Goal: Task Accomplishment & Management: Complete application form

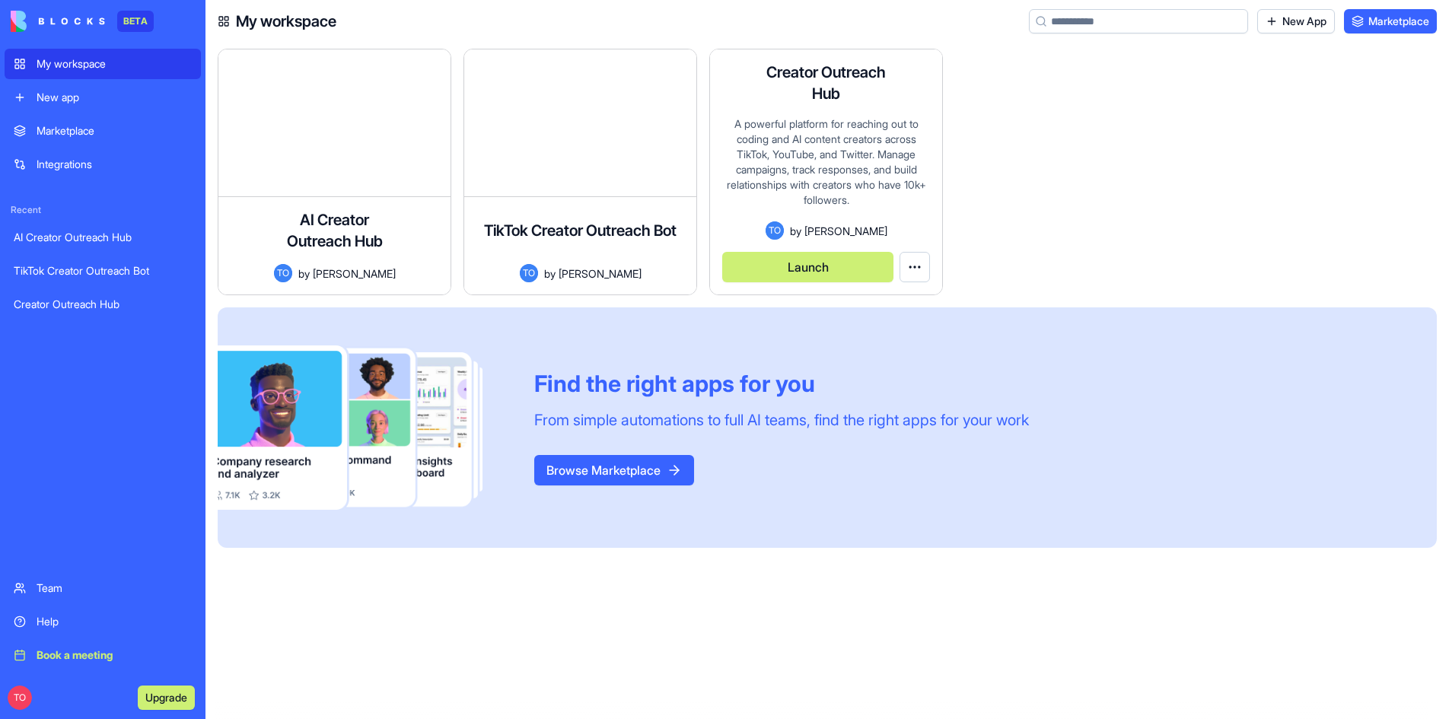
click at [825, 267] on button "Launch" at bounding box center [807, 267] width 171 height 30
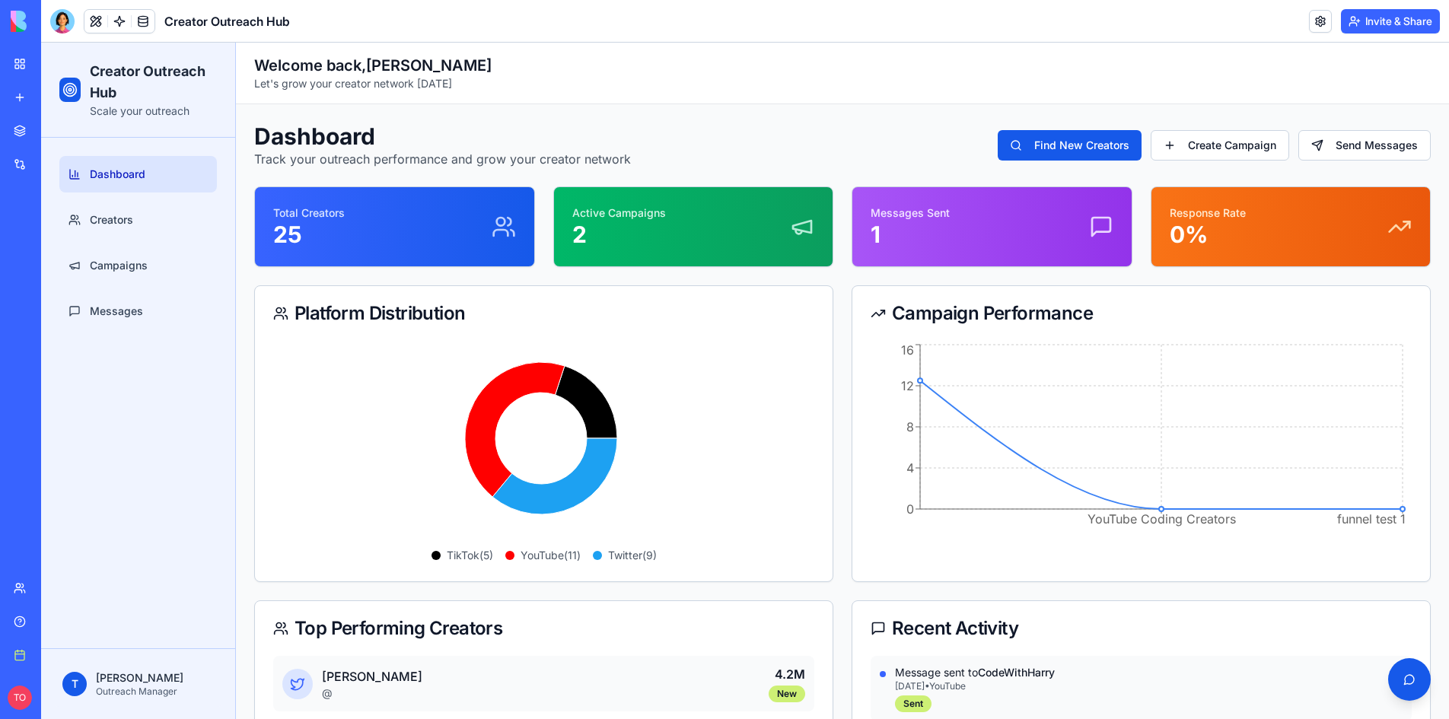
click at [943, 226] on div "Messages Sent 1" at bounding box center [991, 226] width 243 height 43
click at [1092, 229] on icon at bounding box center [1101, 227] width 18 height 18
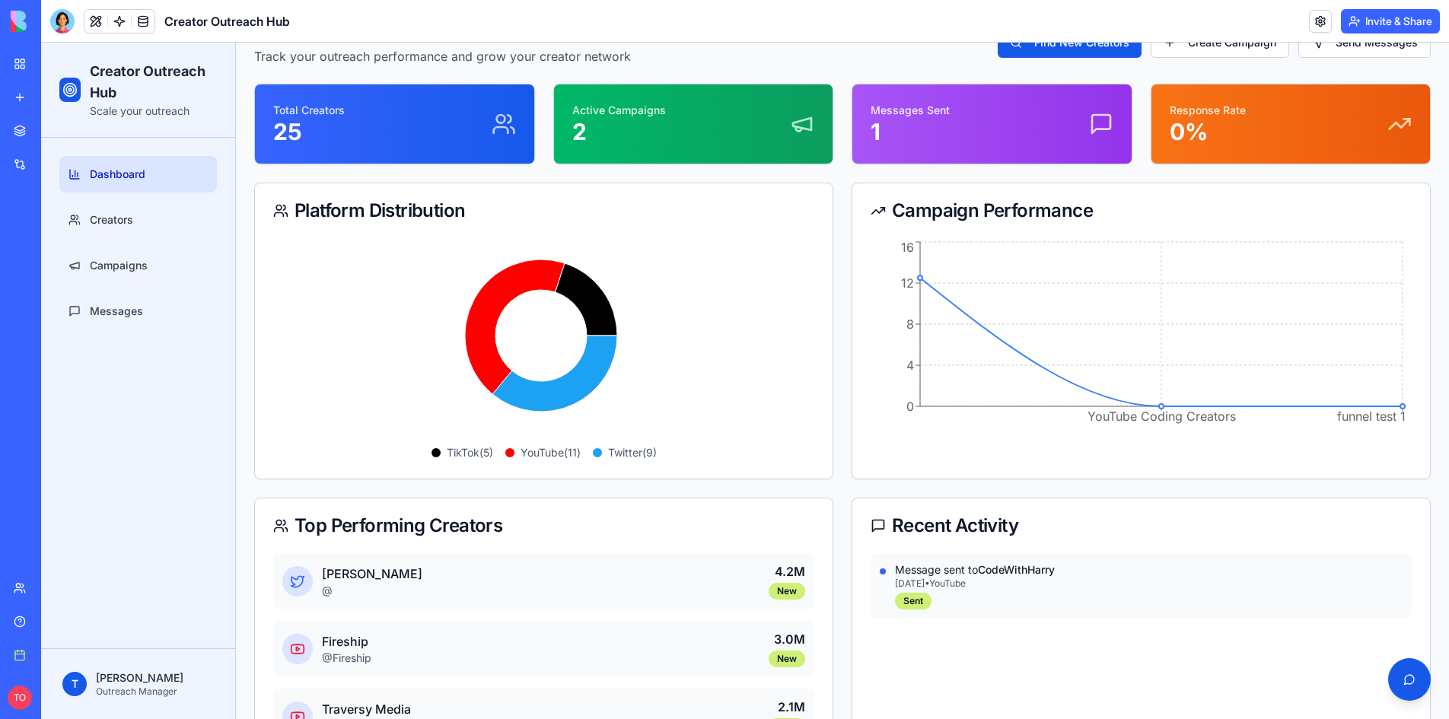
scroll to position [301, 0]
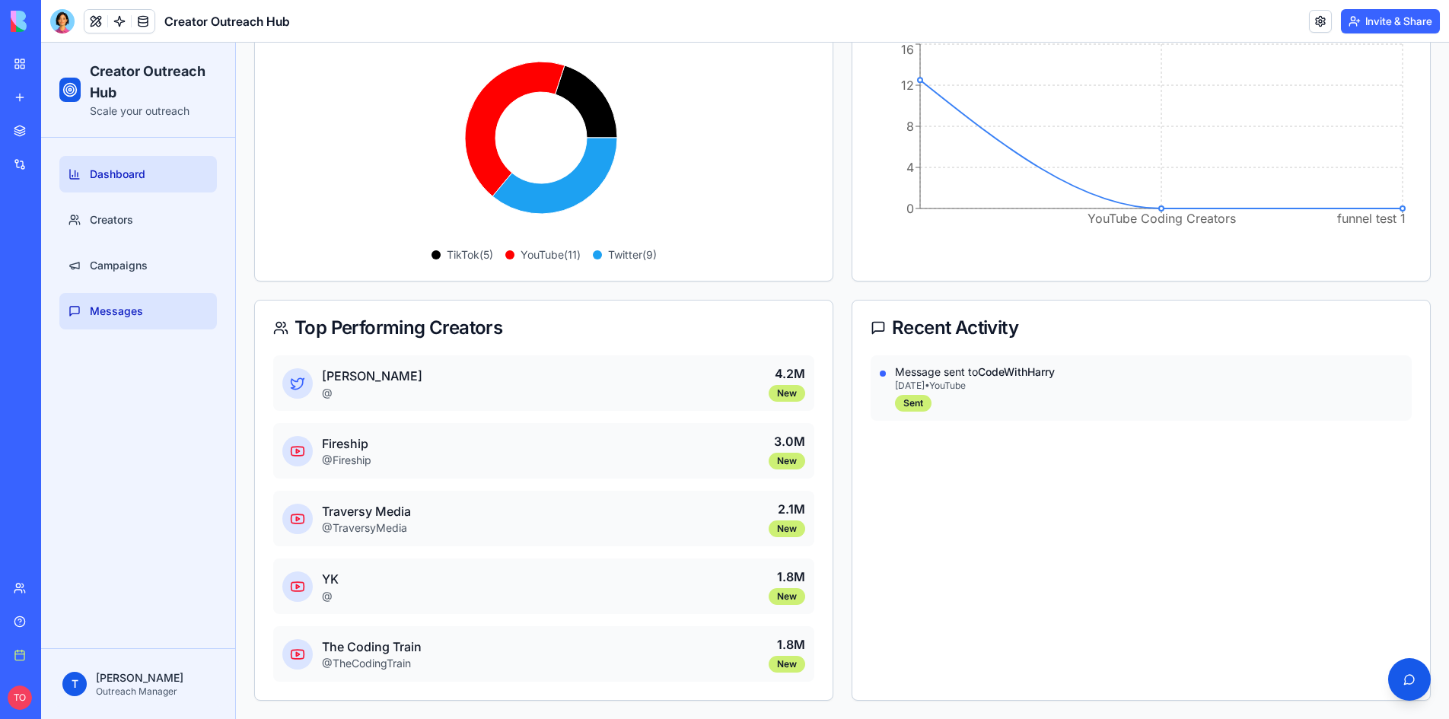
click at [134, 301] on link "Messages" at bounding box center [137, 311] width 157 height 37
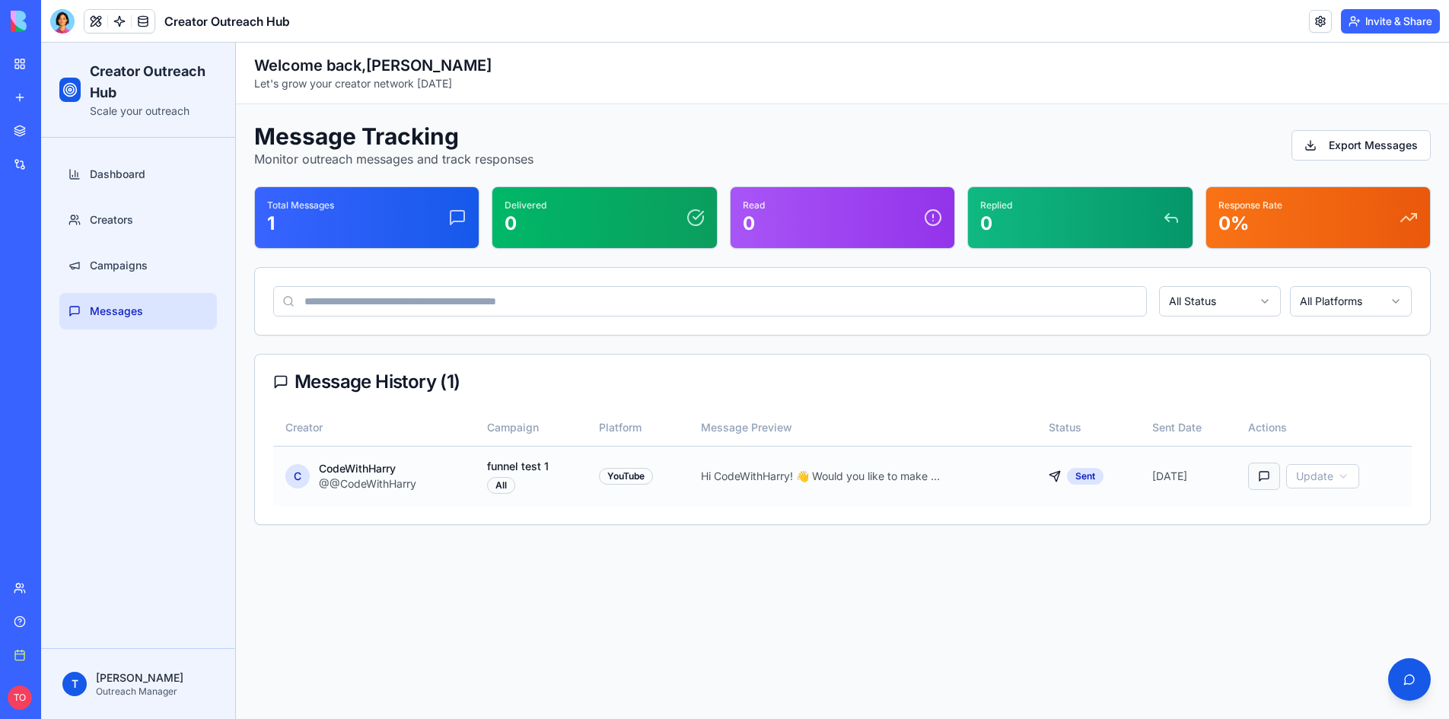
click at [1263, 478] on button at bounding box center [1264, 476] width 32 height 27
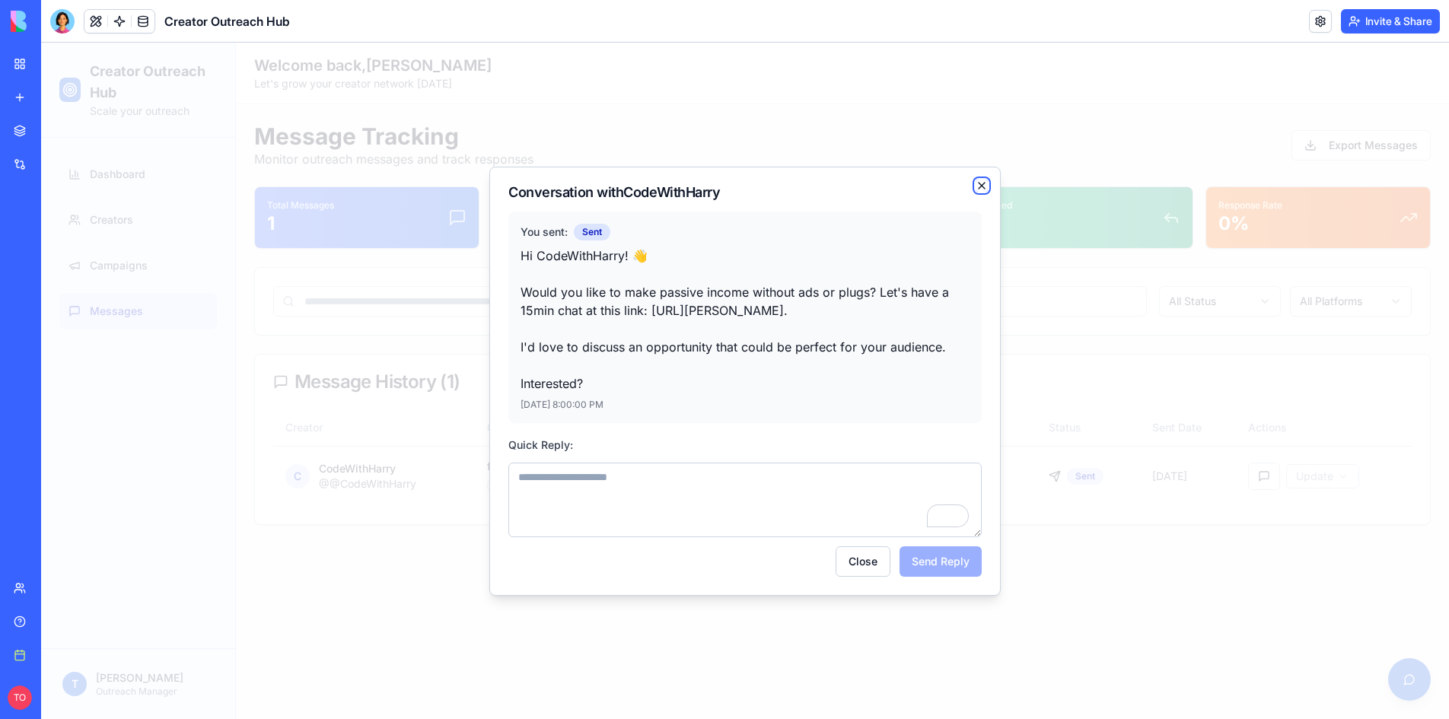
click at [981, 181] on icon "button" at bounding box center [981, 186] width 12 height 12
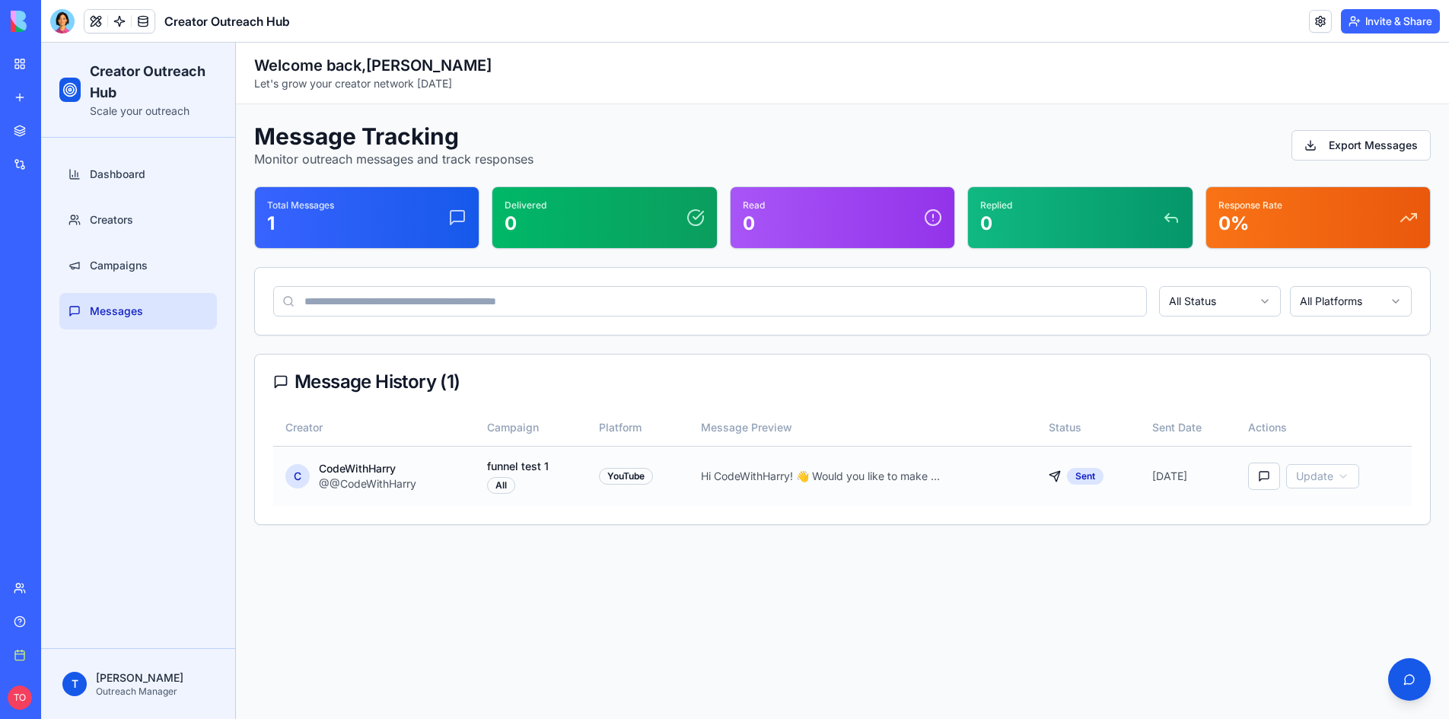
click at [848, 482] on p "Hi CodeWithHarry! 👋 Would you like to make passive income without ads or plugs?…" at bounding box center [822, 476] width 243 height 15
click at [59, 19] on div at bounding box center [62, 21] width 24 height 24
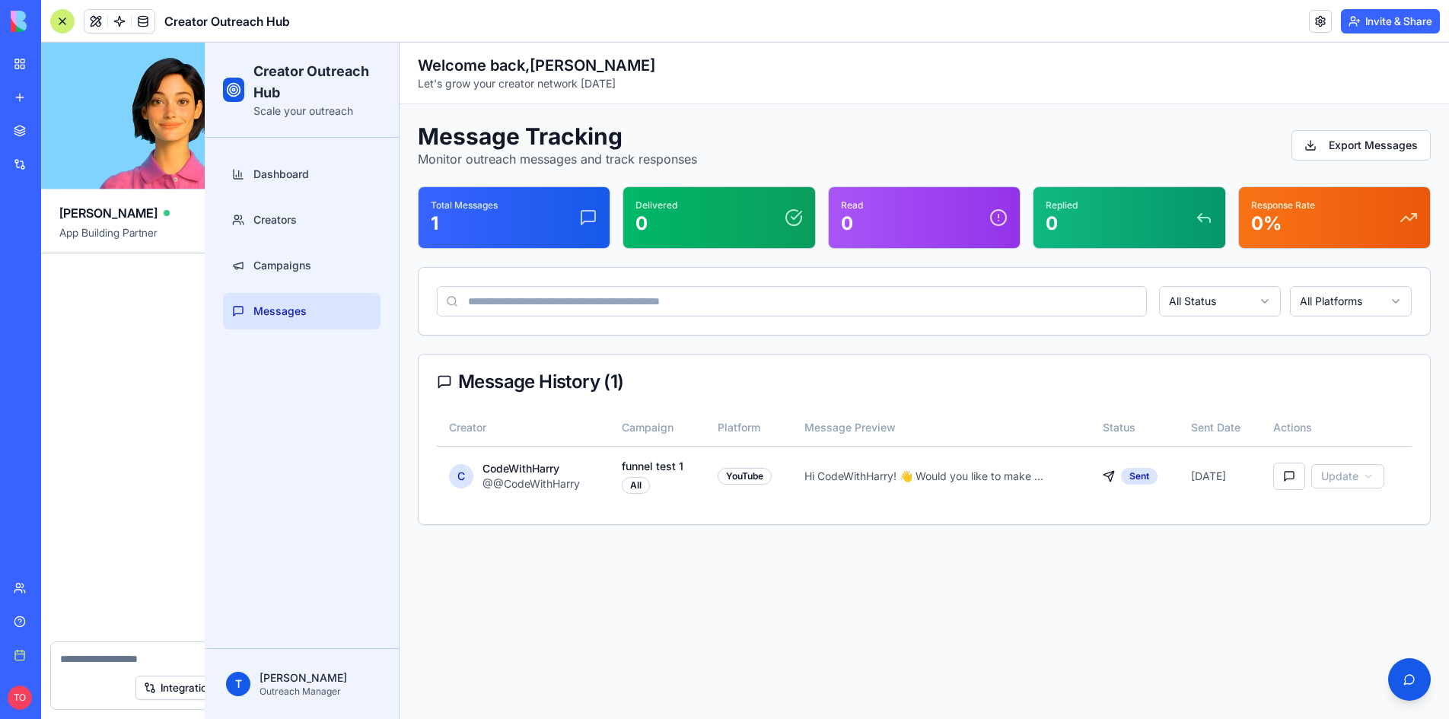
scroll to position [857, 0]
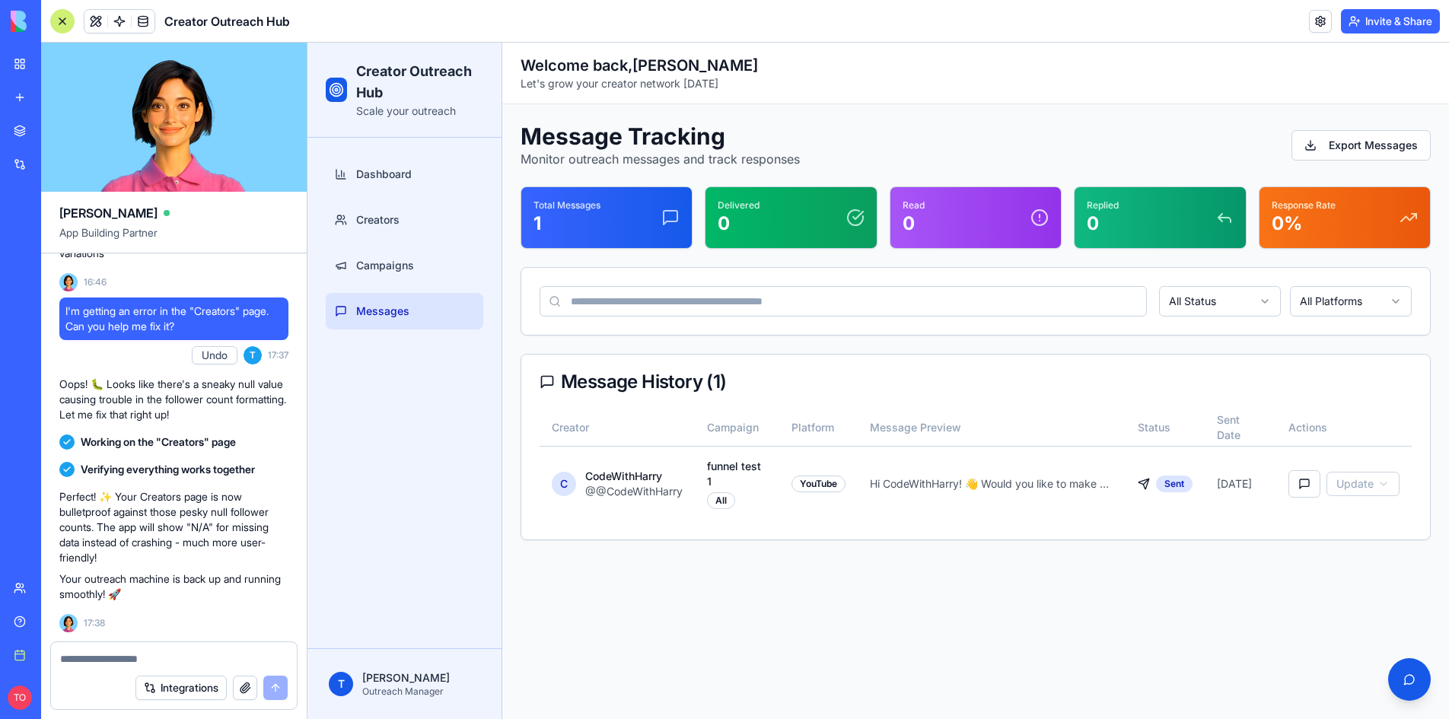
click at [120, 657] on textarea at bounding box center [173, 658] width 227 height 15
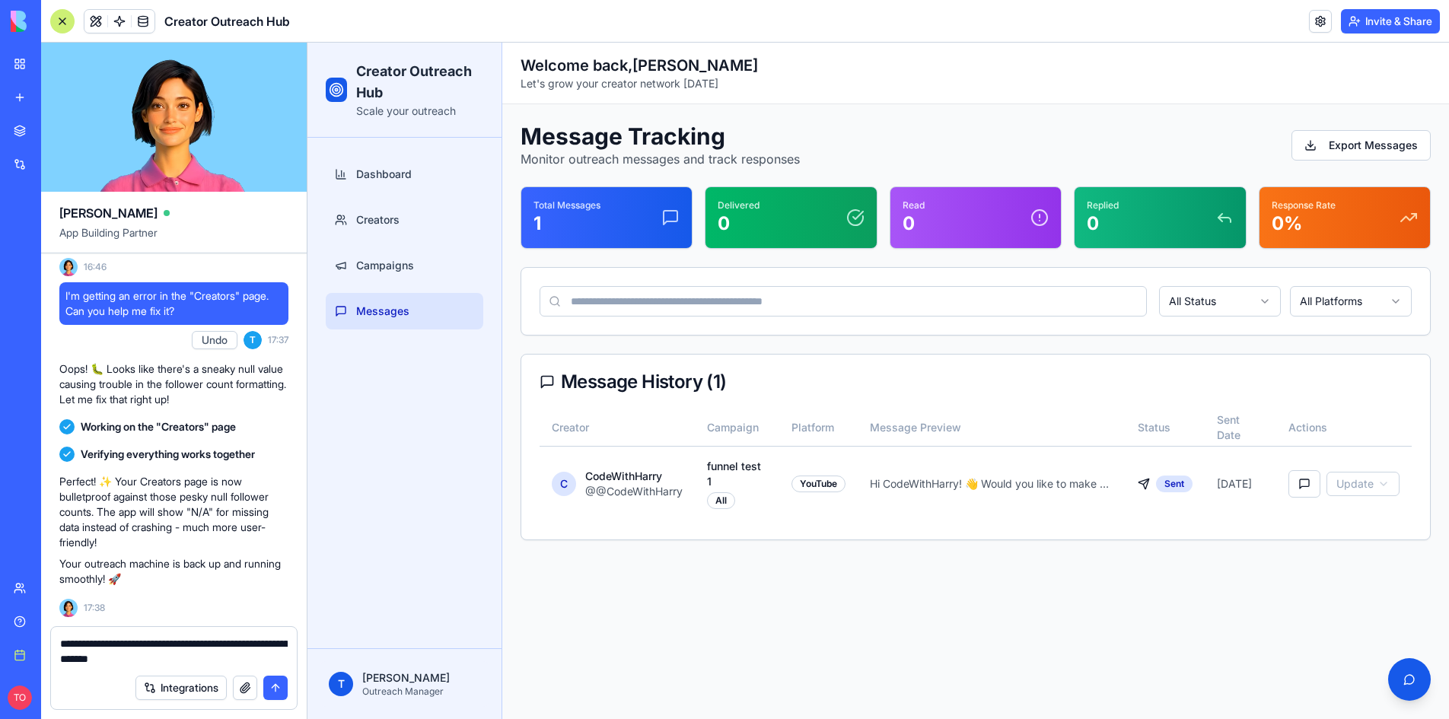
click at [120, 657] on textarea "**********" at bounding box center [173, 651] width 227 height 30
click at [1309, 485] on button at bounding box center [1304, 483] width 32 height 27
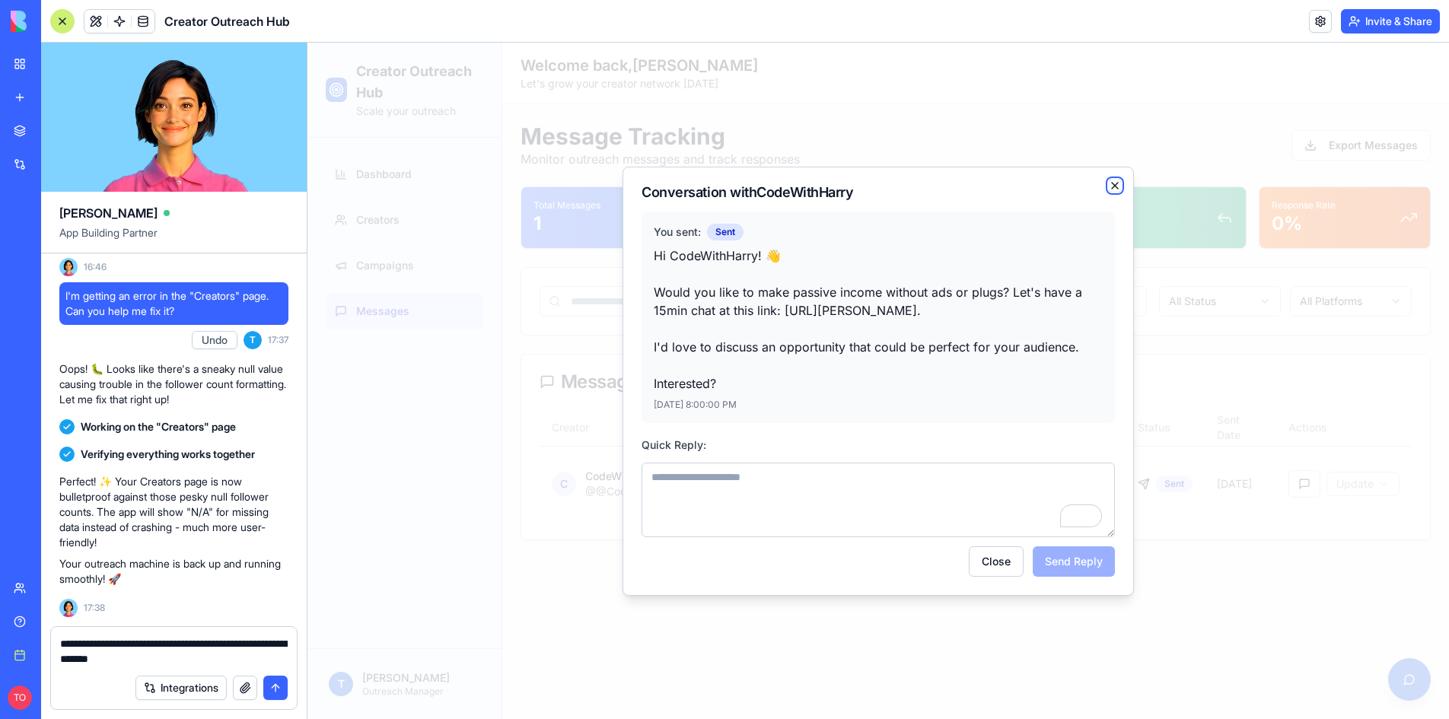
click at [1116, 185] on icon "button" at bounding box center [1115, 186] width 12 height 12
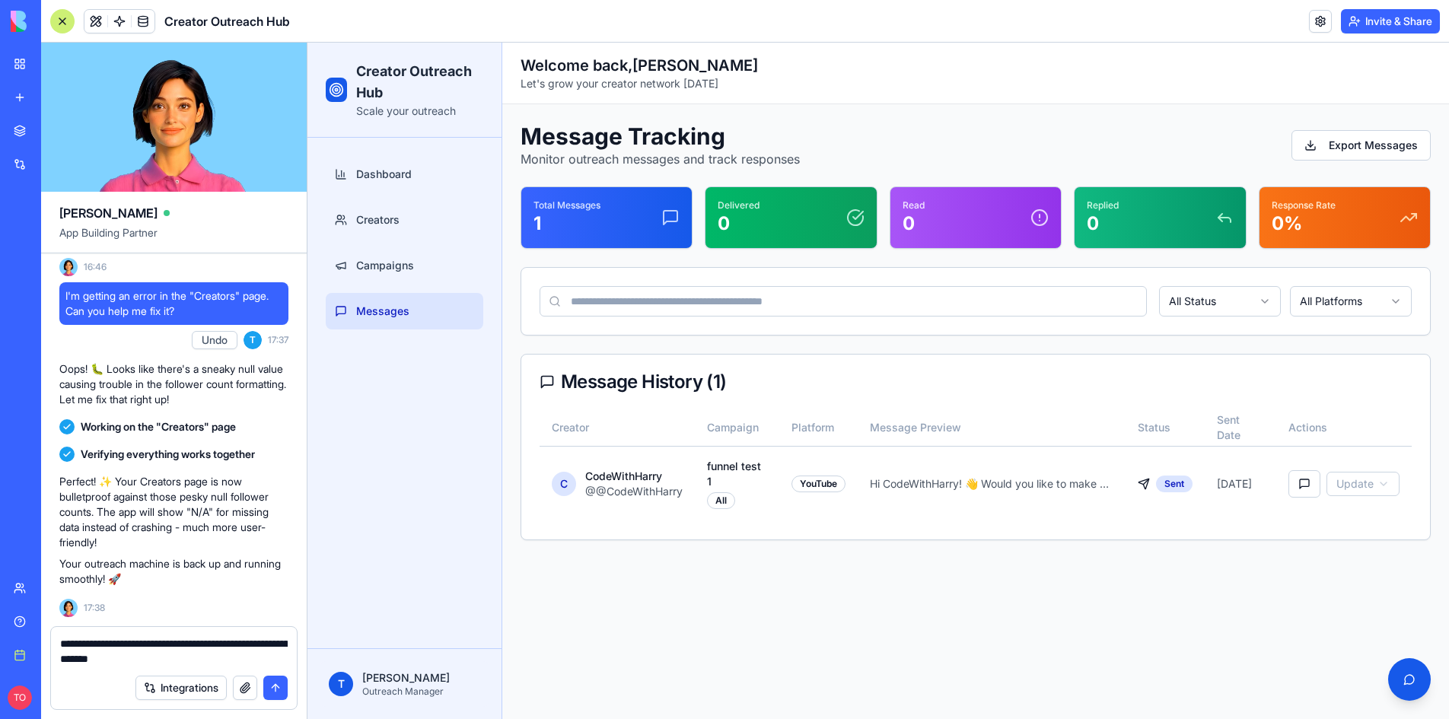
click at [193, 659] on textarea "**********" at bounding box center [173, 651] width 227 height 30
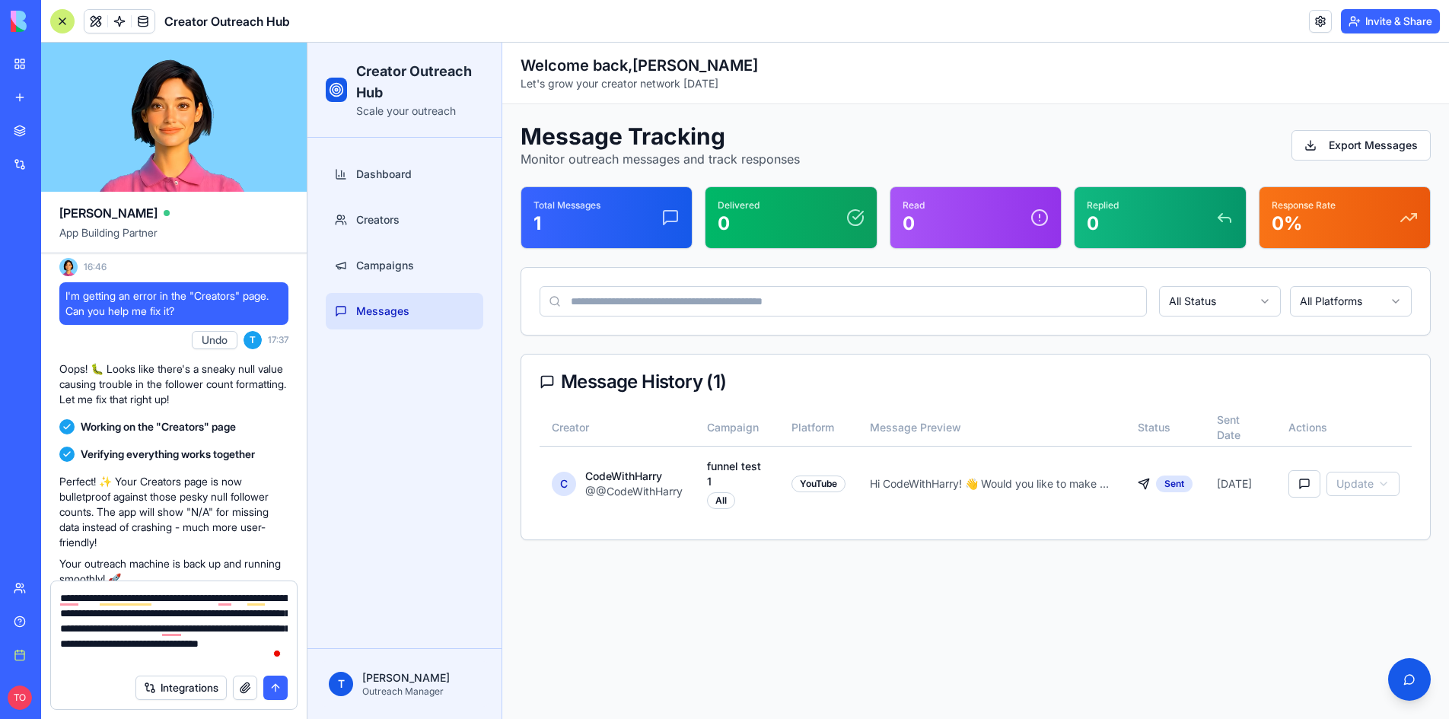
type textarea "**********"
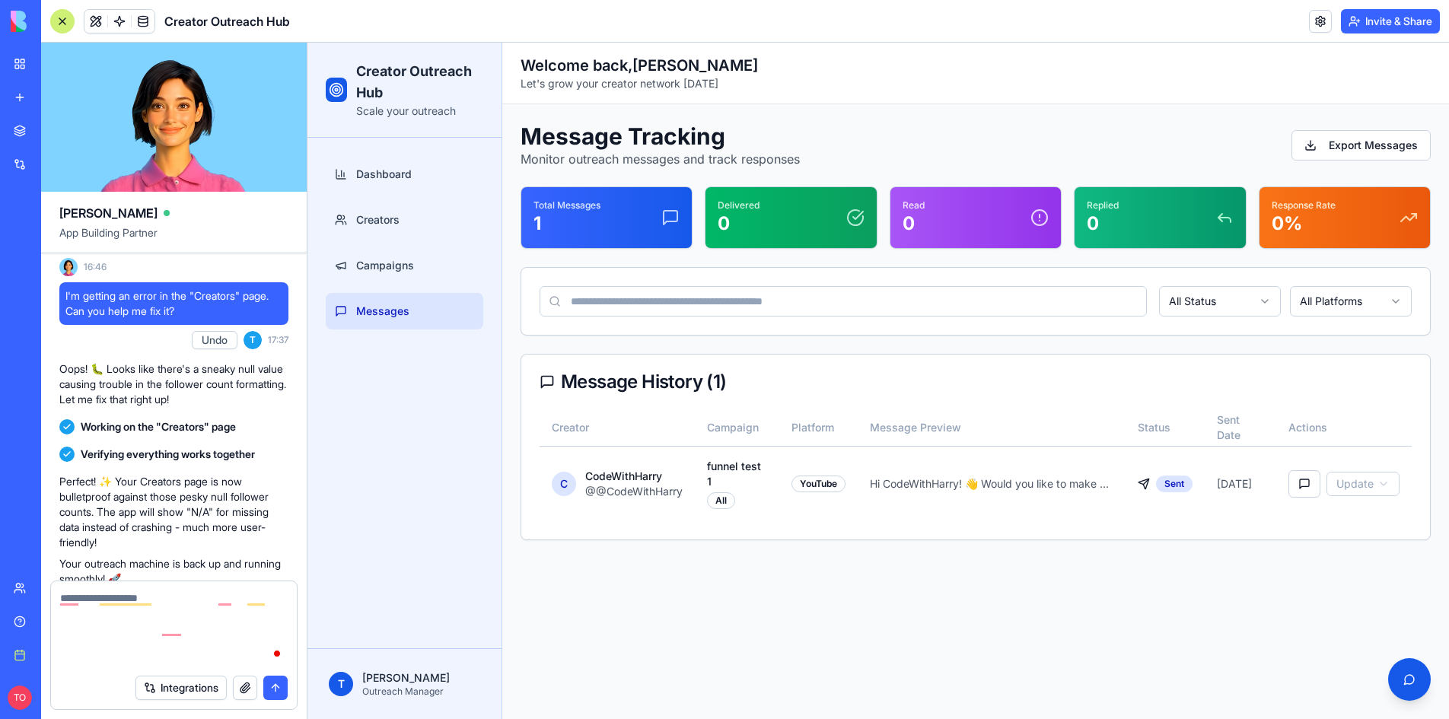
scroll to position [991, 0]
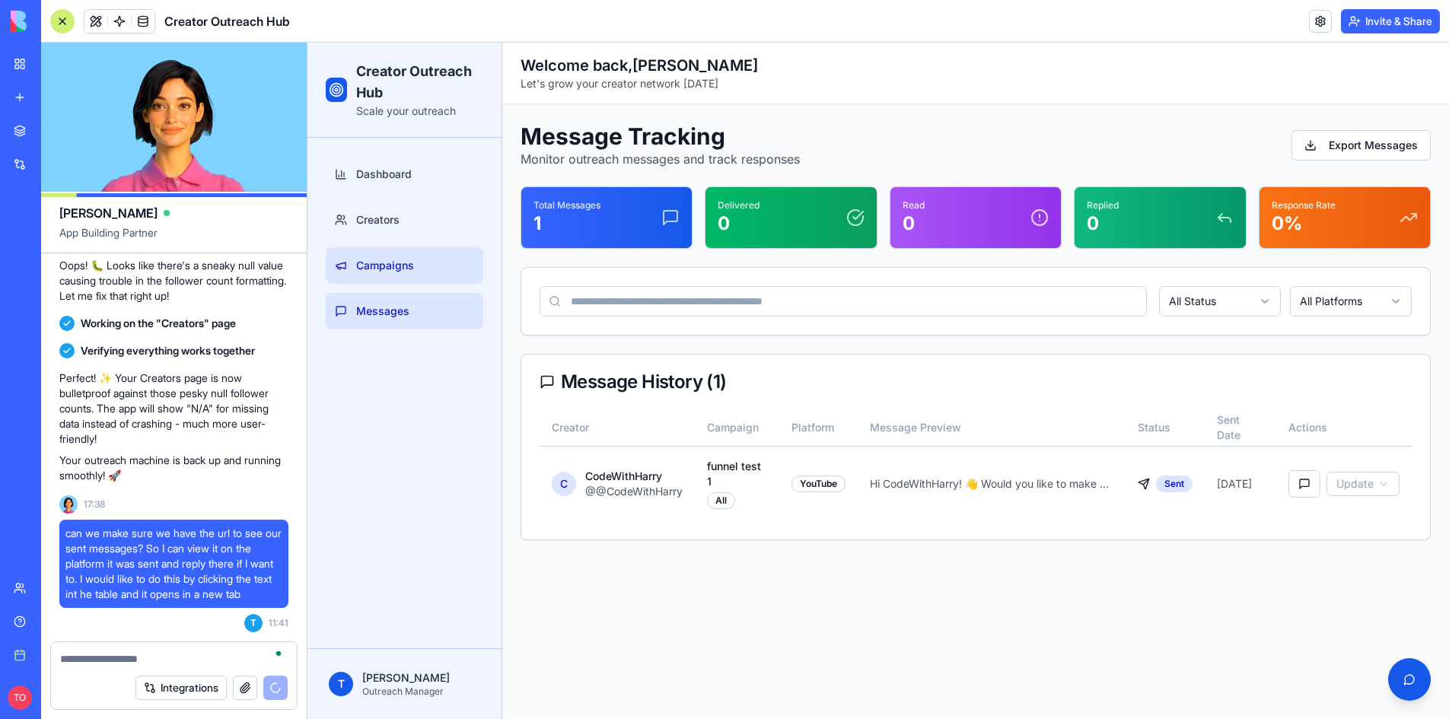
click at [377, 269] on span "Campaigns" at bounding box center [385, 265] width 58 height 15
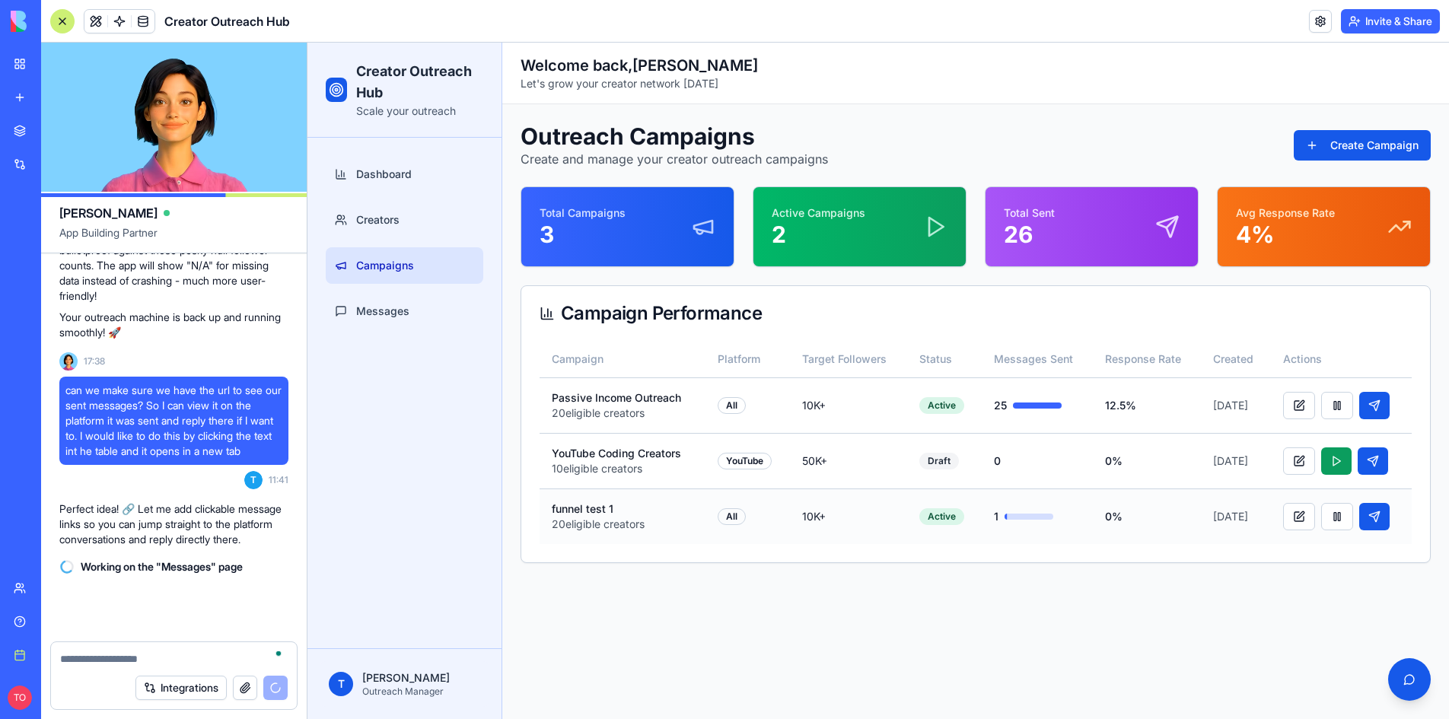
scroll to position [1149, 0]
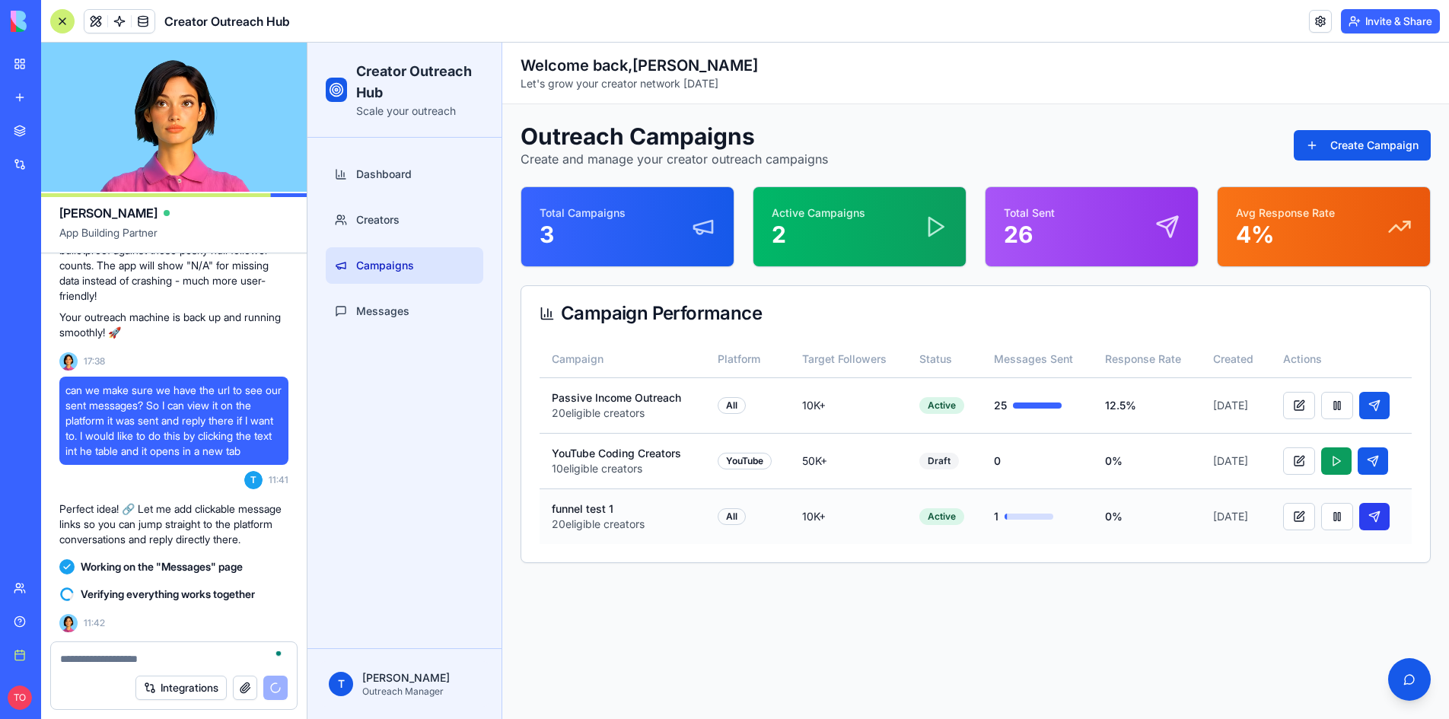
click at [1379, 521] on button at bounding box center [1374, 516] width 30 height 27
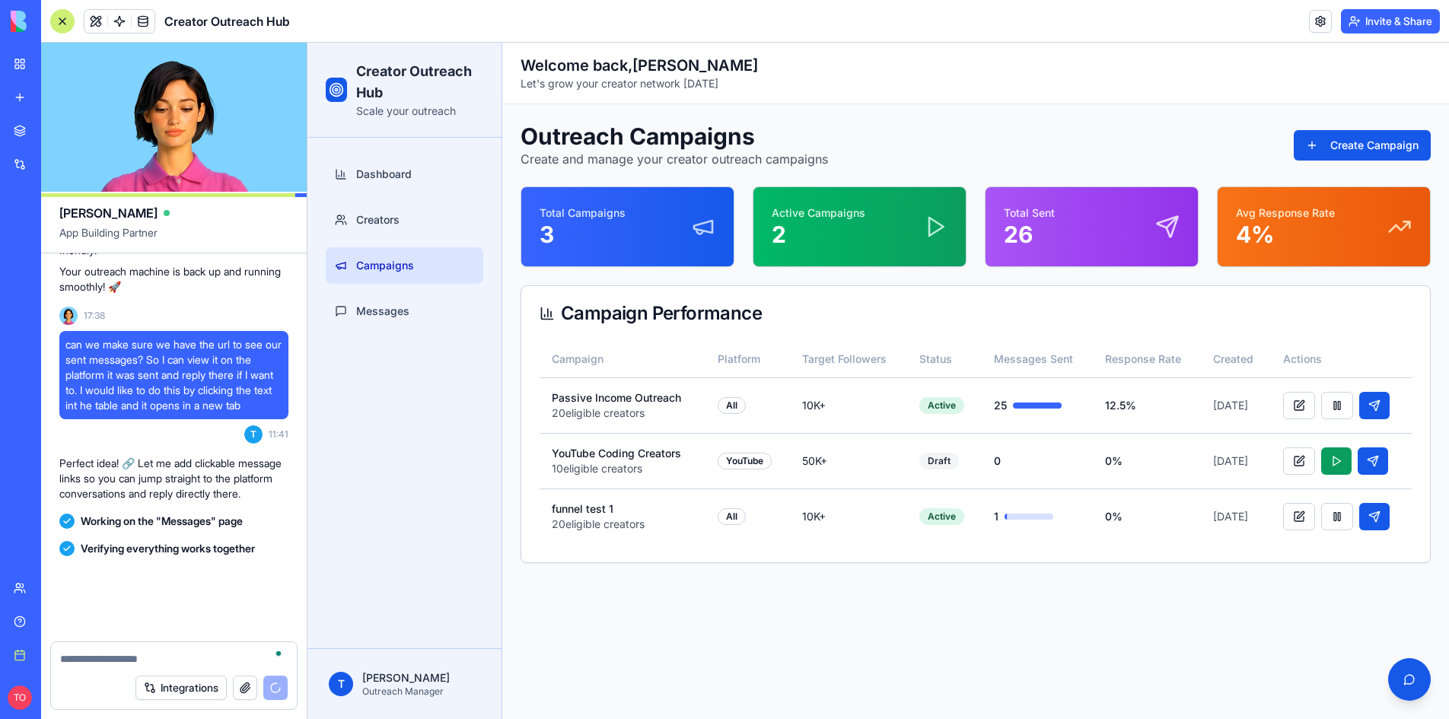
scroll to position [1289, 0]
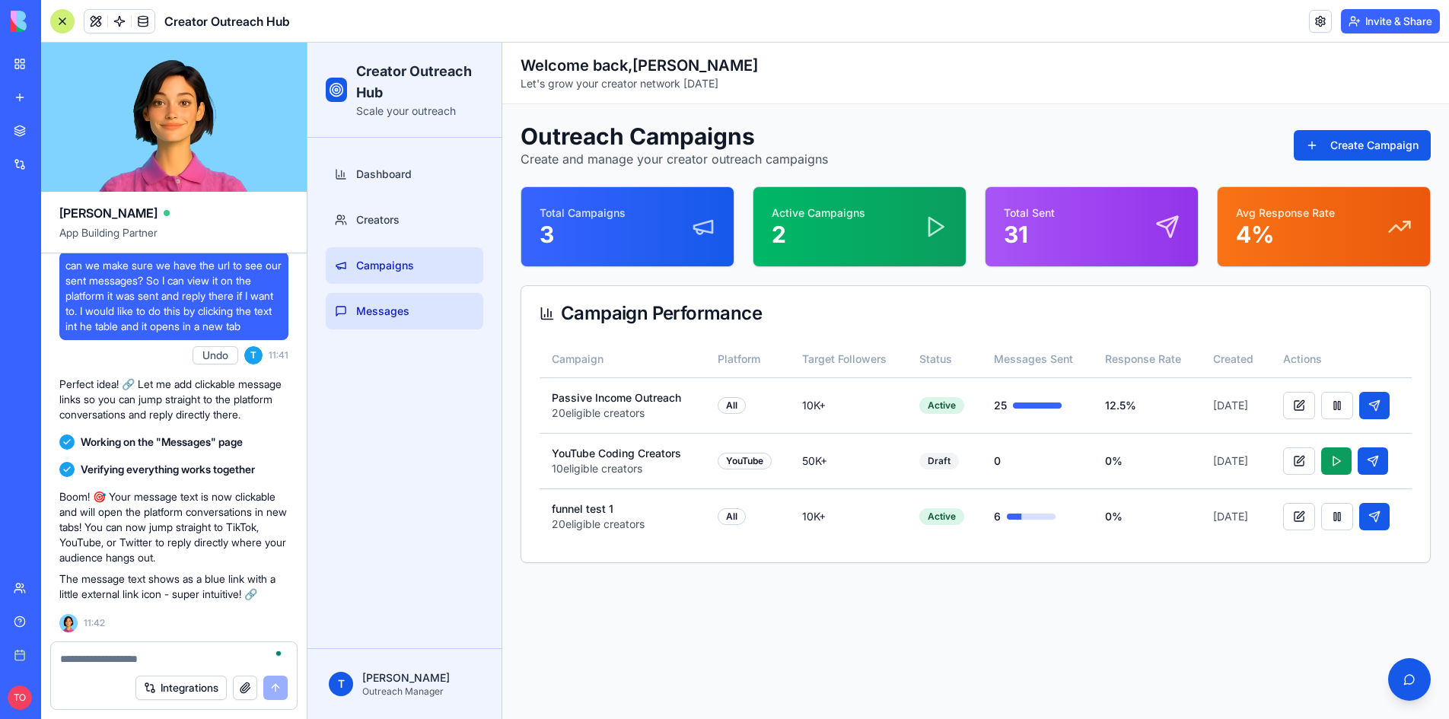
click at [376, 313] on span "Messages" at bounding box center [382, 311] width 53 height 15
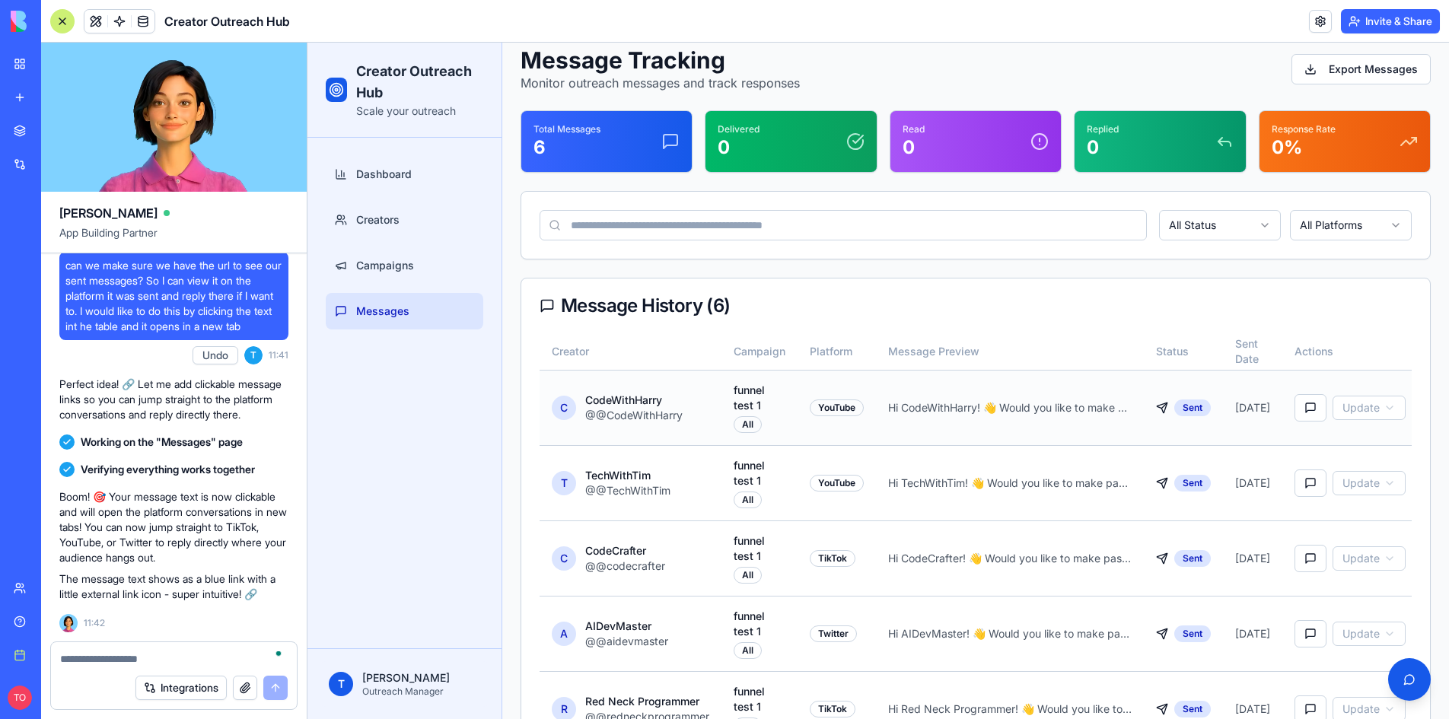
scroll to position [75, 0]
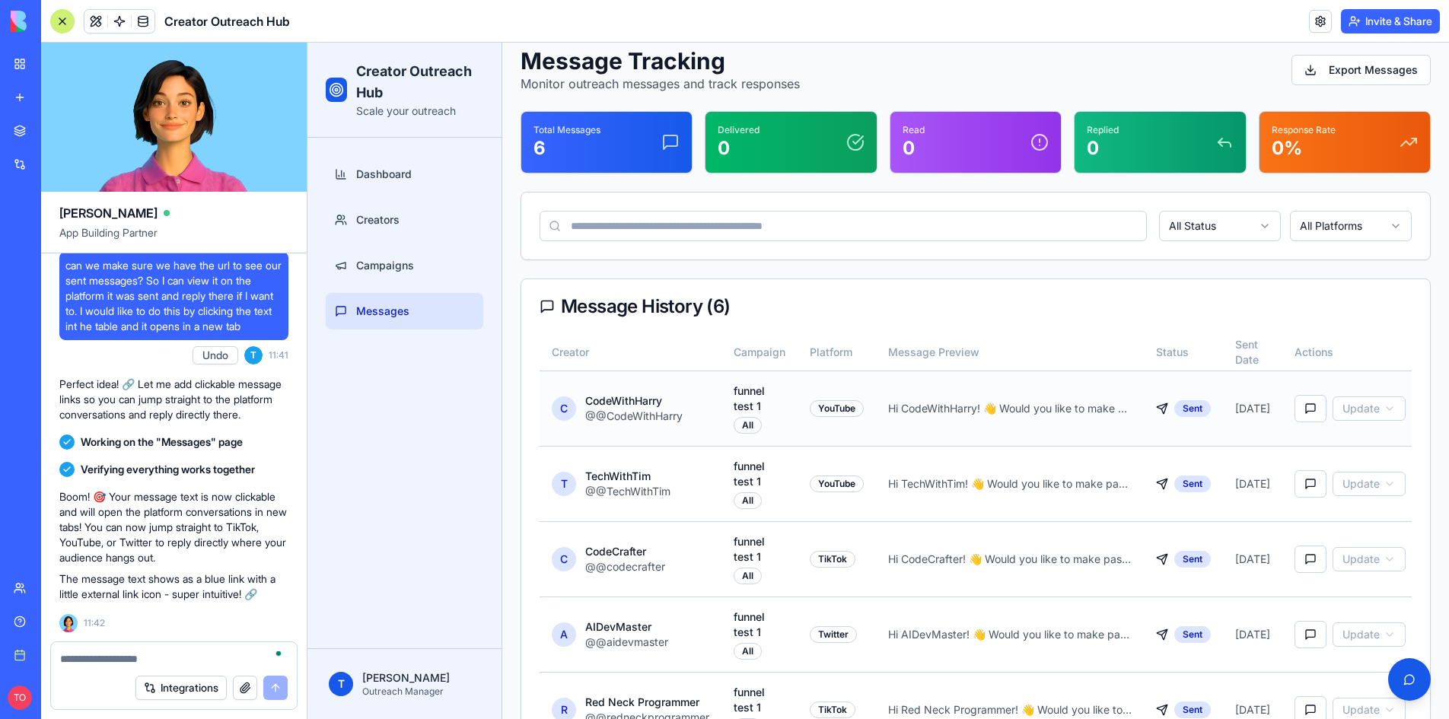
click at [1010, 415] on p "Hi CodeWithHarry! 👋 Would you like to make passive income without ads or plugs?…" at bounding box center [1009, 408] width 243 height 15
click at [1042, 414] on p "Hi CodeWithHarry! 👋 Would you like to make passive income without ads or plugs?…" at bounding box center [1009, 408] width 243 height 15
click at [1323, 414] on button at bounding box center [1310, 408] width 32 height 27
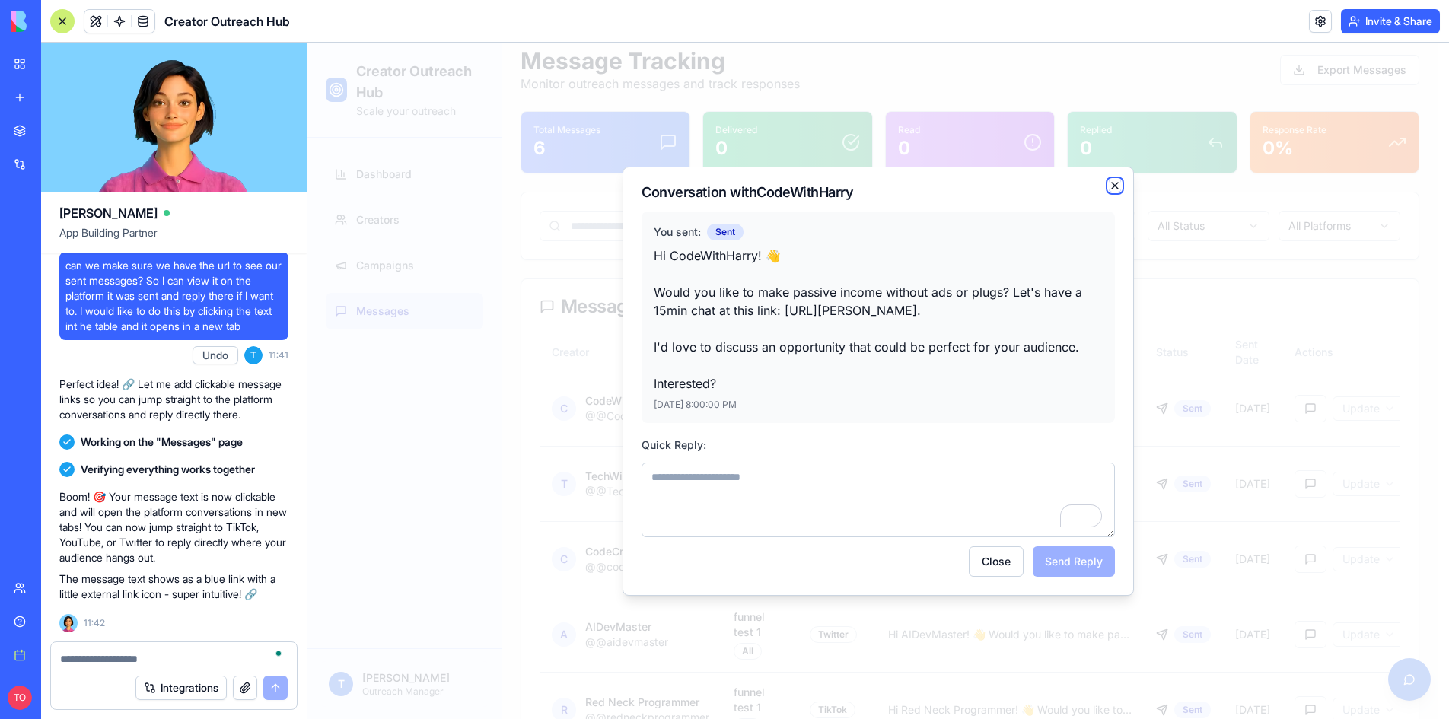
click at [1118, 184] on icon "button" at bounding box center [1115, 186] width 12 height 12
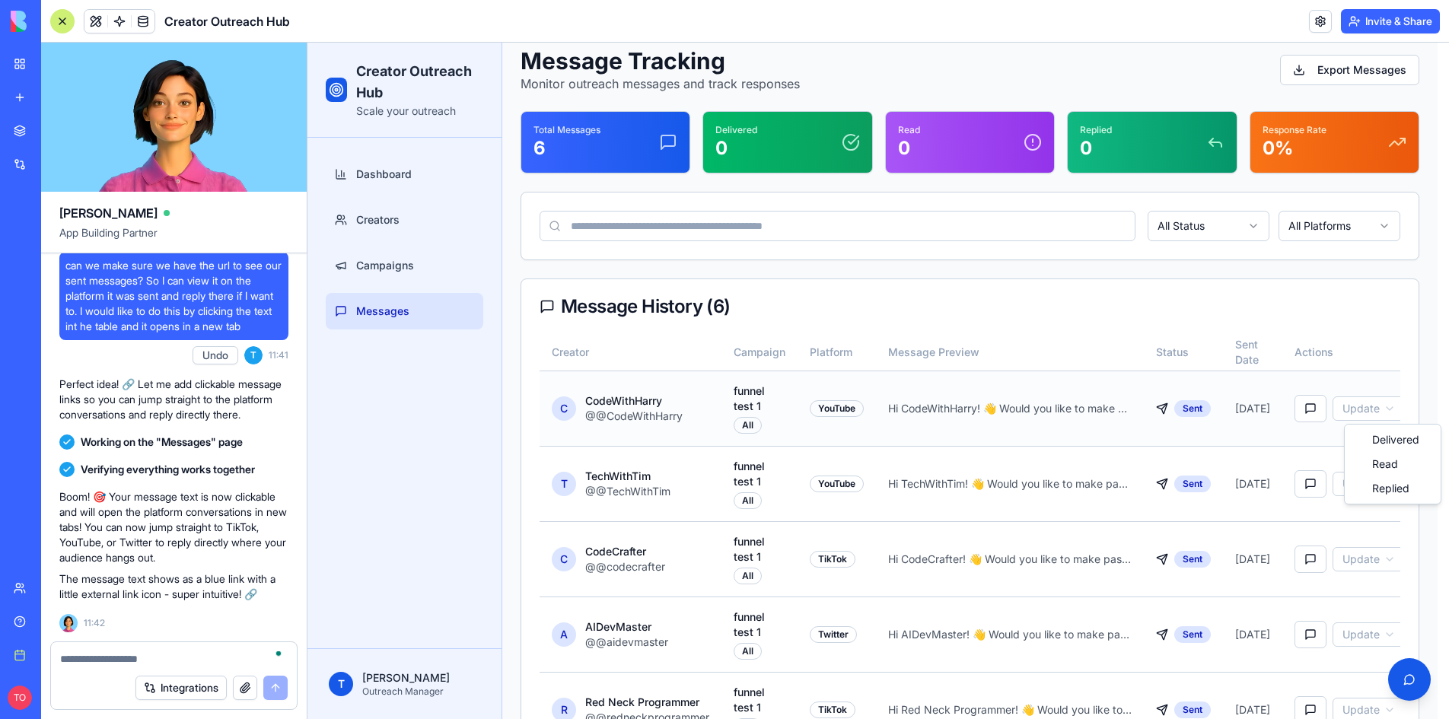
click at [1374, 411] on html "Creator Outreach Hub Scale your outreach Dashboard Creators Campaigns Messages …" at bounding box center [877, 413] width 1141 height 892
click at [1224, 378] on html "Creator Outreach Hub Scale your outreach Dashboard Creators Campaigns Messages …" at bounding box center [877, 413] width 1141 height 892
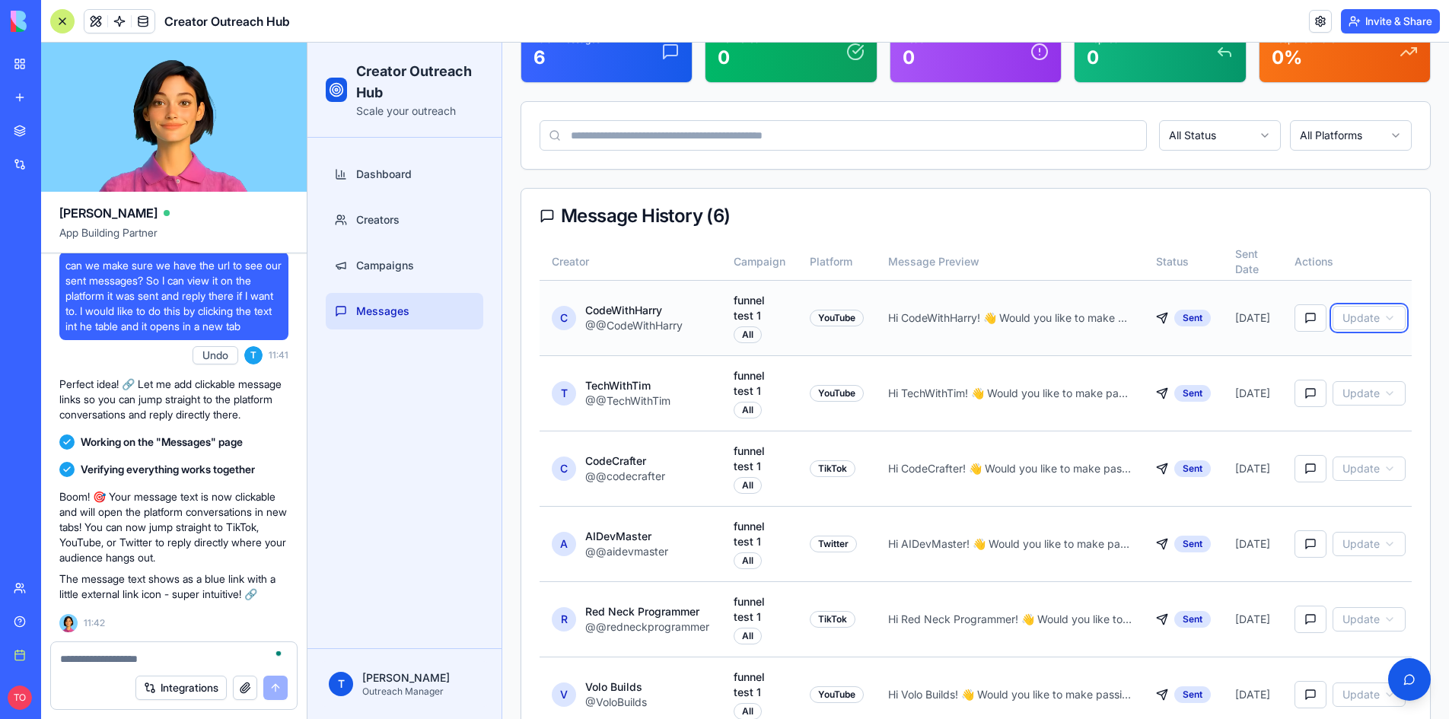
scroll to position [227, 0]
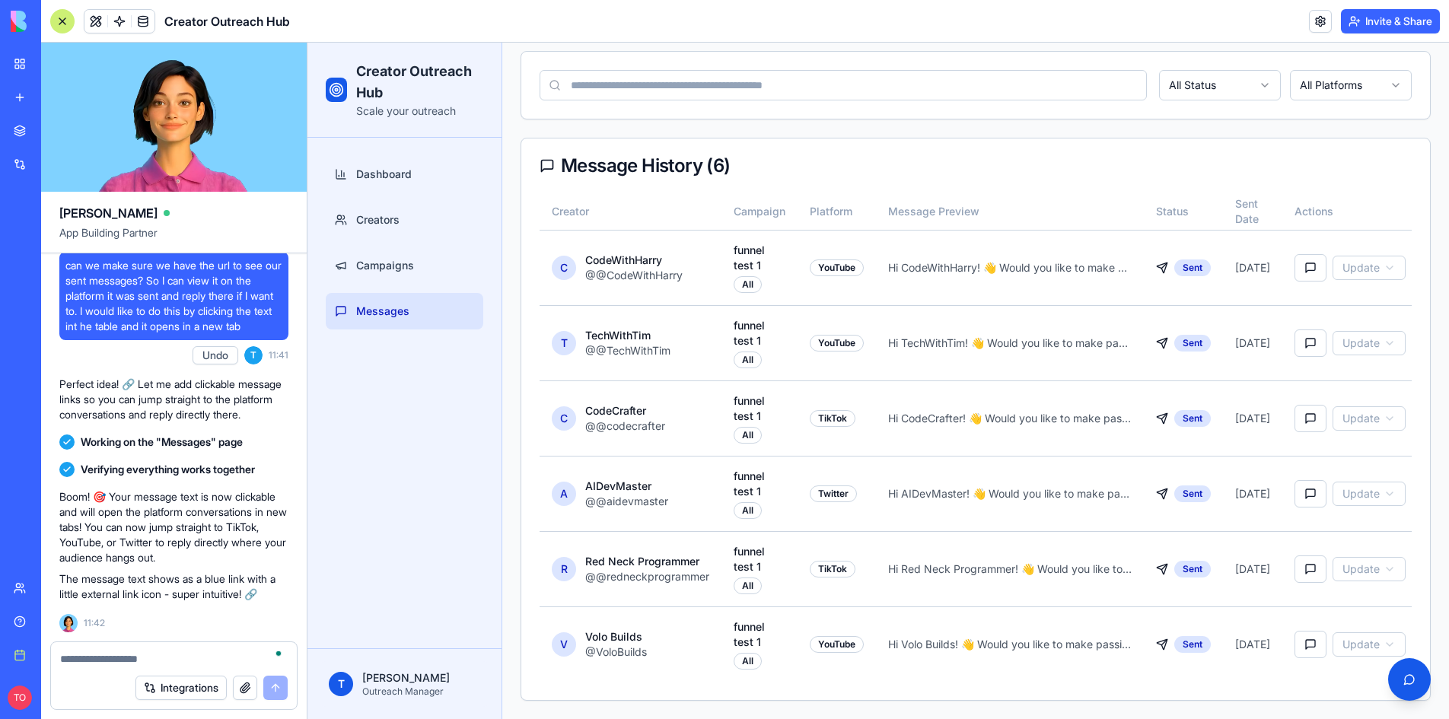
click at [129, 659] on textarea "To enrich screen reader interactions, please activate Accessibility in Grammarl…" at bounding box center [173, 658] width 227 height 15
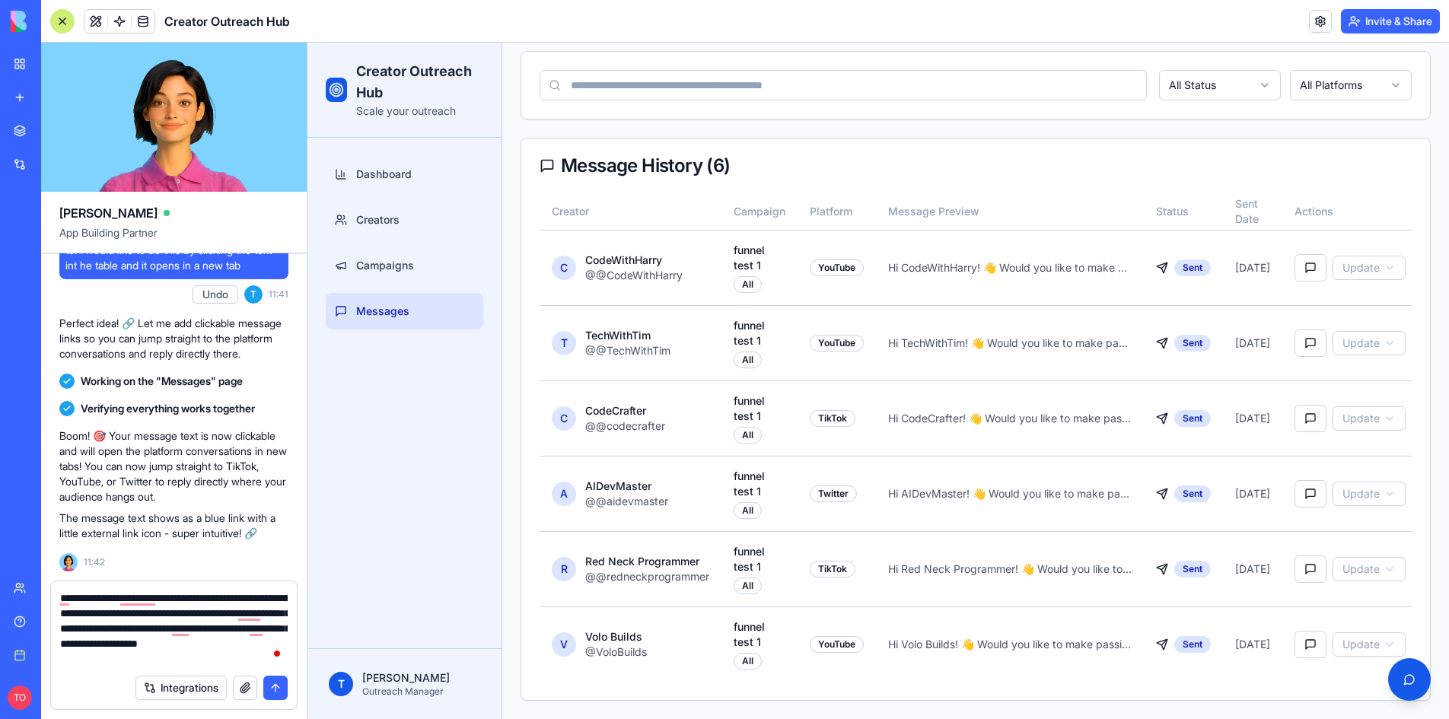
type textarea "**********"
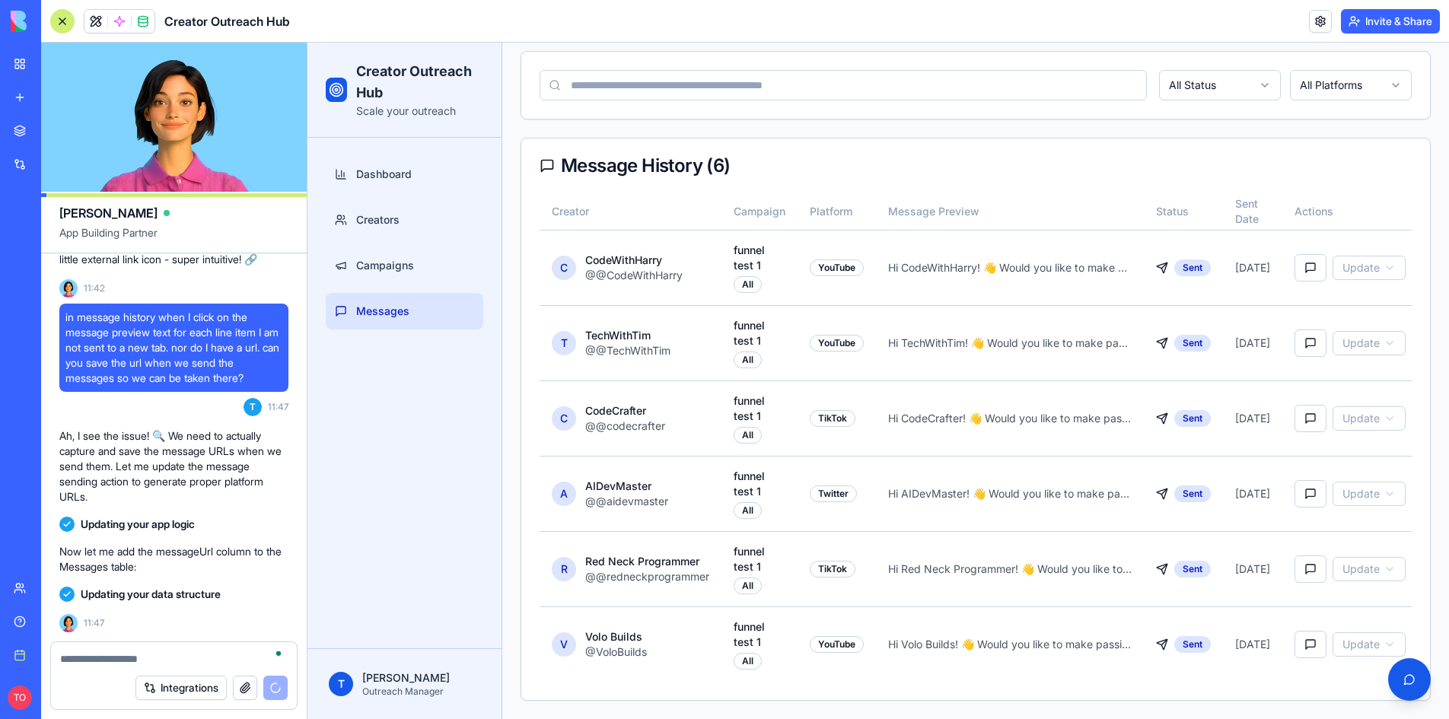
scroll to position [1867, 0]
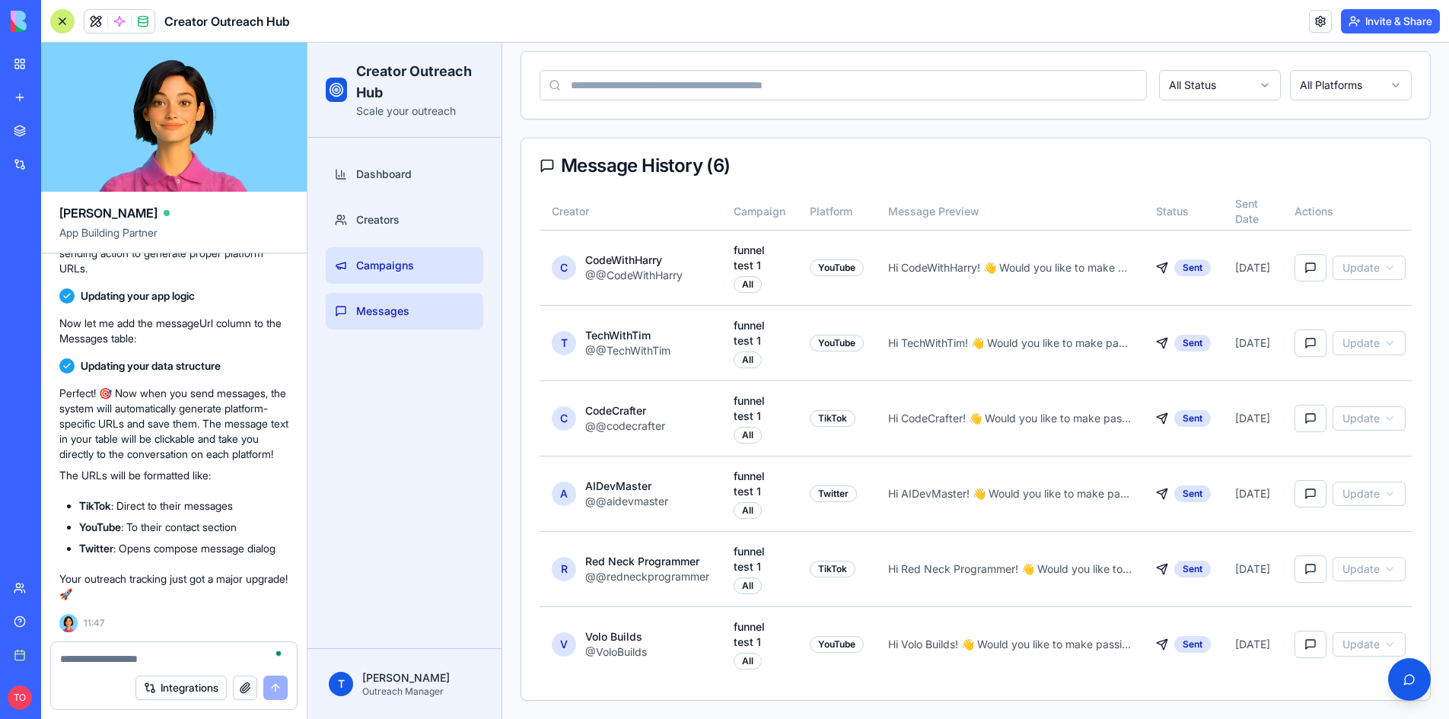
click at [419, 274] on link "Campaigns" at bounding box center [404, 265] width 157 height 37
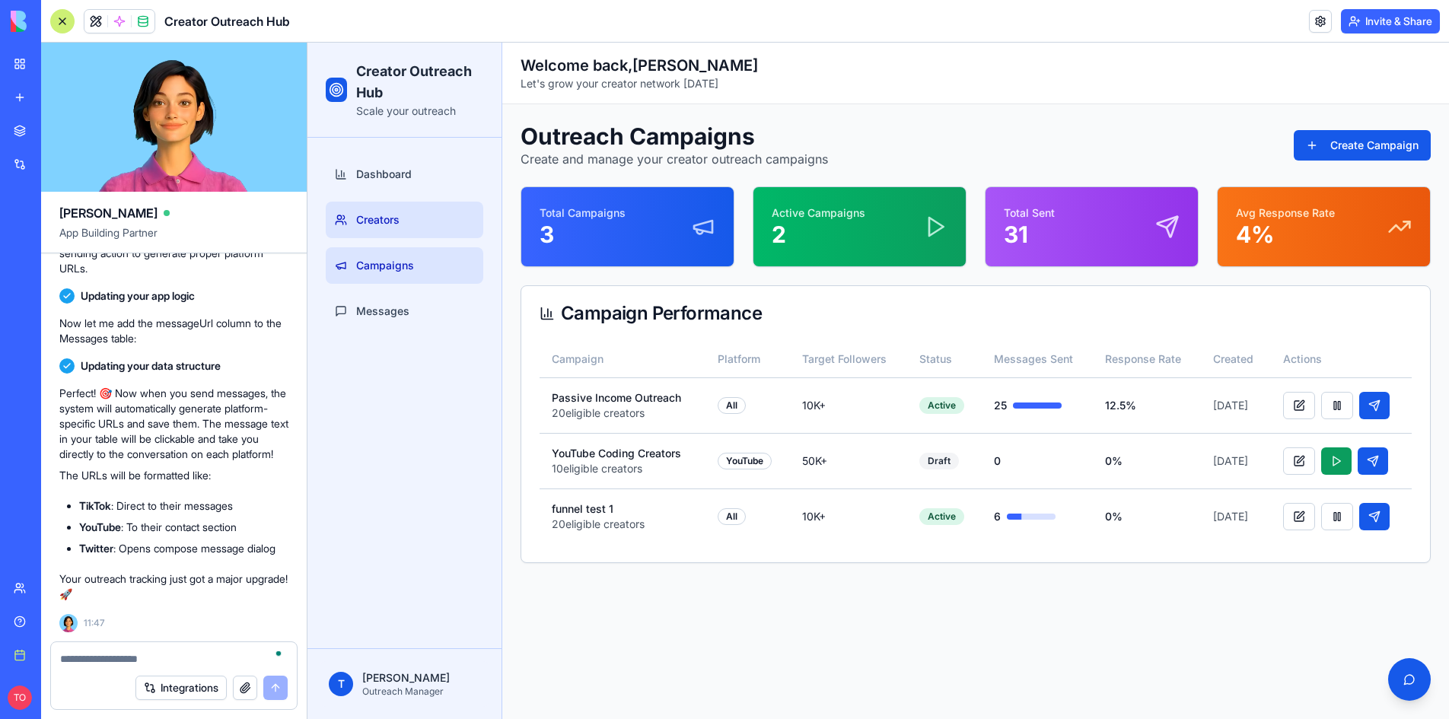
click at [364, 221] on span "Creators" at bounding box center [377, 219] width 43 height 15
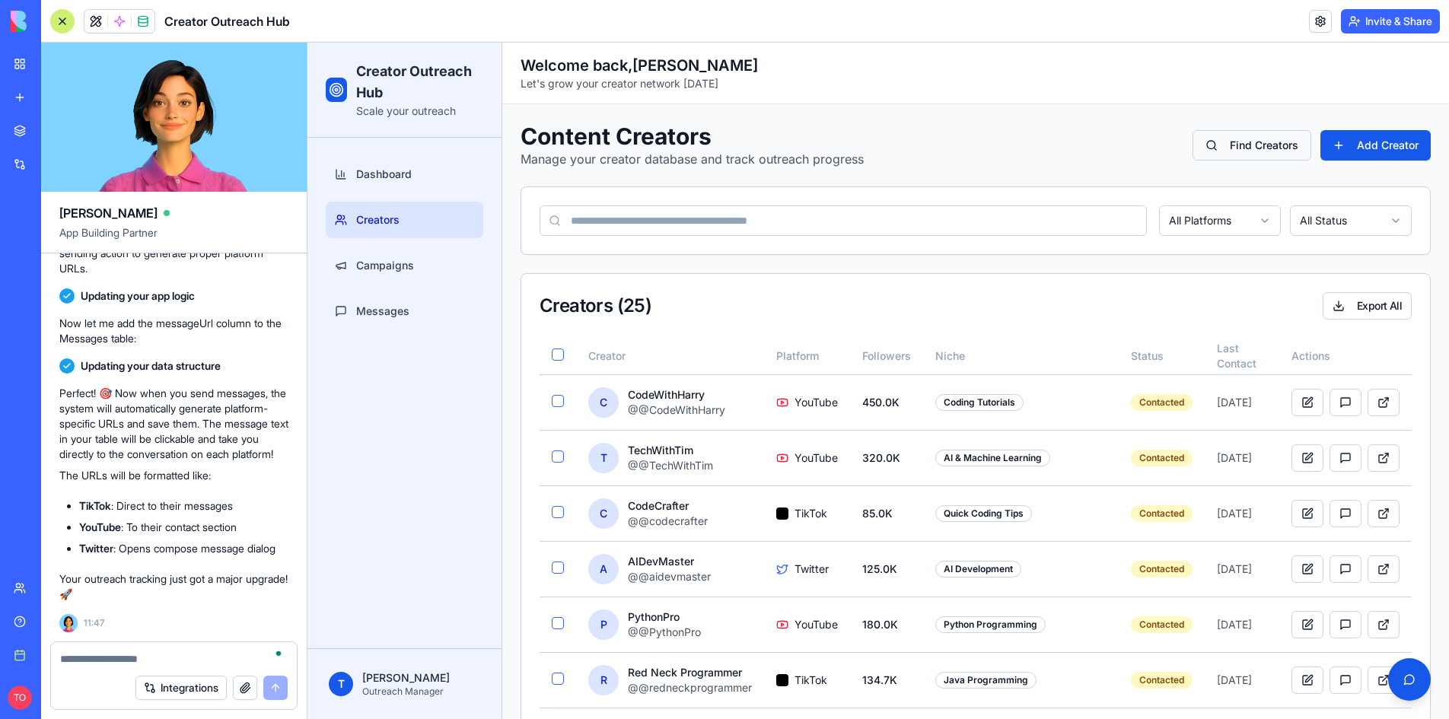
click at [1226, 142] on button "Find Creators" at bounding box center [1251, 145] width 119 height 30
click at [397, 262] on span "Campaigns" at bounding box center [385, 265] width 58 height 15
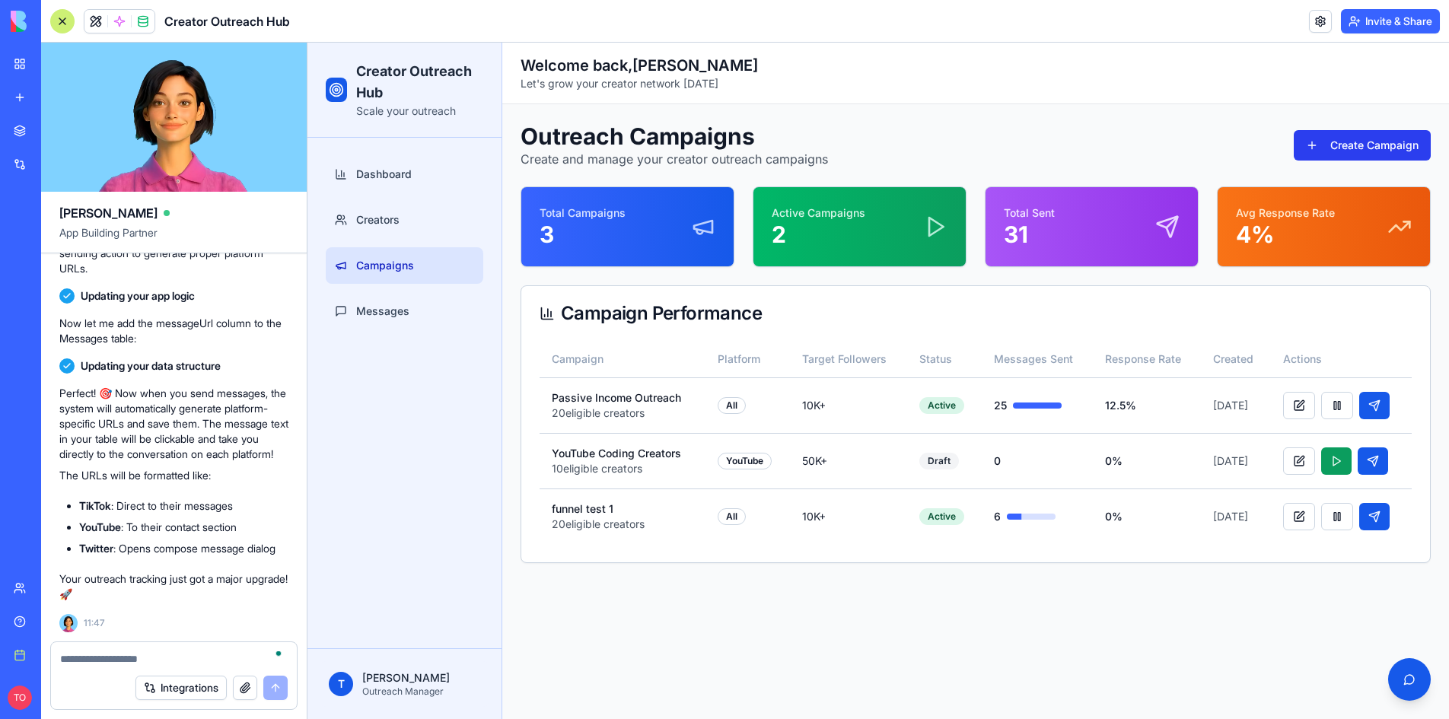
click at [1341, 145] on button "Create Campaign" at bounding box center [1361, 145] width 137 height 30
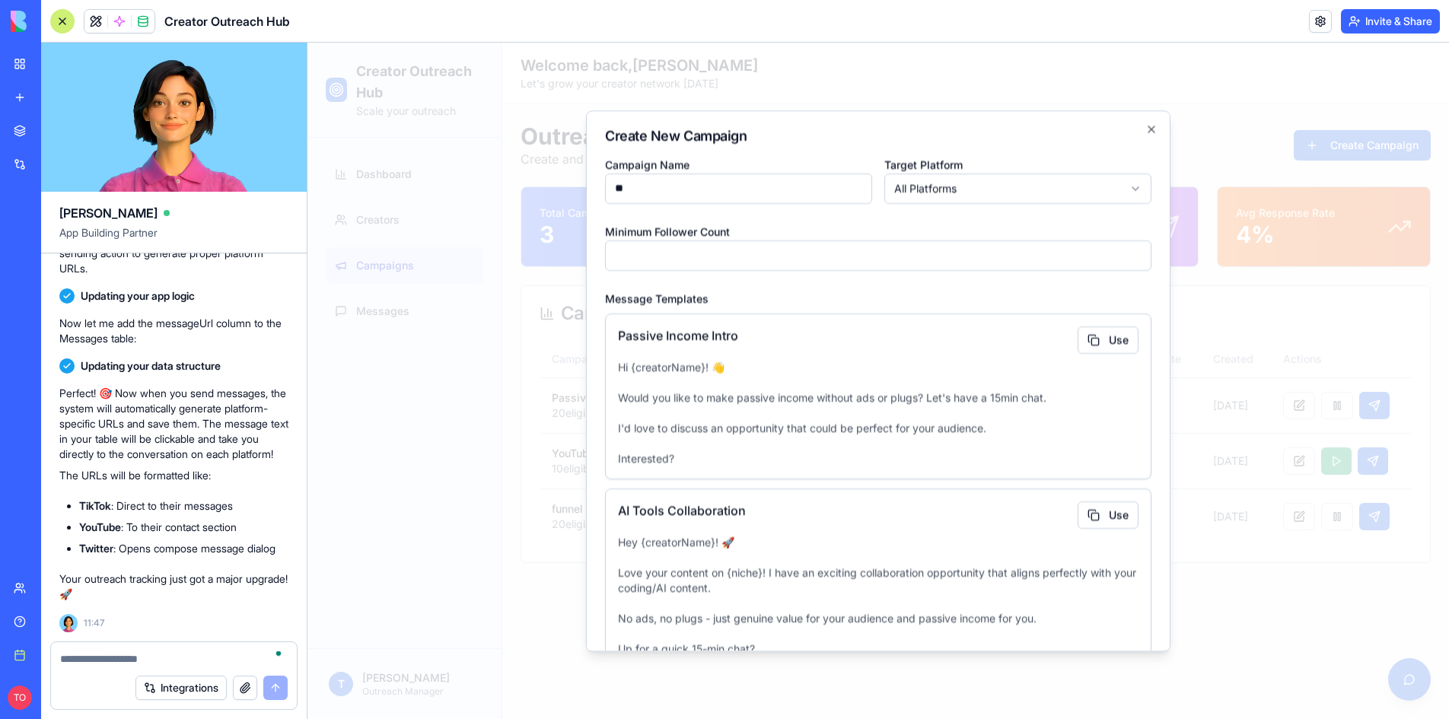
type input "*"
type input "********"
click at [1092, 340] on button "Use" at bounding box center [1107, 339] width 61 height 27
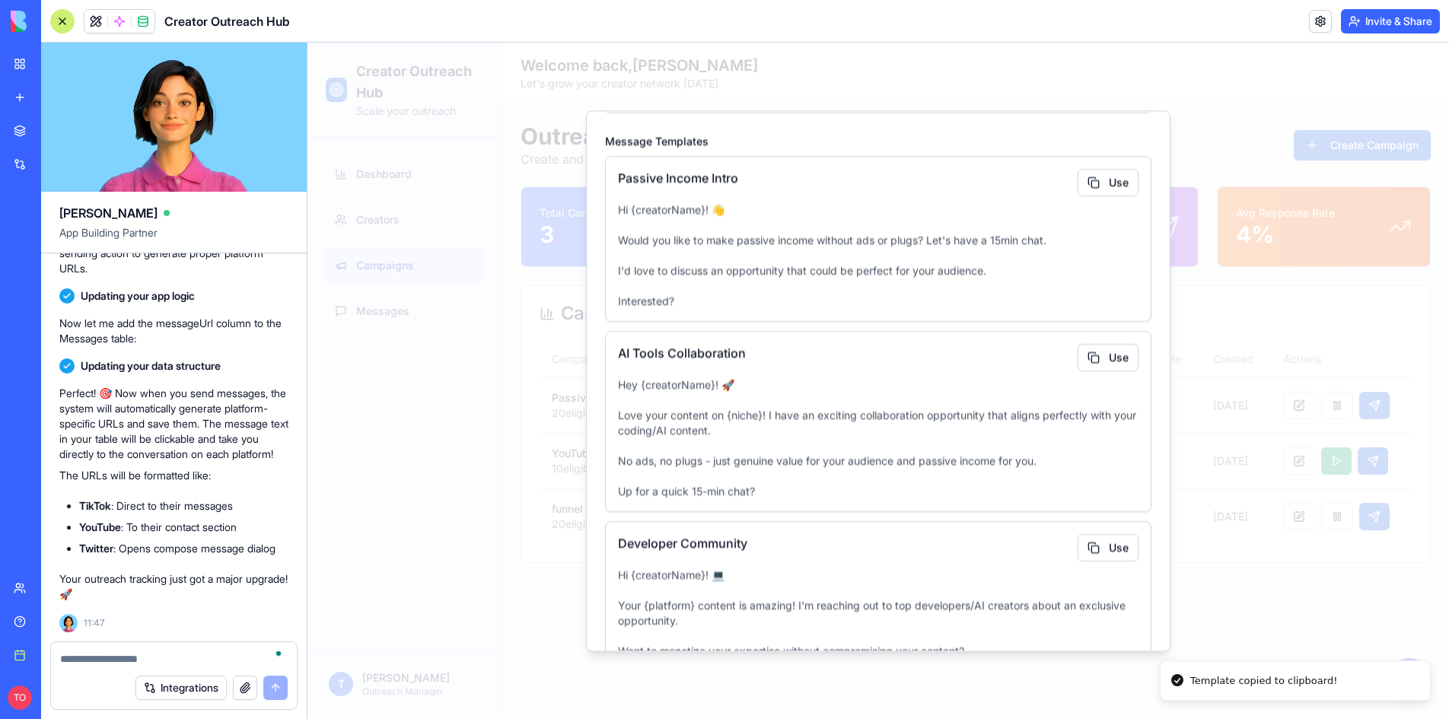
scroll to position [448, 0]
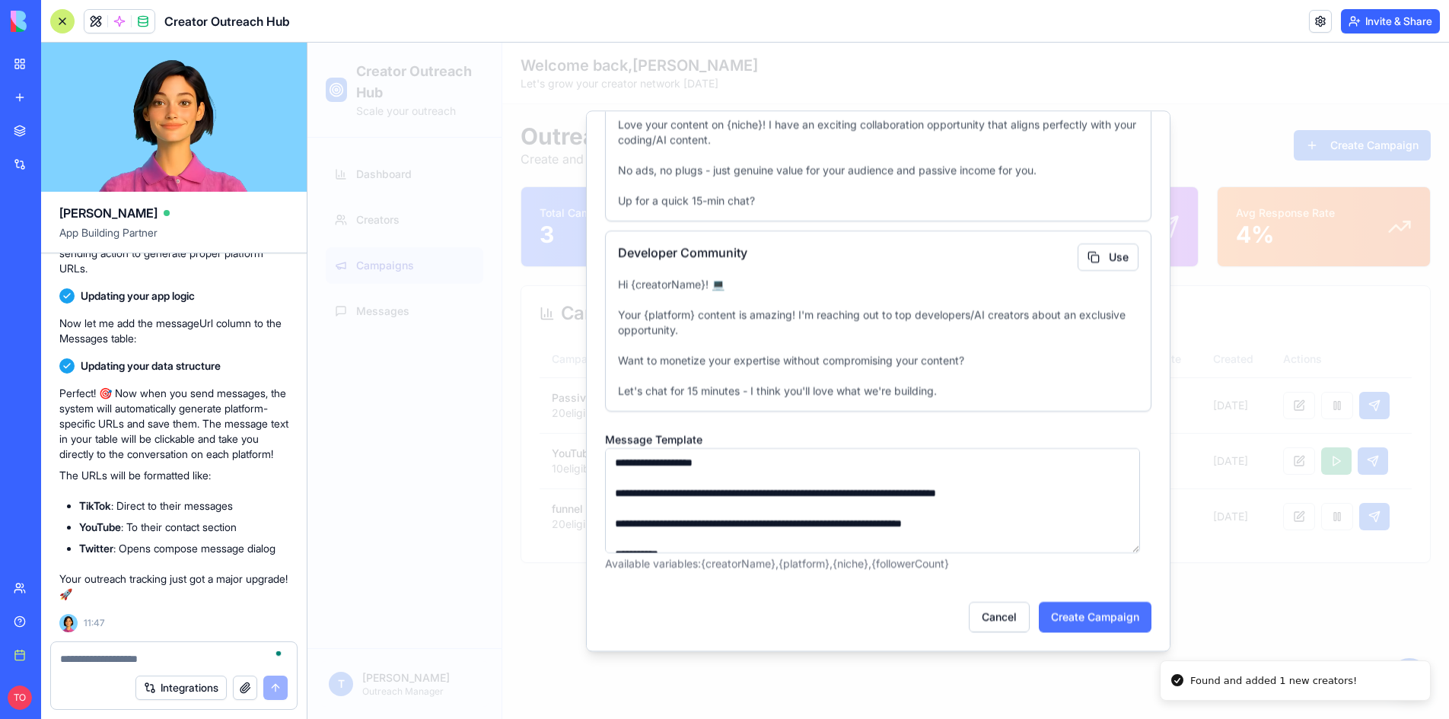
click at [1068, 613] on button "Create Campaign" at bounding box center [1095, 617] width 113 height 30
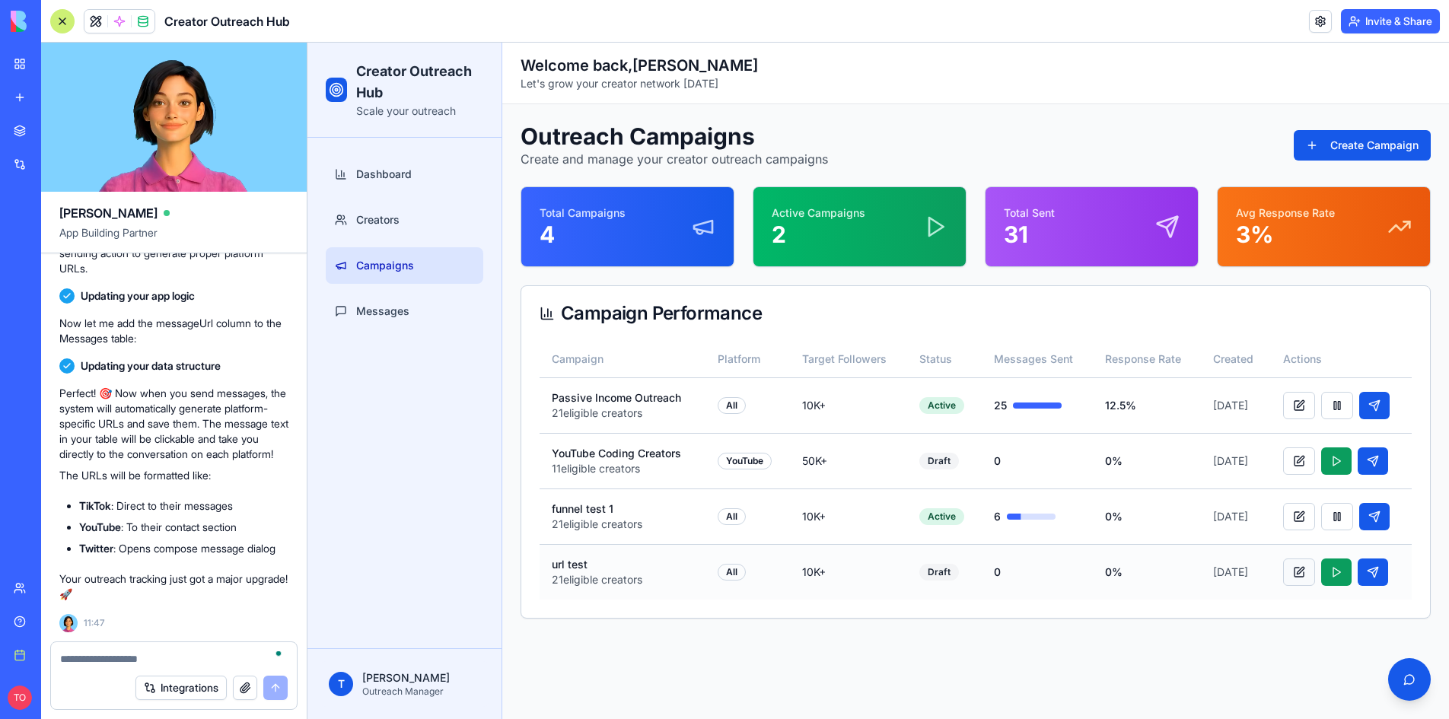
click at [1295, 571] on button at bounding box center [1299, 571] width 32 height 27
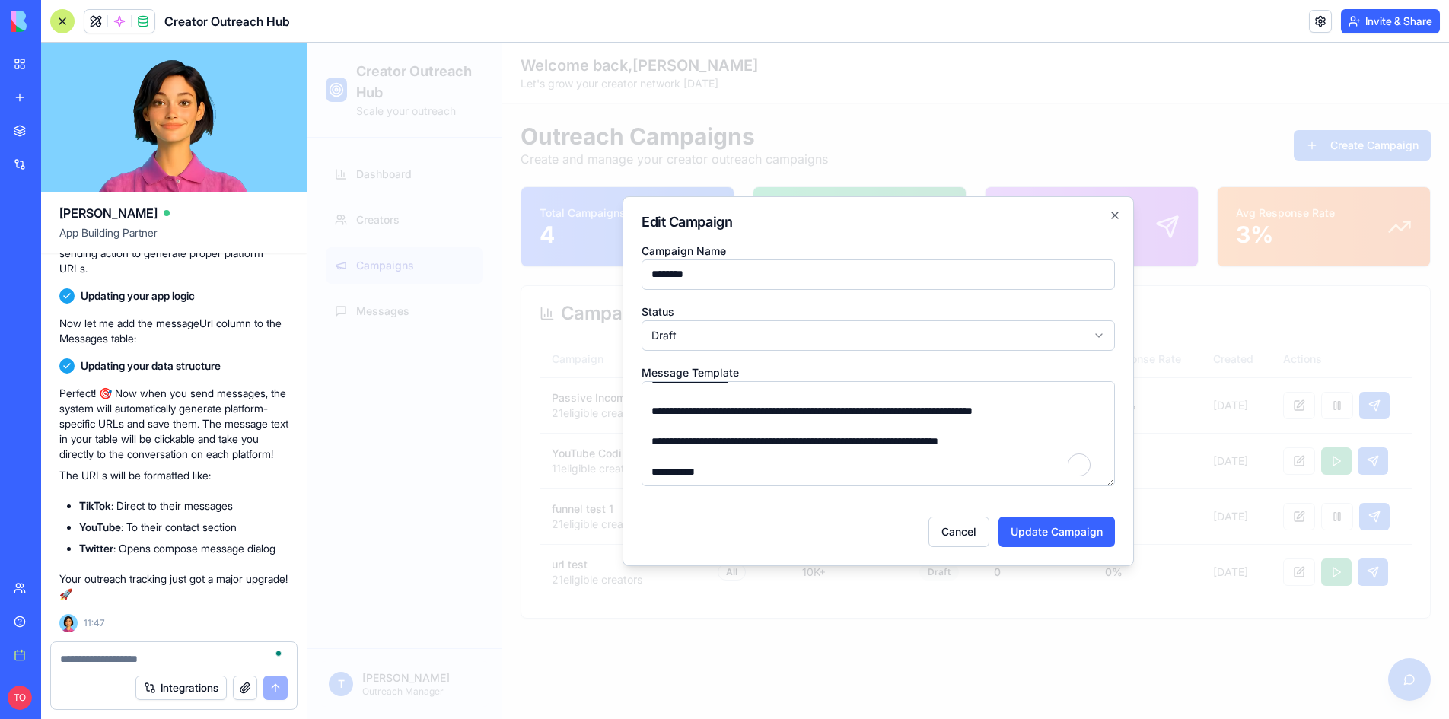
scroll to position [15, 0]
click at [1027, 442] on textarea "**********" at bounding box center [877, 433] width 473 height 105
click at [763, 472] on textarea "**********" at bounding box center [877, 433] width 473 height 105
paste textarea "**********"
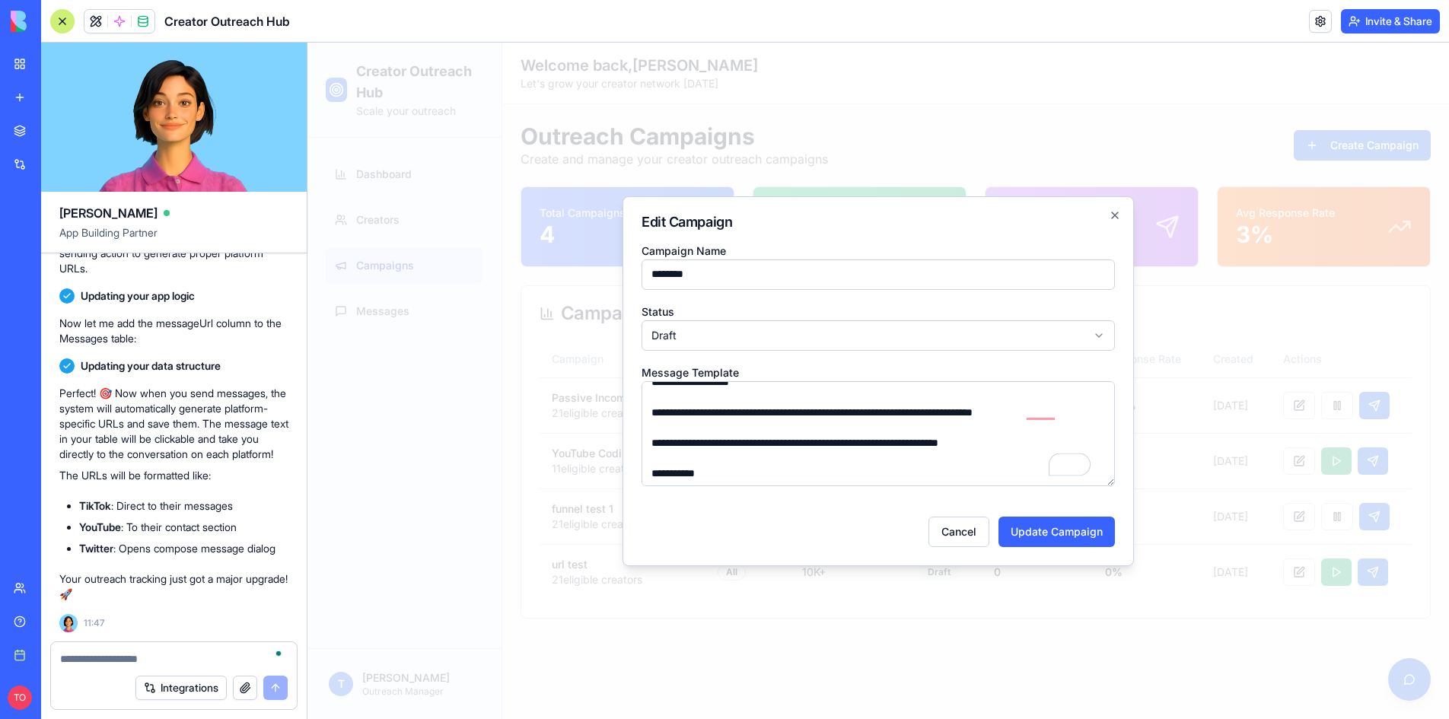
scroll to position [0, 0]
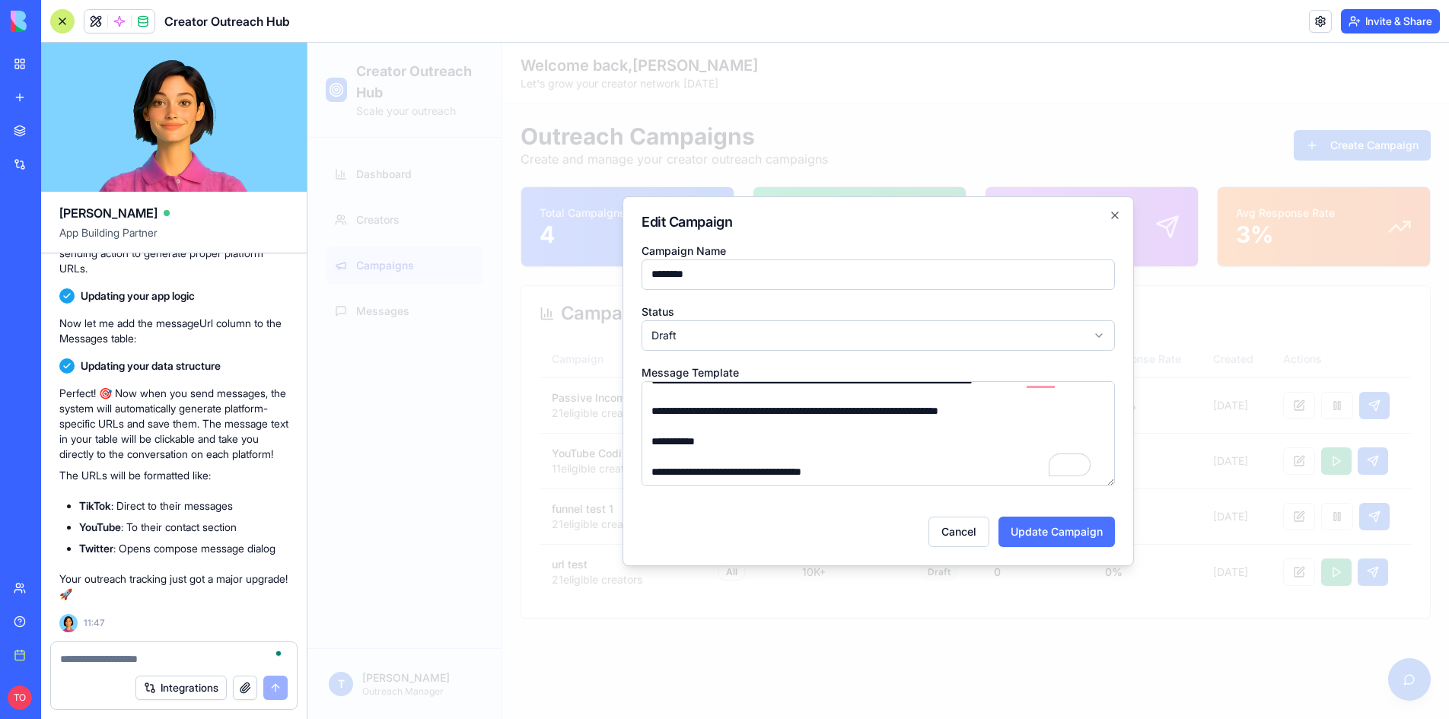
type textarea "**********"
click at [1034, 526] on button "Update Campaign" at bounding box center [1056, 532] width 116 height 30
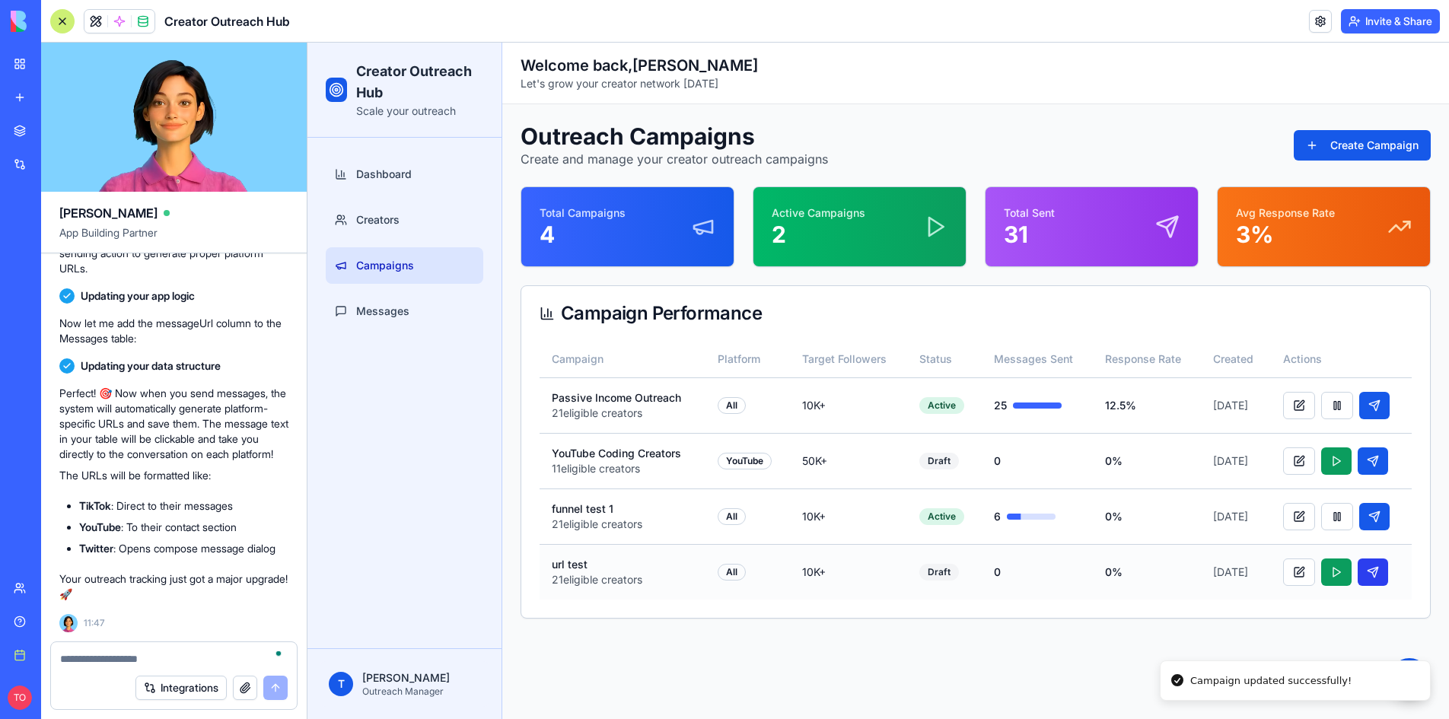
click at [1372, 570] on button at bounding box center [1372, 571] width 30 height 27
click at [1334, 571] on button at bounding box center [1336, 571] width 30 height 27
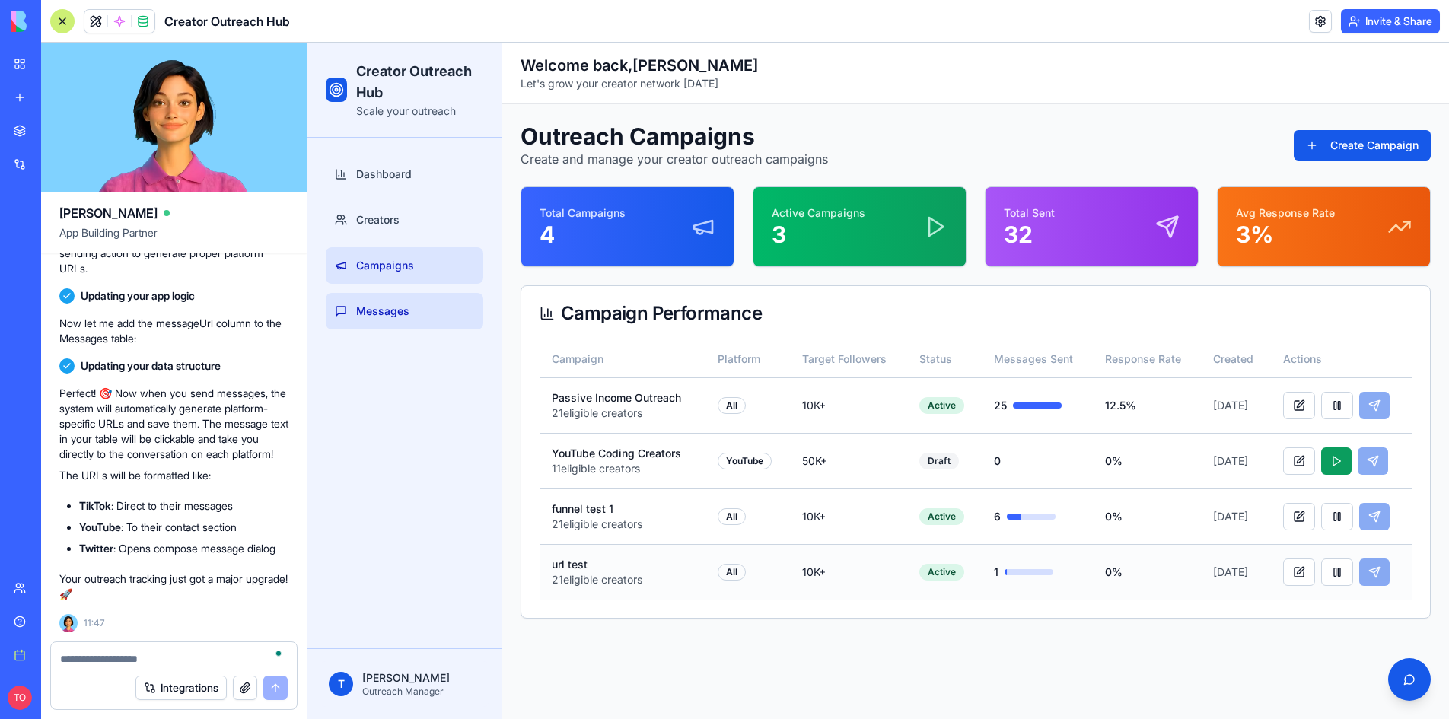
click at [371, 311] on span "Messages" at bounding box center [382, 311] width 53 height 15
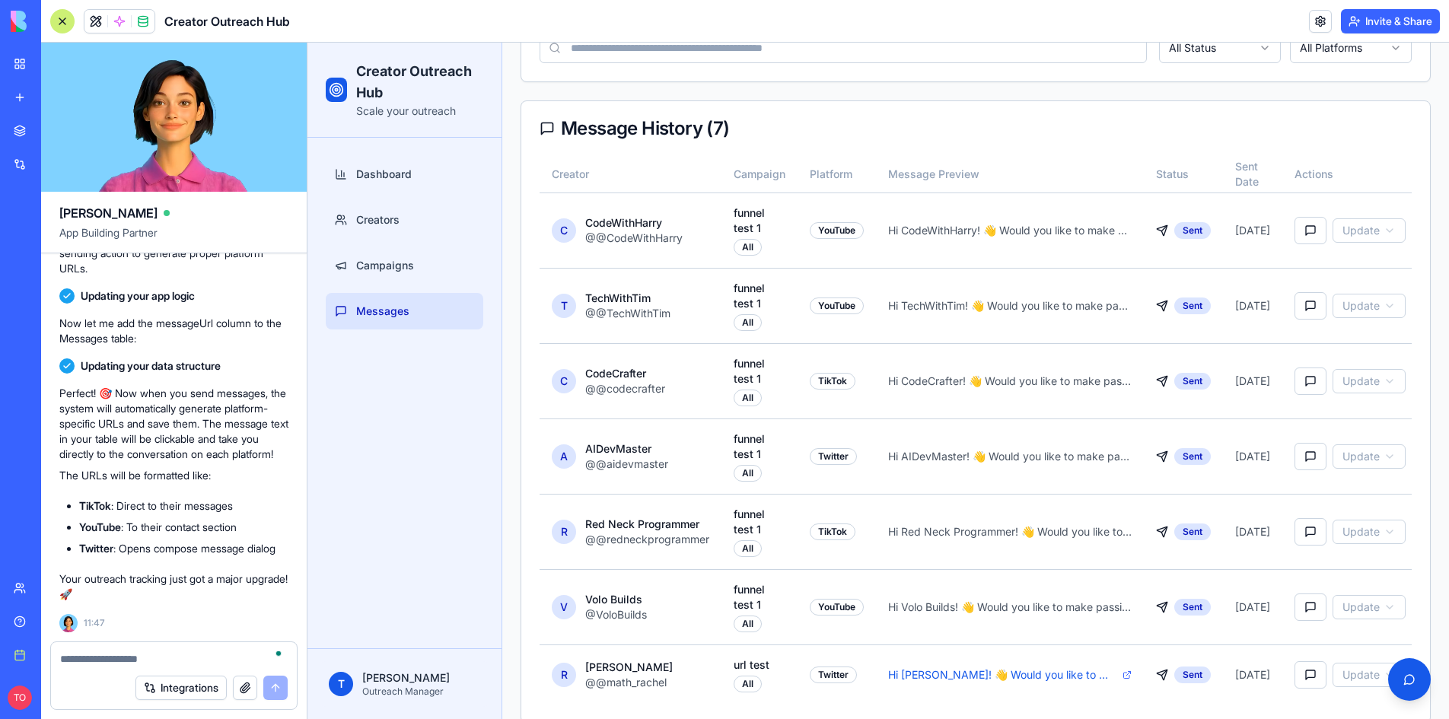
scroll to position [288, 0]
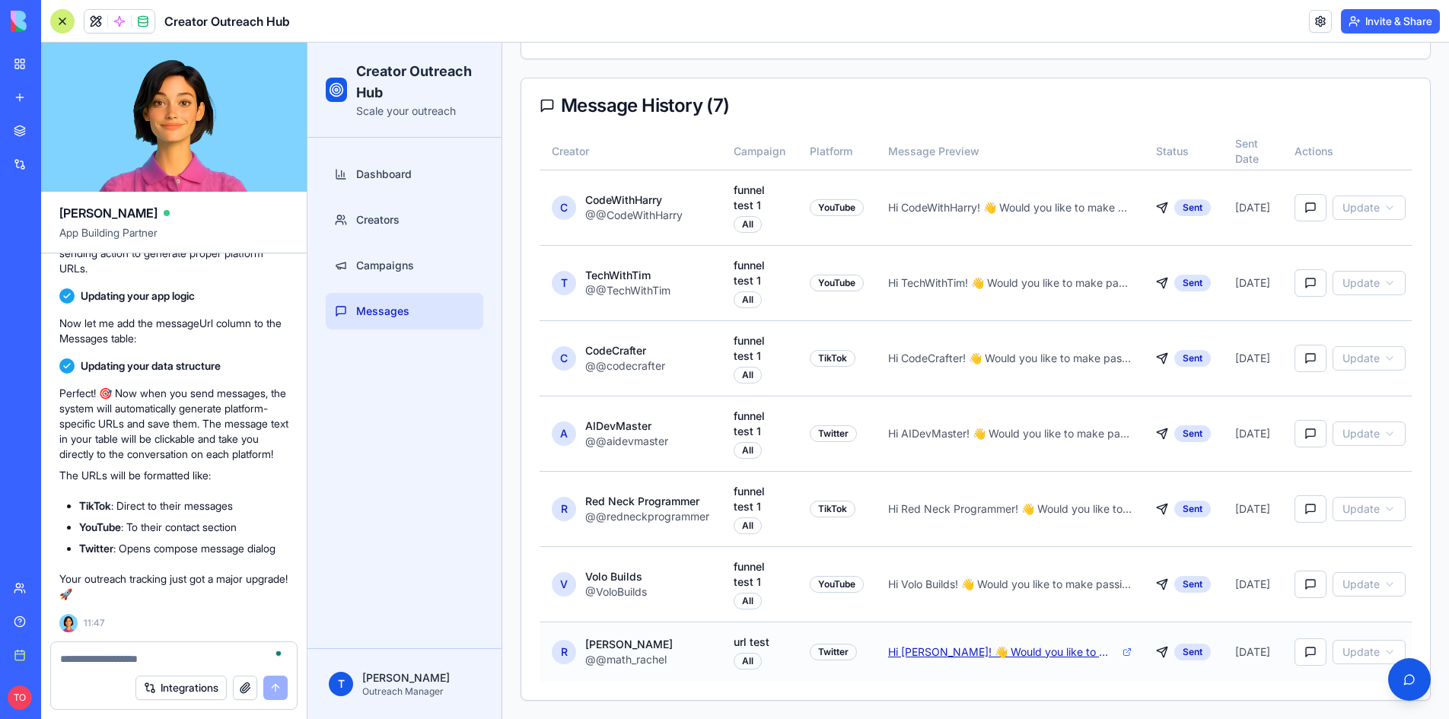
click at [1034, 644] on button "Hi [PERSON_NAME]! 👋 Would you like to make passive income without ads or plugs?…" at bounding box center [1002, 651] width 228 height 15
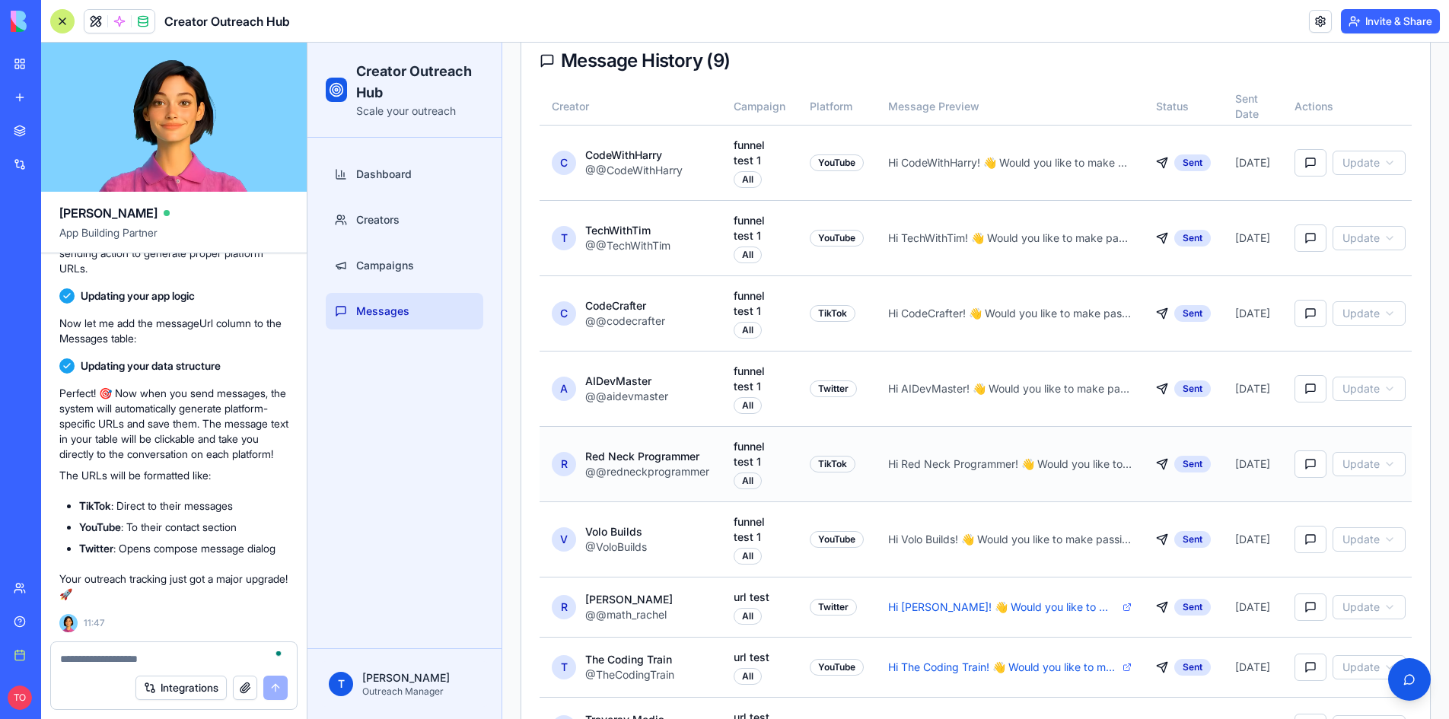
scroll to position [408, 0]
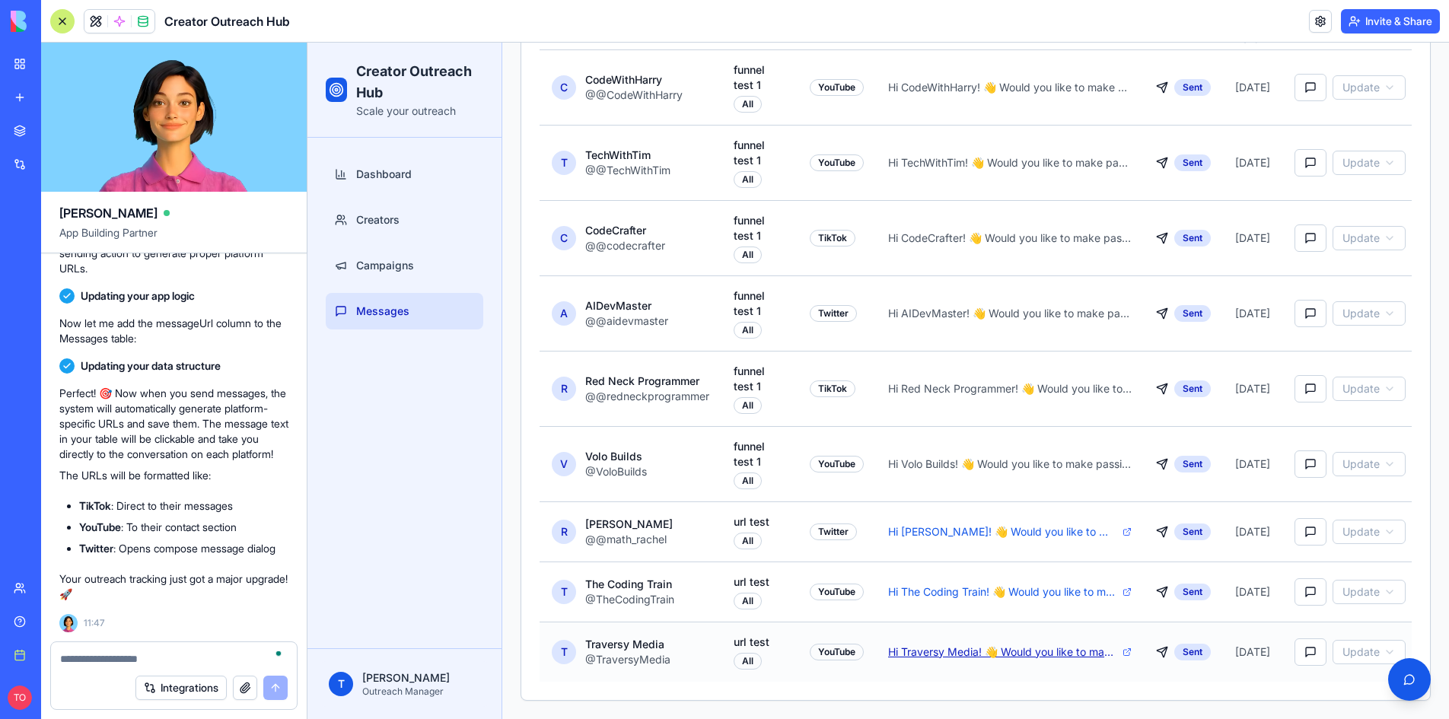
click at [954, 644] on button "Hi Traversy Media! 👋 Would you like to make passive income without ads or plugs…" at bounding box center [1002, 651] width 228 height 15
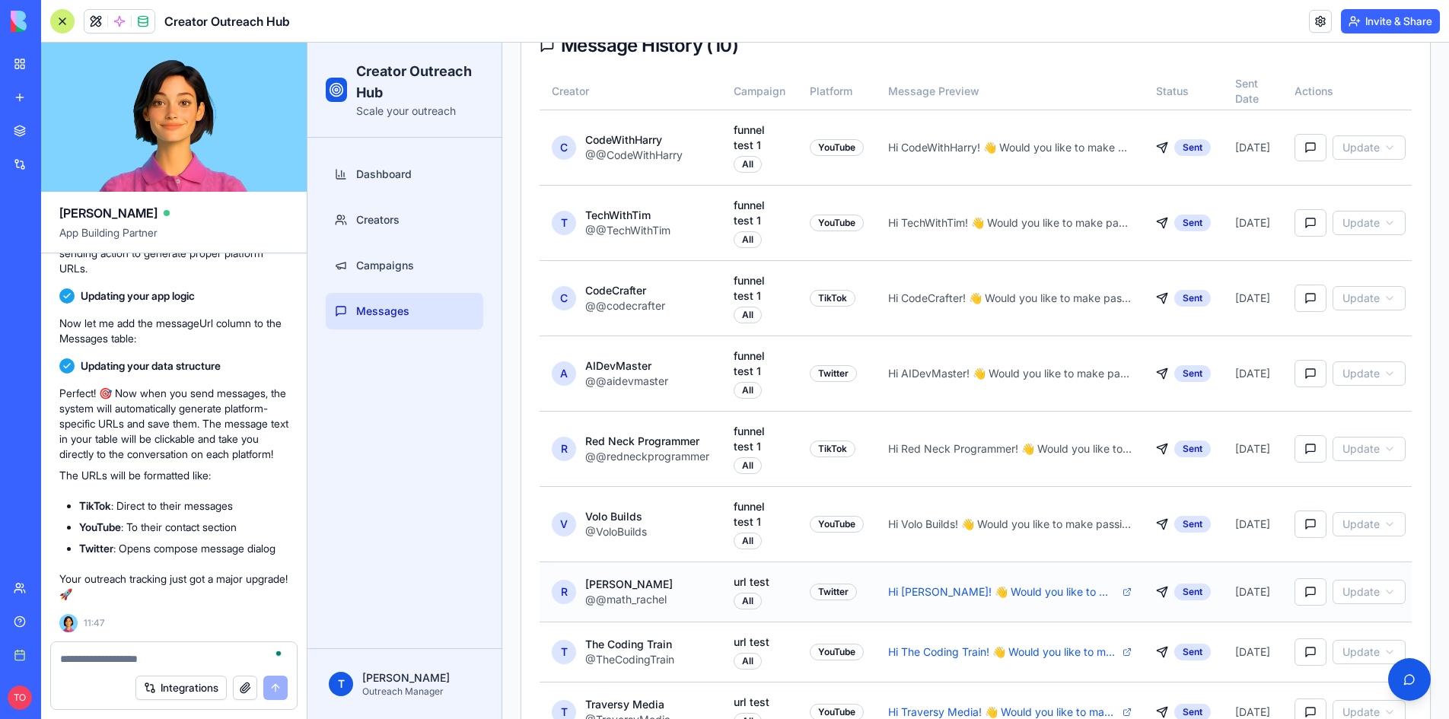
scroll to position [468, 0]
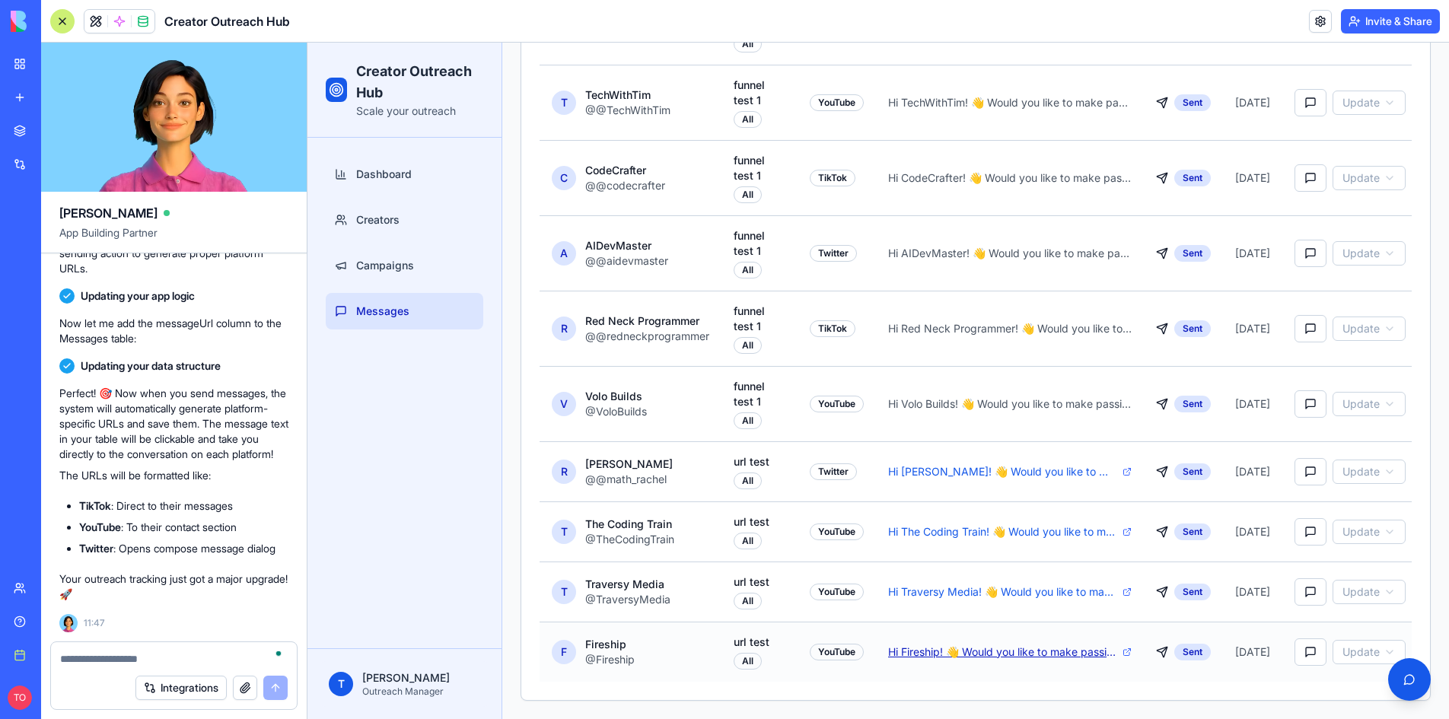
click at [984, 644] on button "Hi Fireship! 👋 Would you like to make passive income without ads or plugs? Let'…" at bounding box center [1002, 651] width 228 height 15
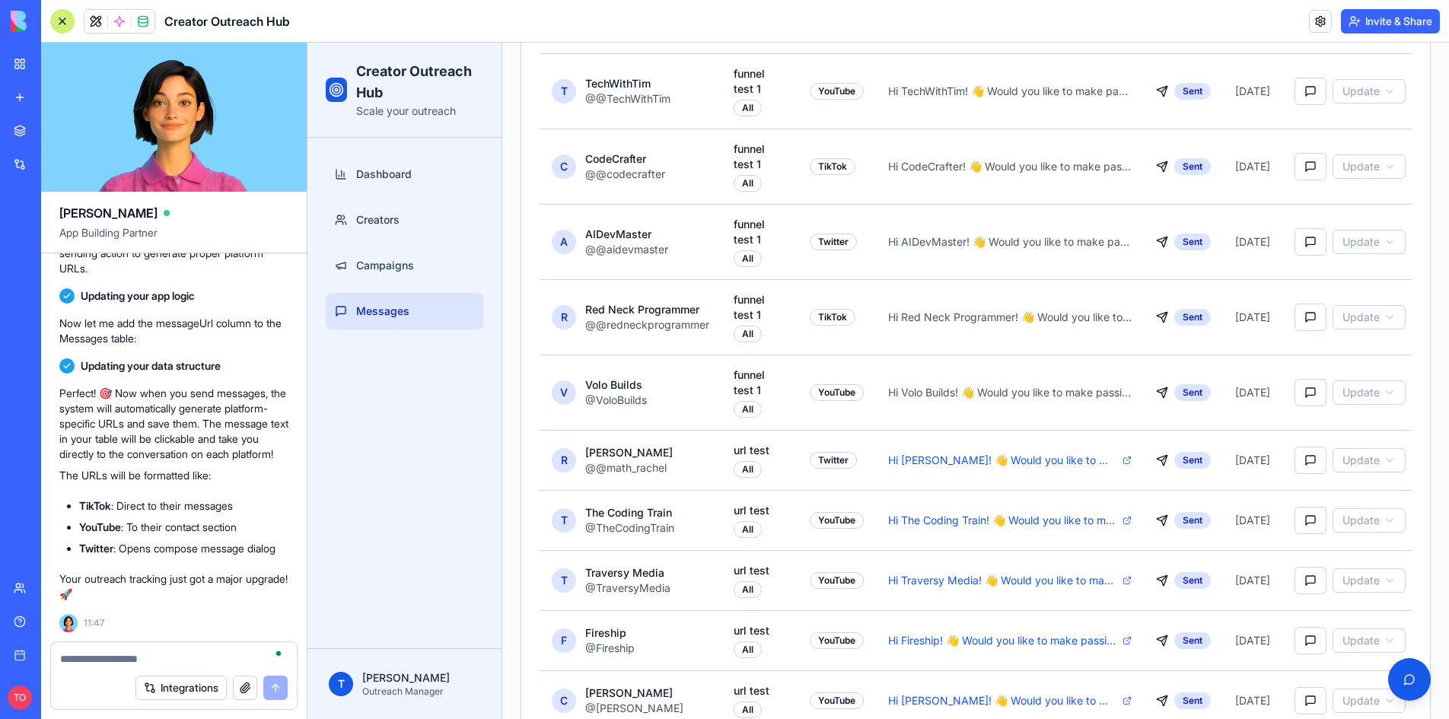
scroll to position [1867, 0]
click at [128, 660] on textarea "To enrich screen reader interactions, please activate Accessibility in Grammarl…" at bounding box center [173, 658] width 227 height 15
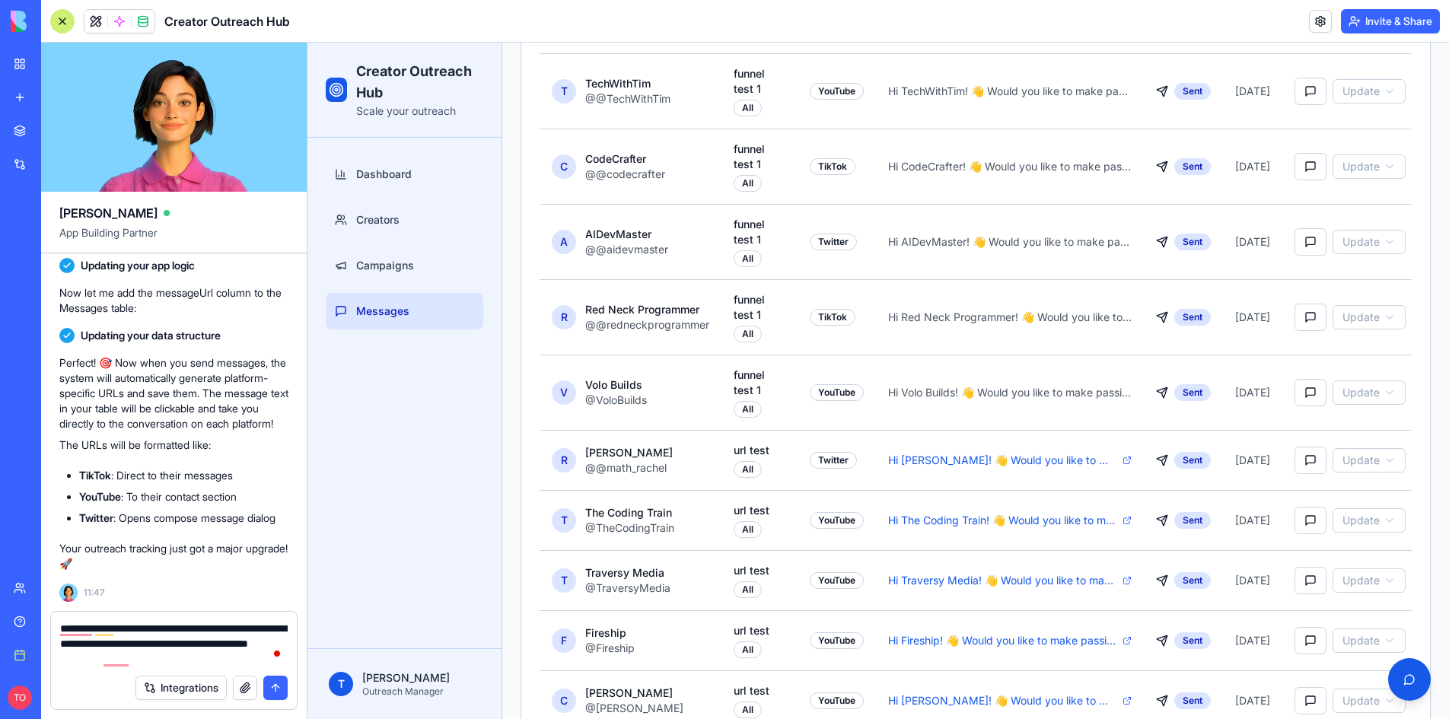
type textarea "**********"
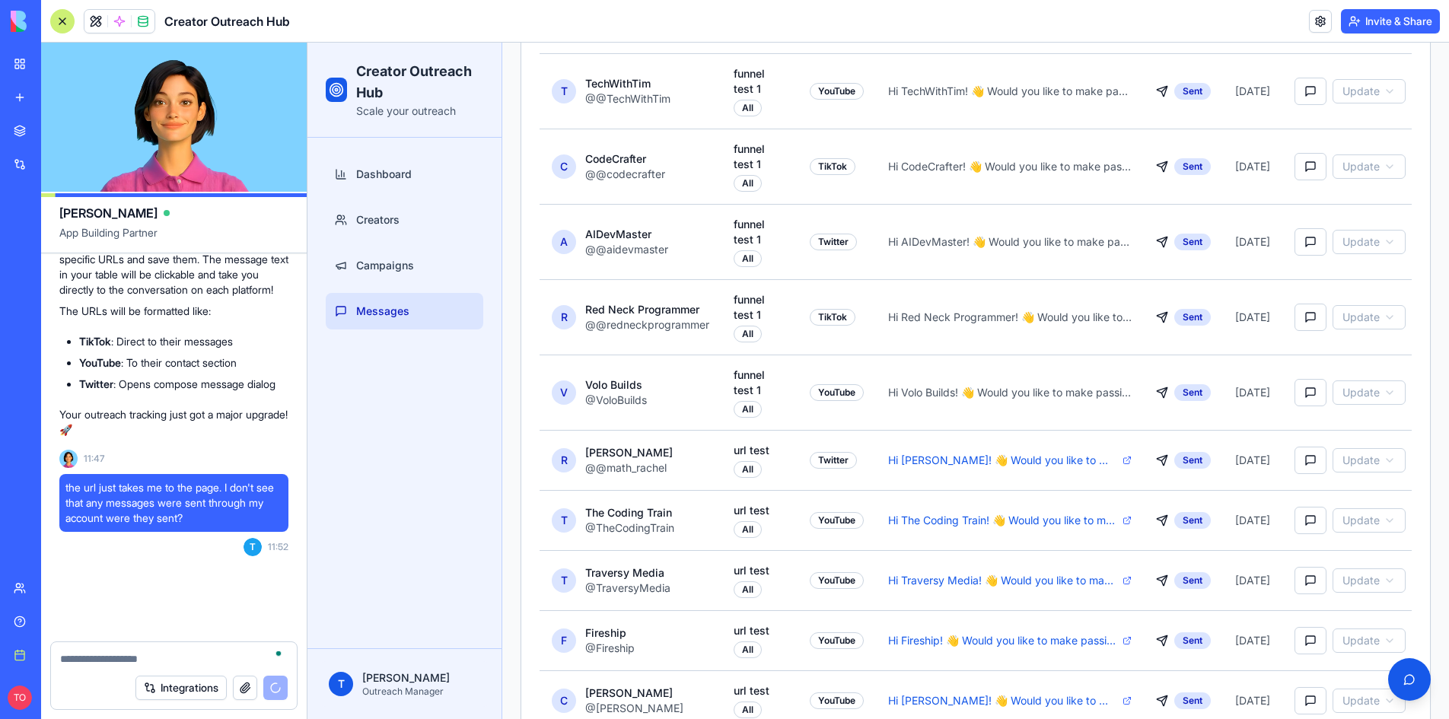
scroll to position [2527, 0]
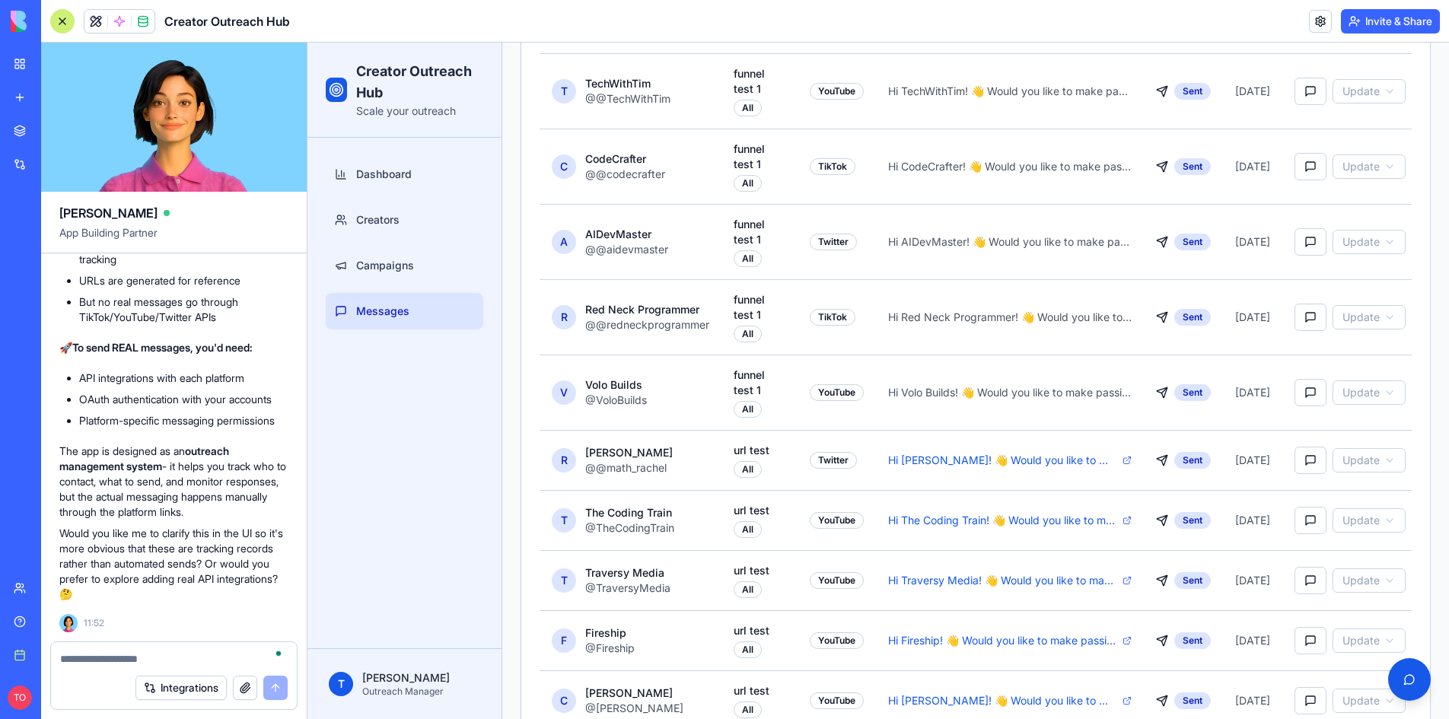
click at [100, 658] on textarea "To enrich screen reader interactions, please activate Accessibility in Grammarl…" at bounding box center [173, 658] width 227 height 15
type textarea "**********"
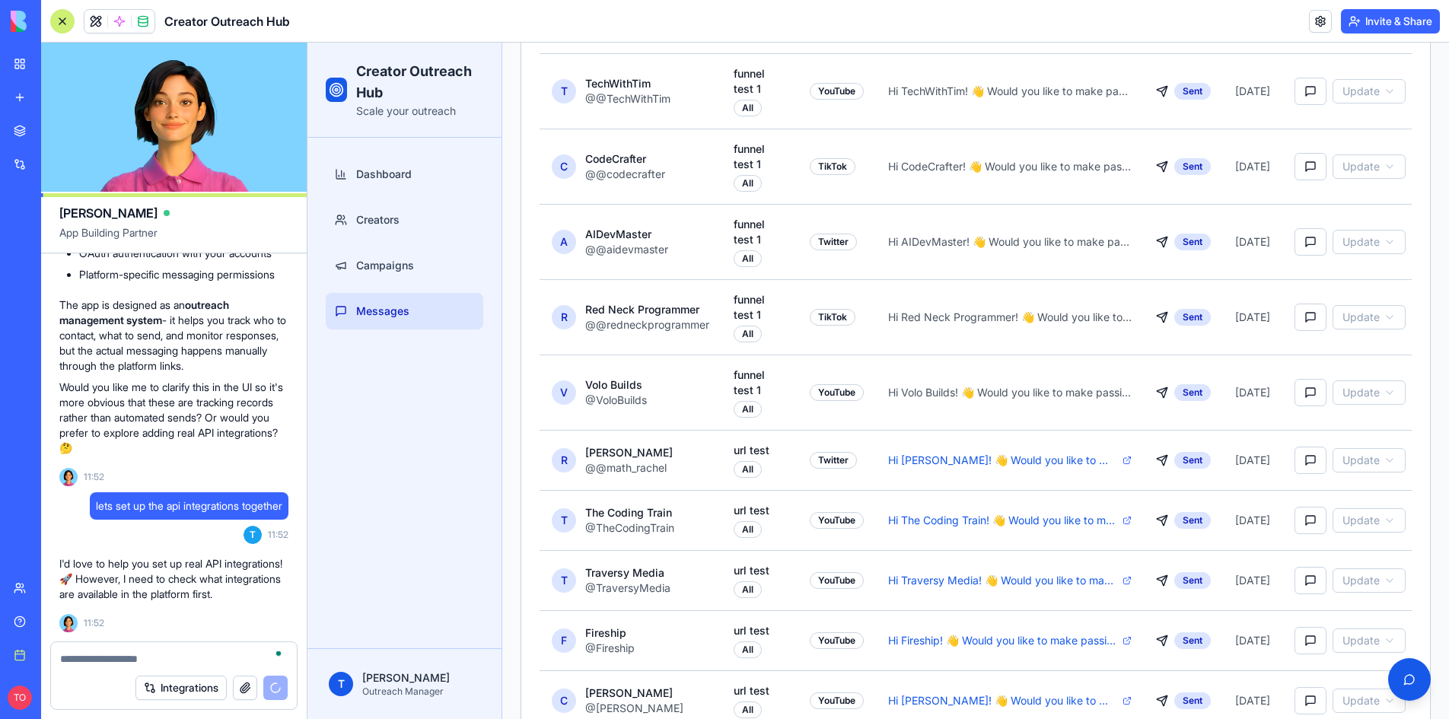
scroll to position [3240, 0]
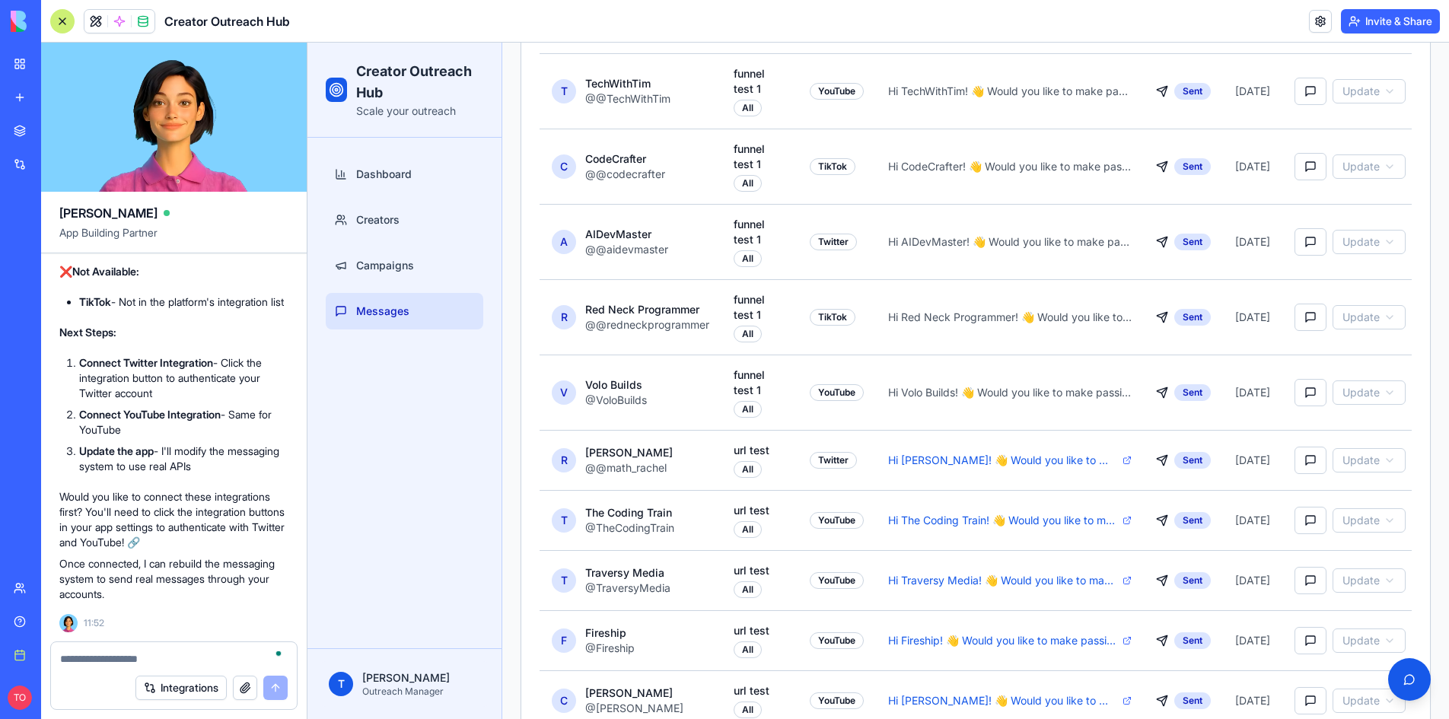
click at [184, 692] on button "Integrations" at bounding box center [180, 688] width 91 height 24
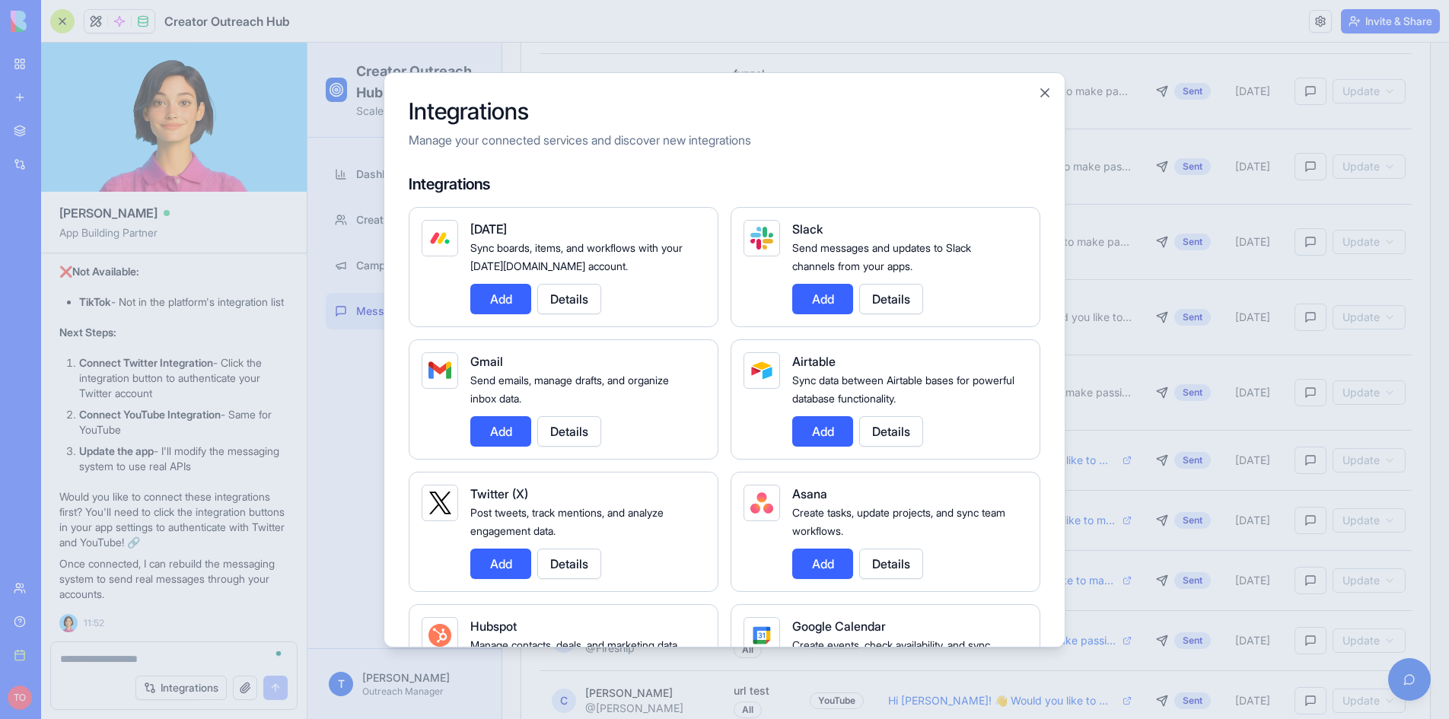
click at [488, 562] on button "Add" at bounding box center [500, 564] width 61 height 30
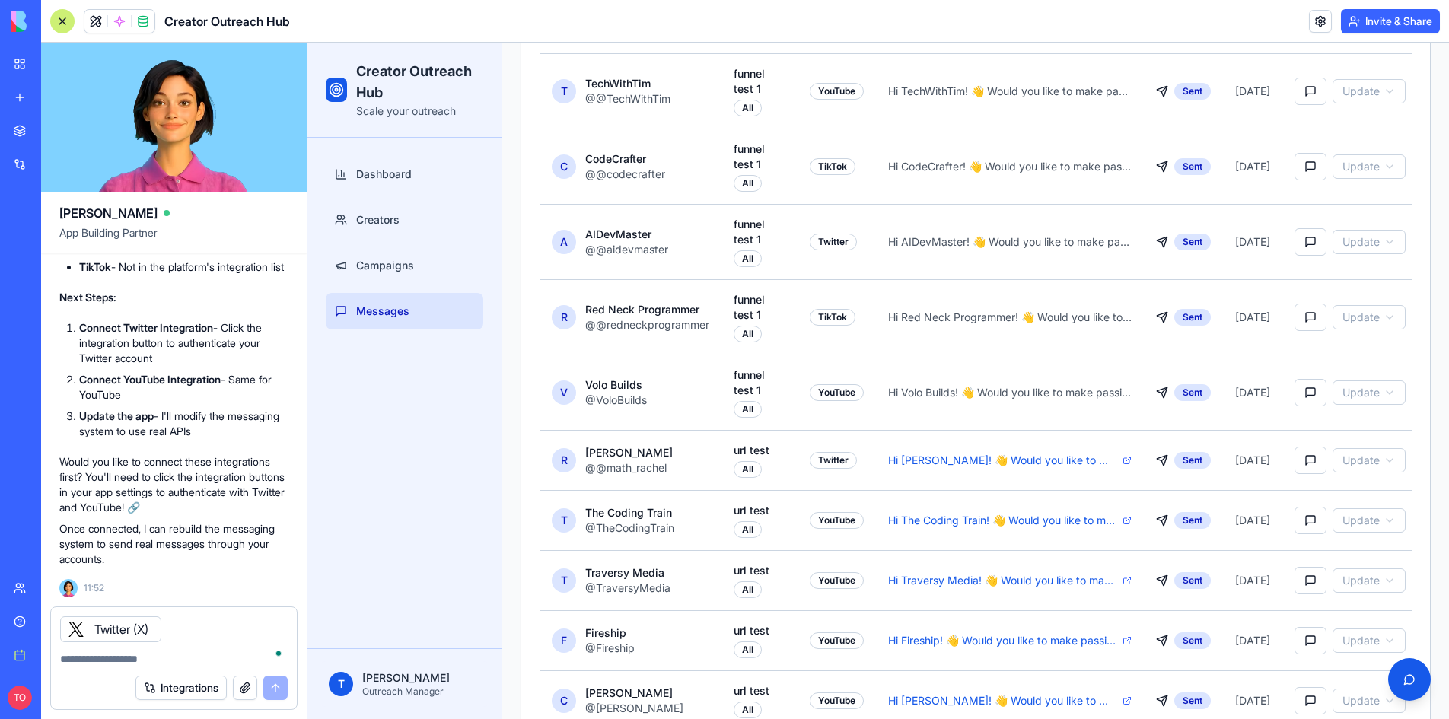
click at [183, 685] on button "Integrations" at bounding box center [180, 688] width 91 height 24
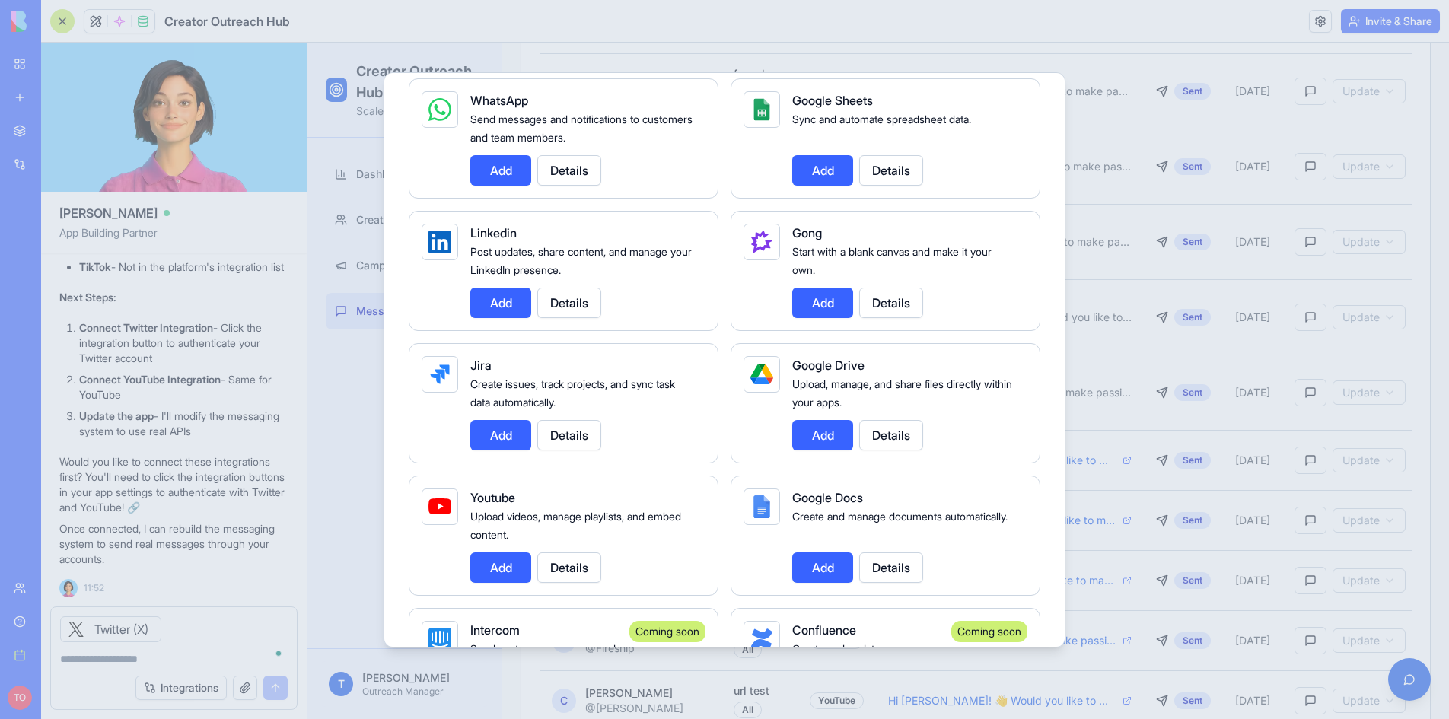
scroll to position [685, 0]
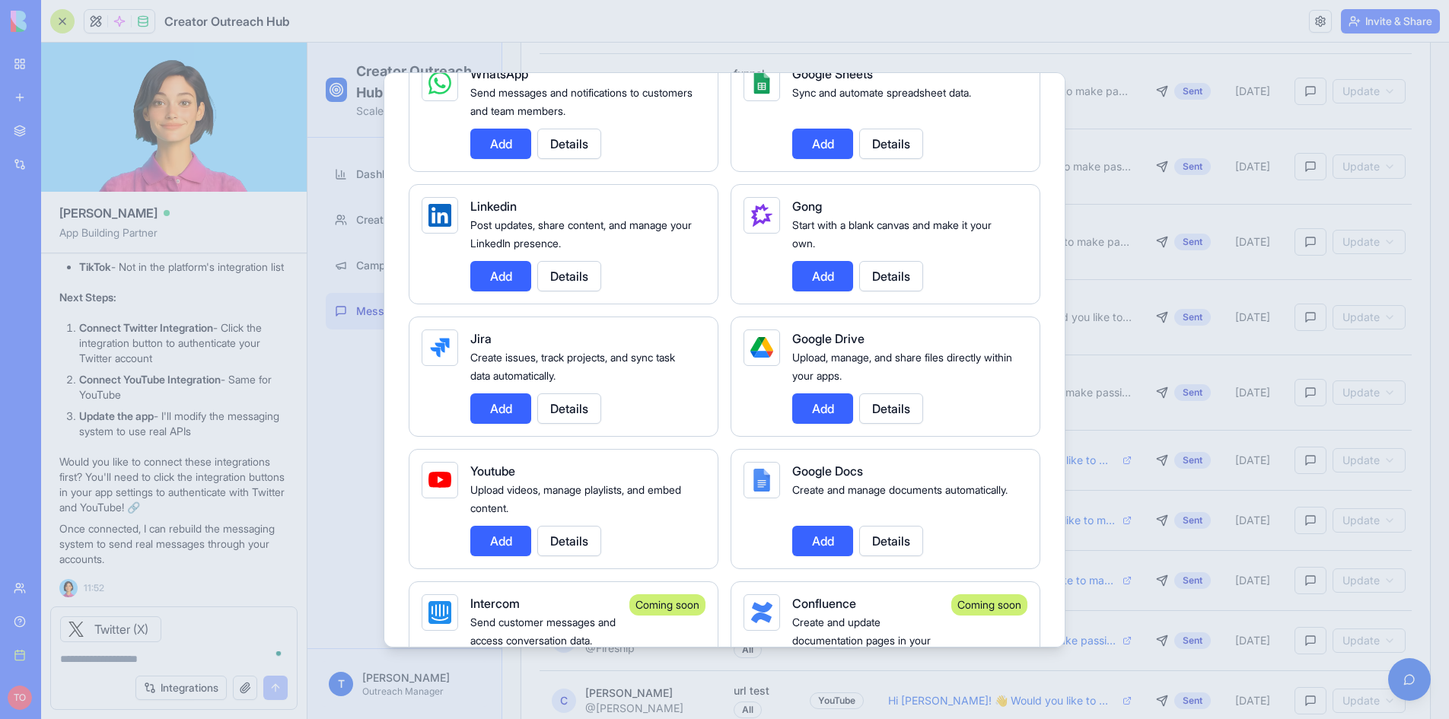
click at [509, 538] on button "Add" at bounding box center [500, 541] width 61 height 30
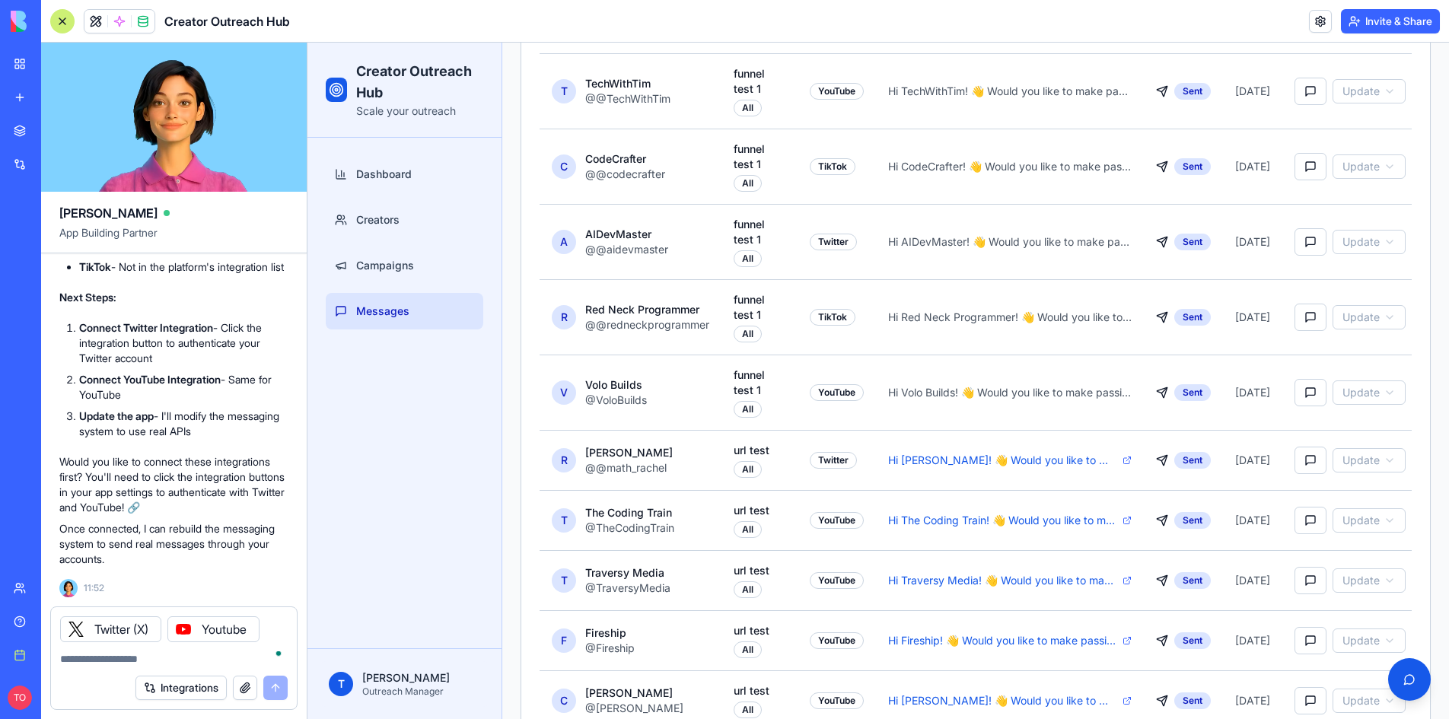
click at [189, 689] on button "Integrations" at bounding box center [180, 688] width 91 height 24
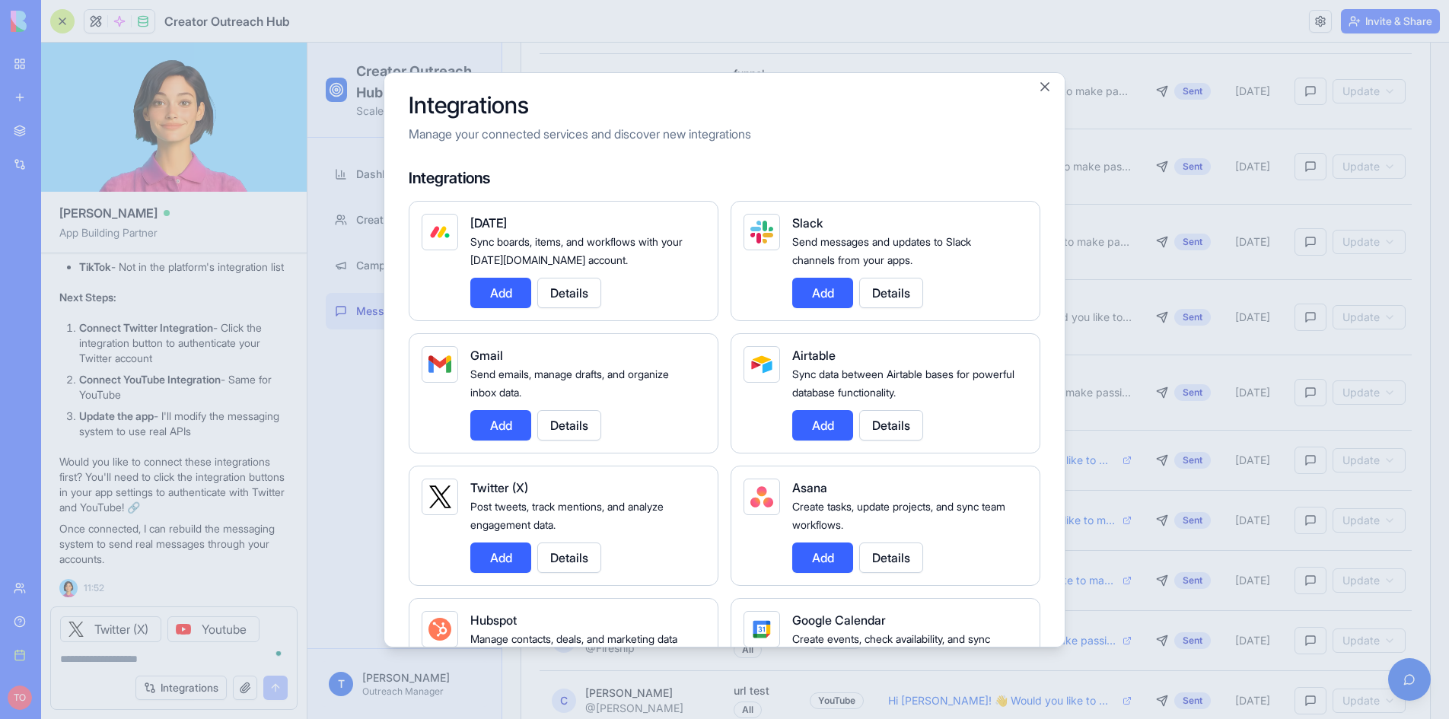
scroll to position [0, 0]
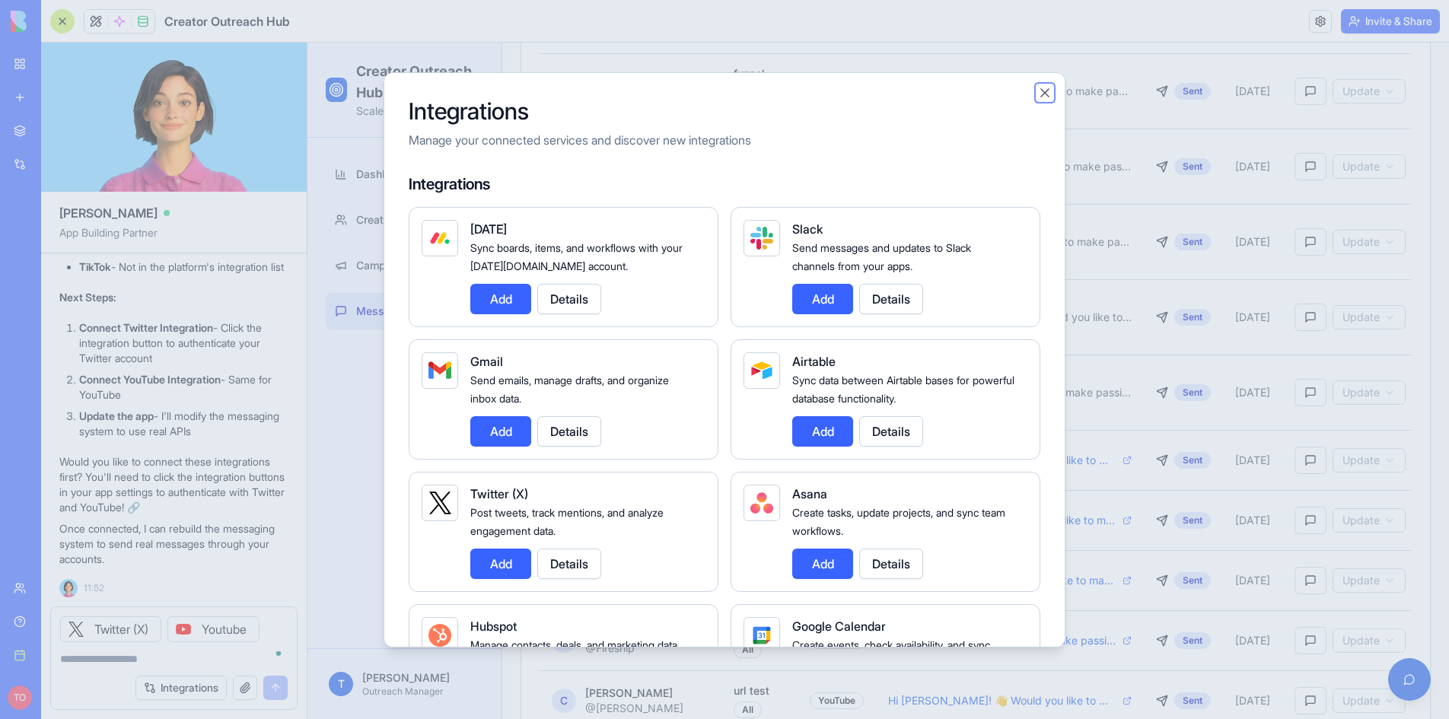
click at [1044, 94] on button "Close" at bounding box center [1044, 92] width 15 height 15
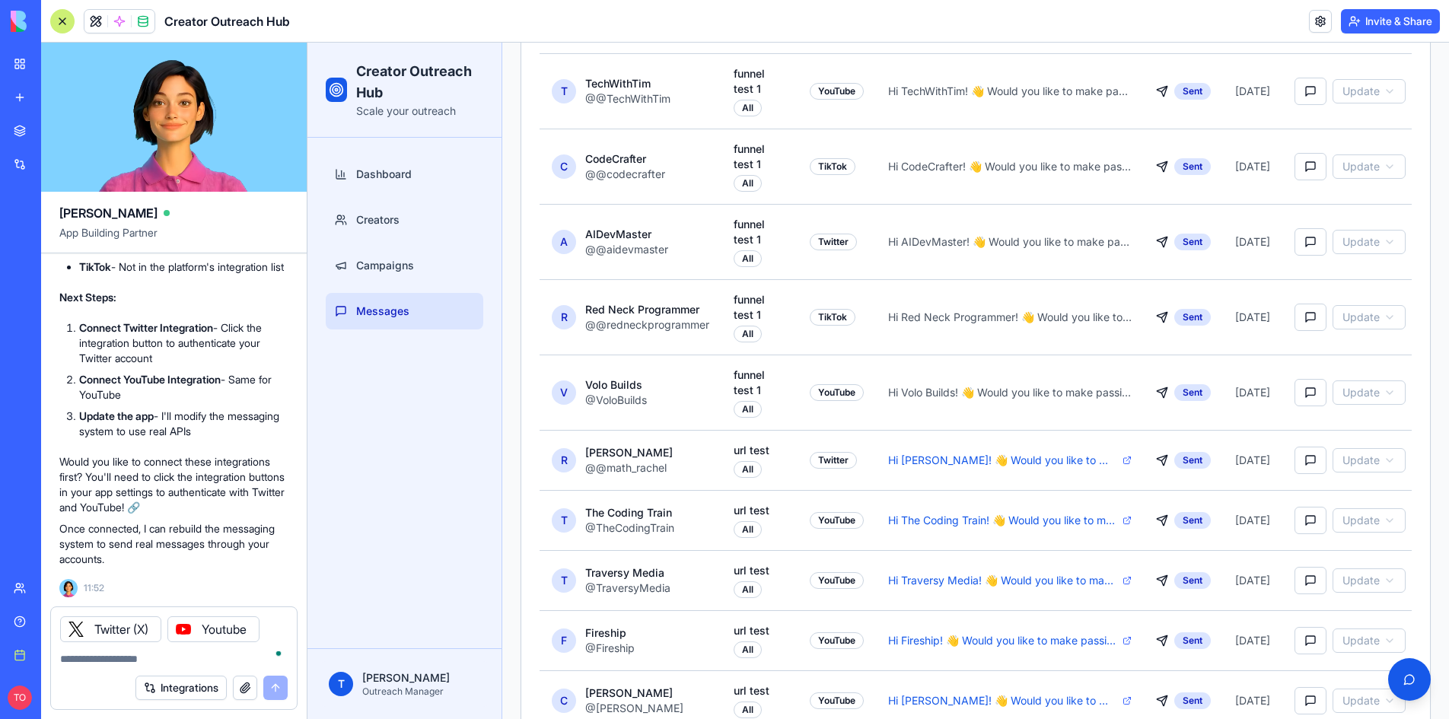
click at [164, 662] on textarea "To enrich screen reader interactions, please activate Accessibility in Grammarl…" at bounding box center [173, 658] width 227 height 15
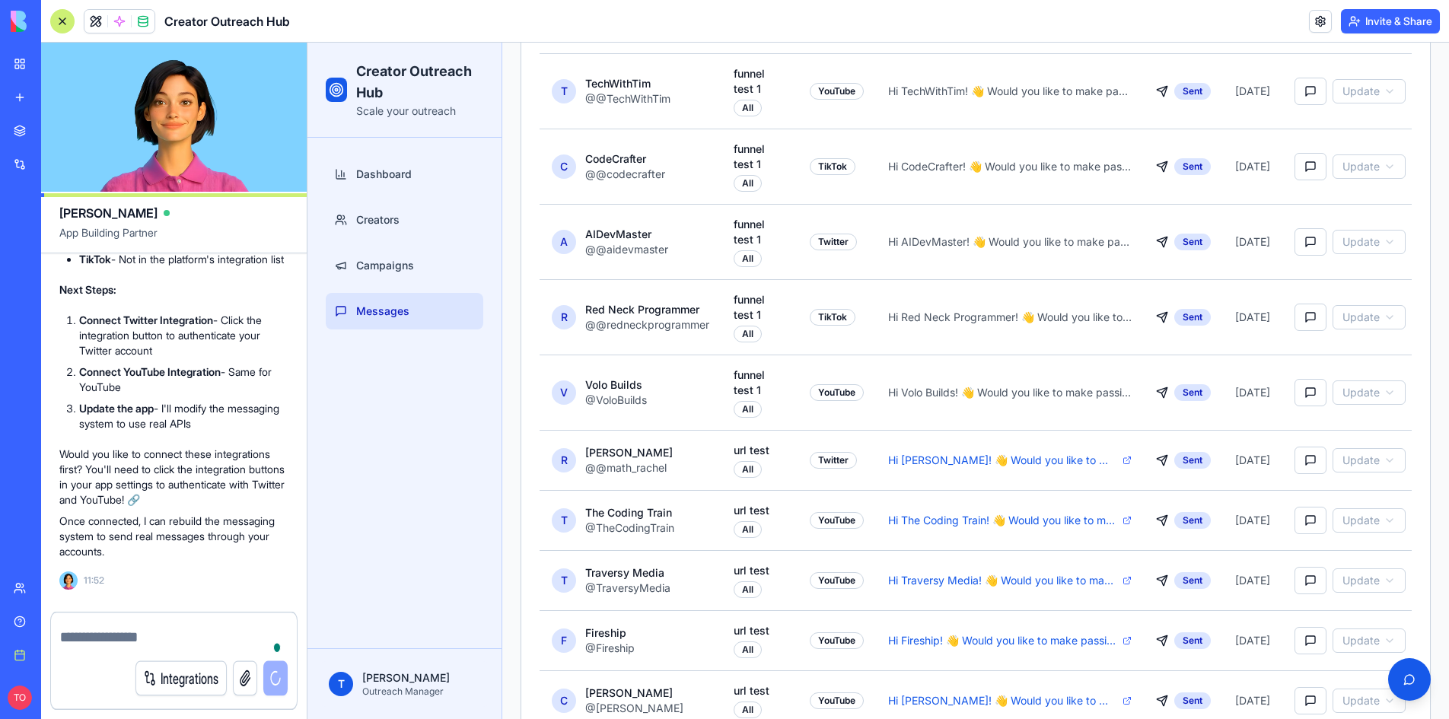
scroll to position [3282, 0]
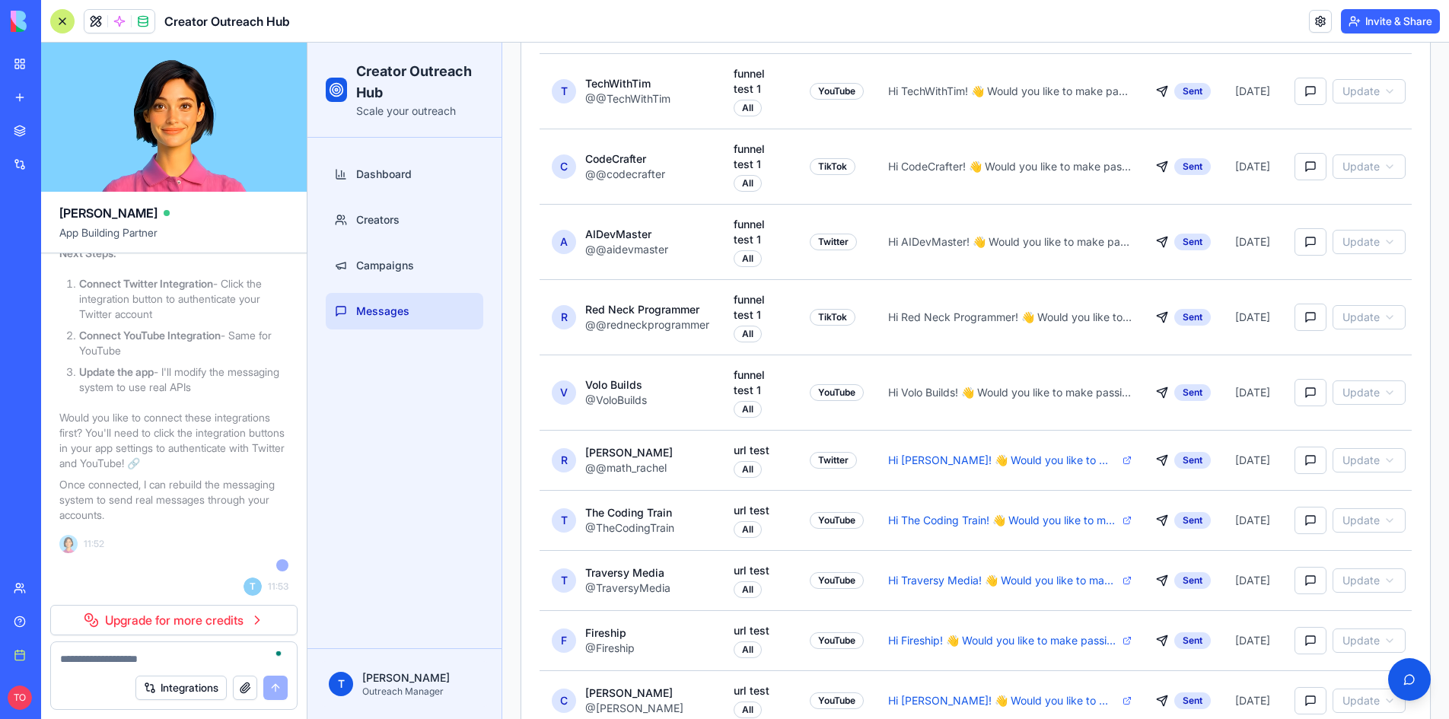
click at [175, 523] on p "Once connected, I can rebuild the messaging system to send real messages throug…" at bounding box center [173, 500] width 229 height 46
click at [199, 616] on link "Upgrade for more credits" at bounding box center [173, 620] width 247 height 30
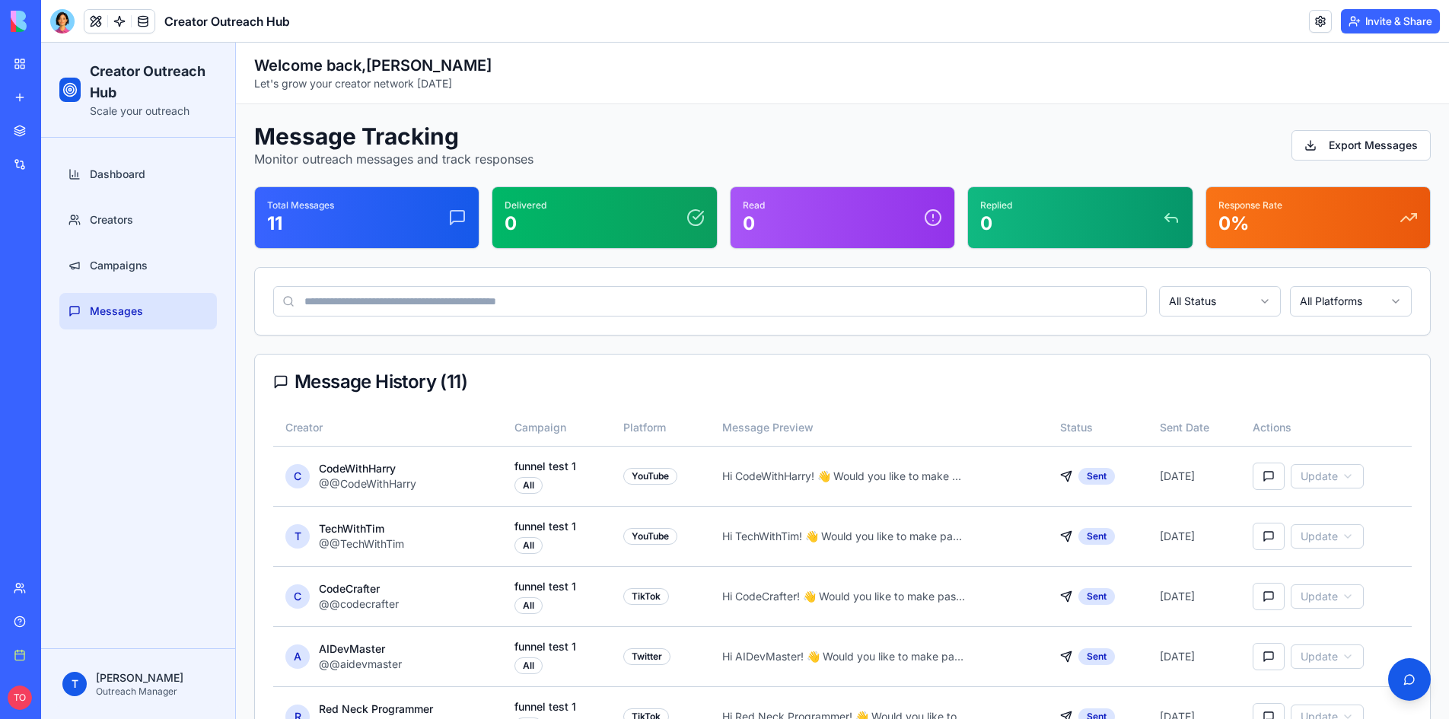
click at [56, 158] on div "Integrations" at bounding box center [47, 164] width 20 height 15
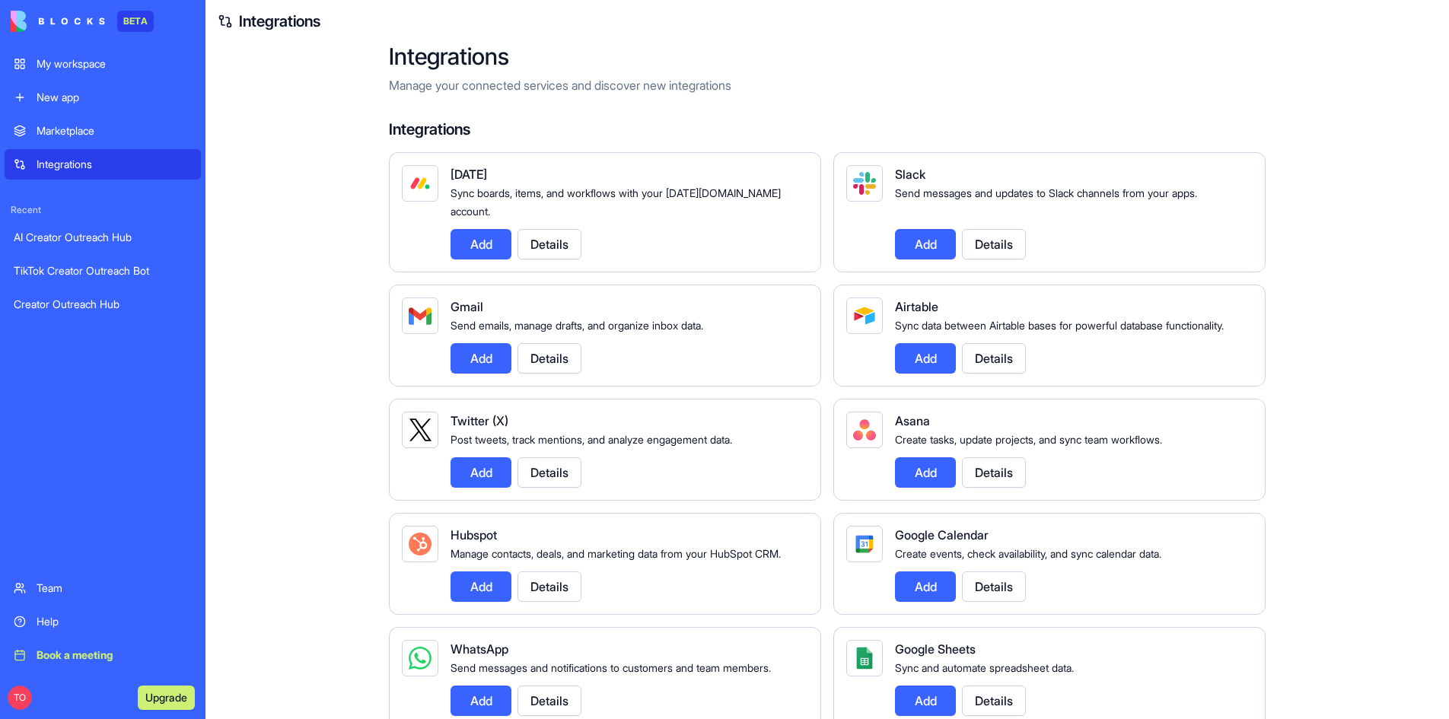
click at [549, 469] on button "Details" at bounding box center [549, 472] width 64 height 30
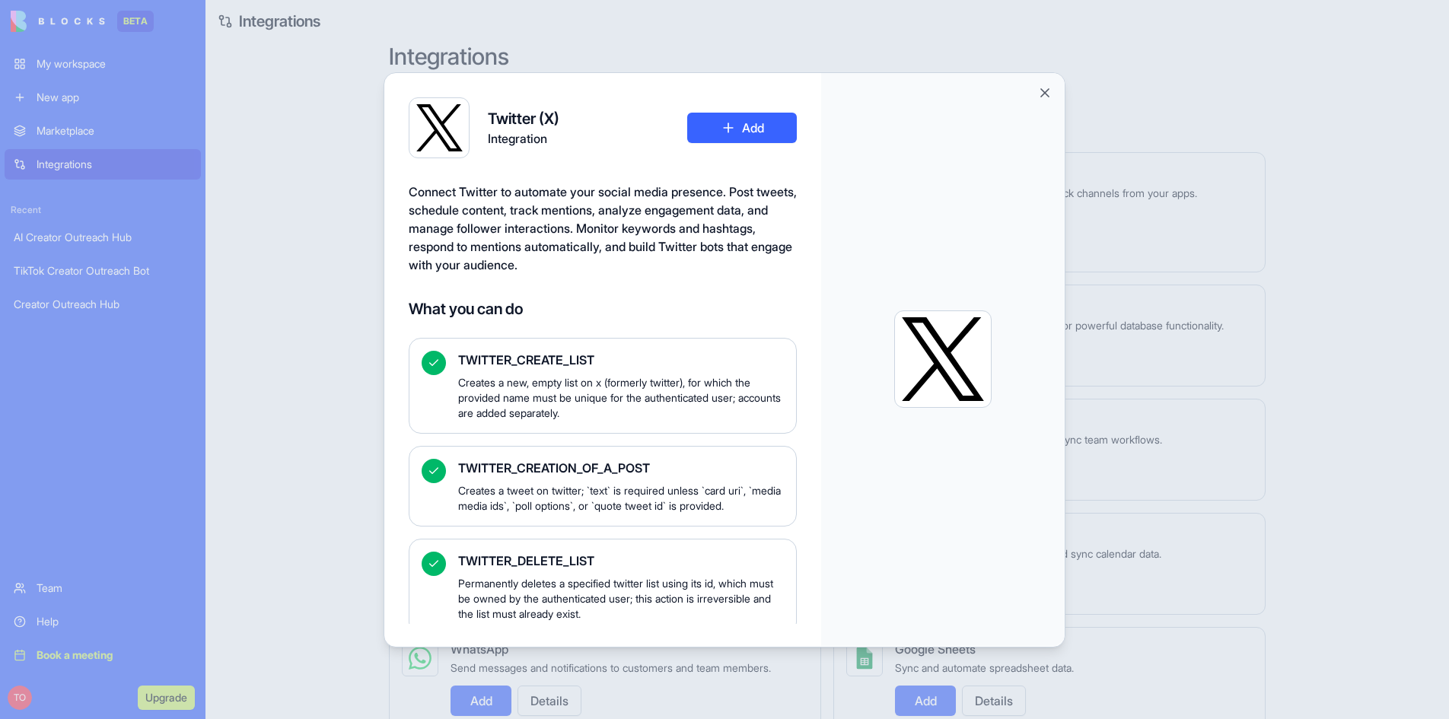
click at [740, 129] on button "Add" at bounding box center [742, 128] width 110 height 30
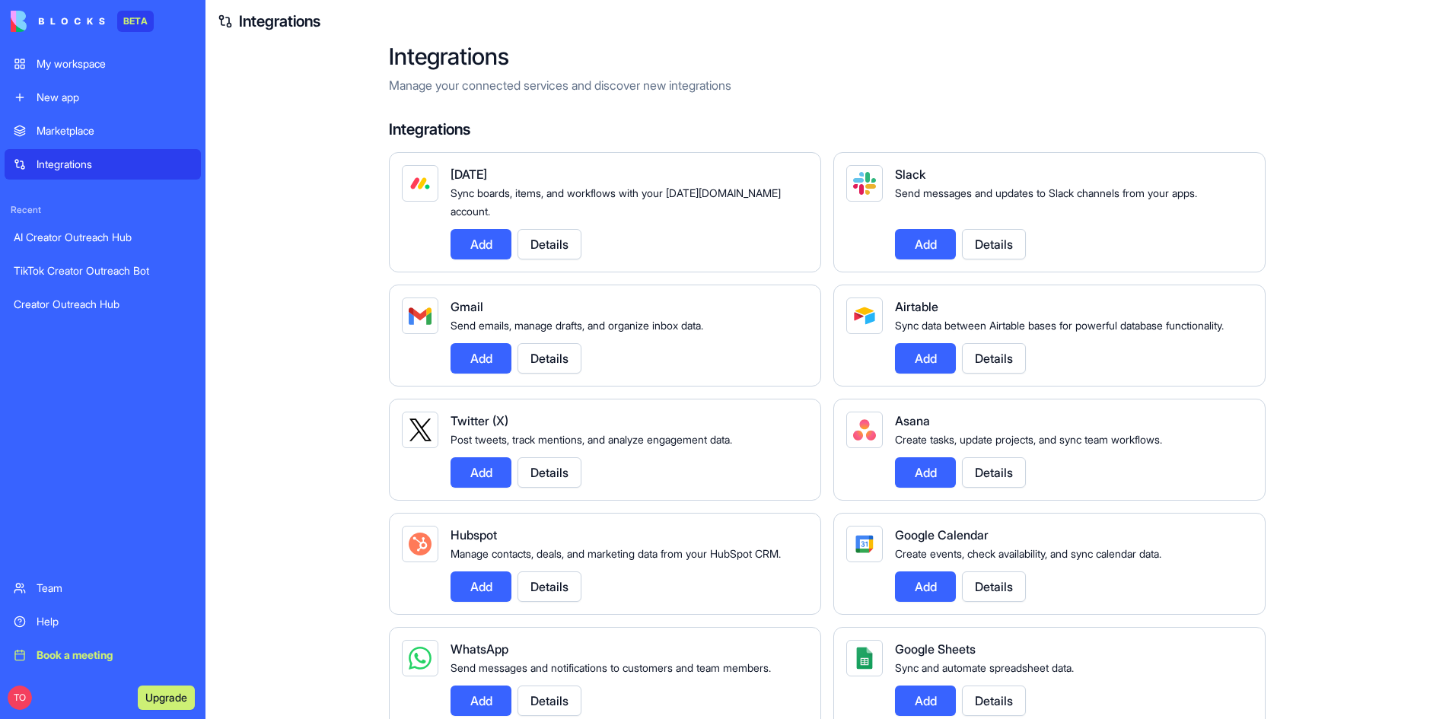
click at [80, 61] on div "My workspace" at bounding box center [114, 63] width 155 height 15
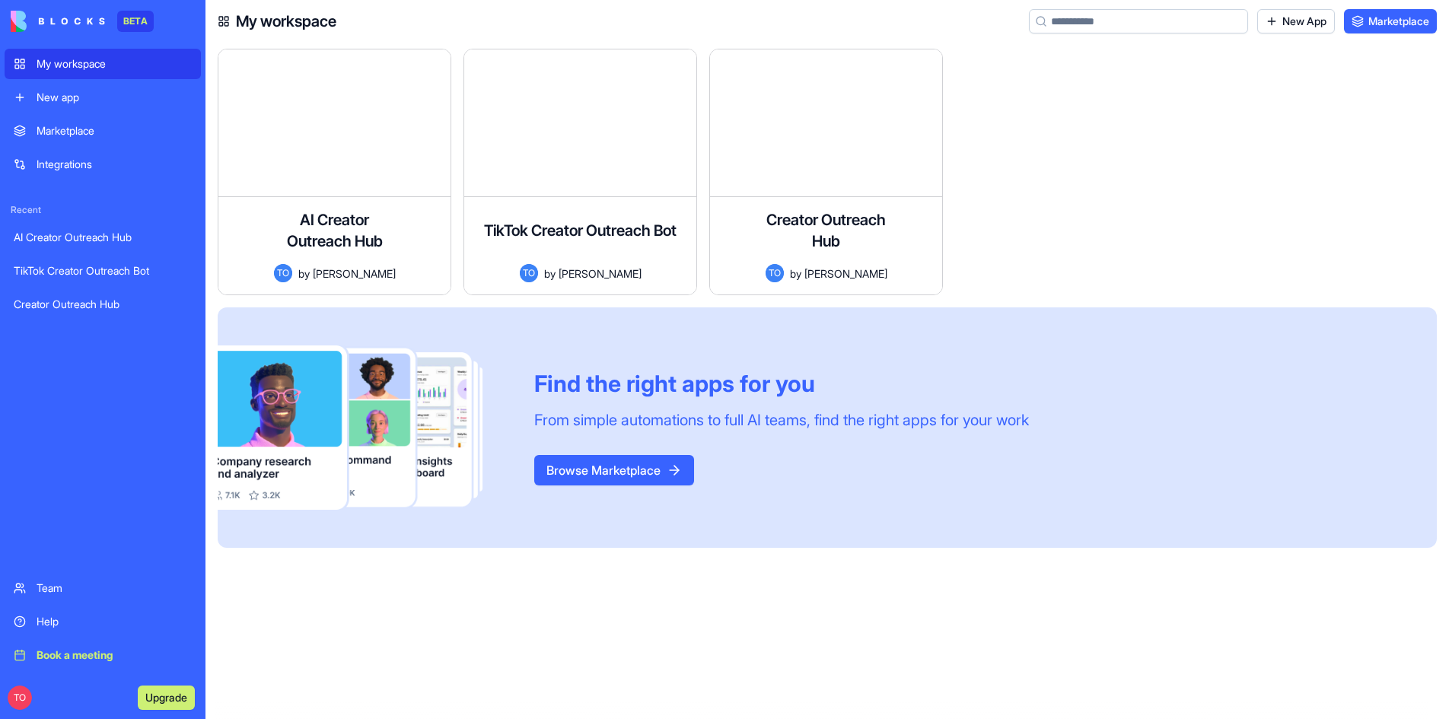
click at [82, 63] on div "My workspace" at bounding box center [114, 63] width 155 height 15
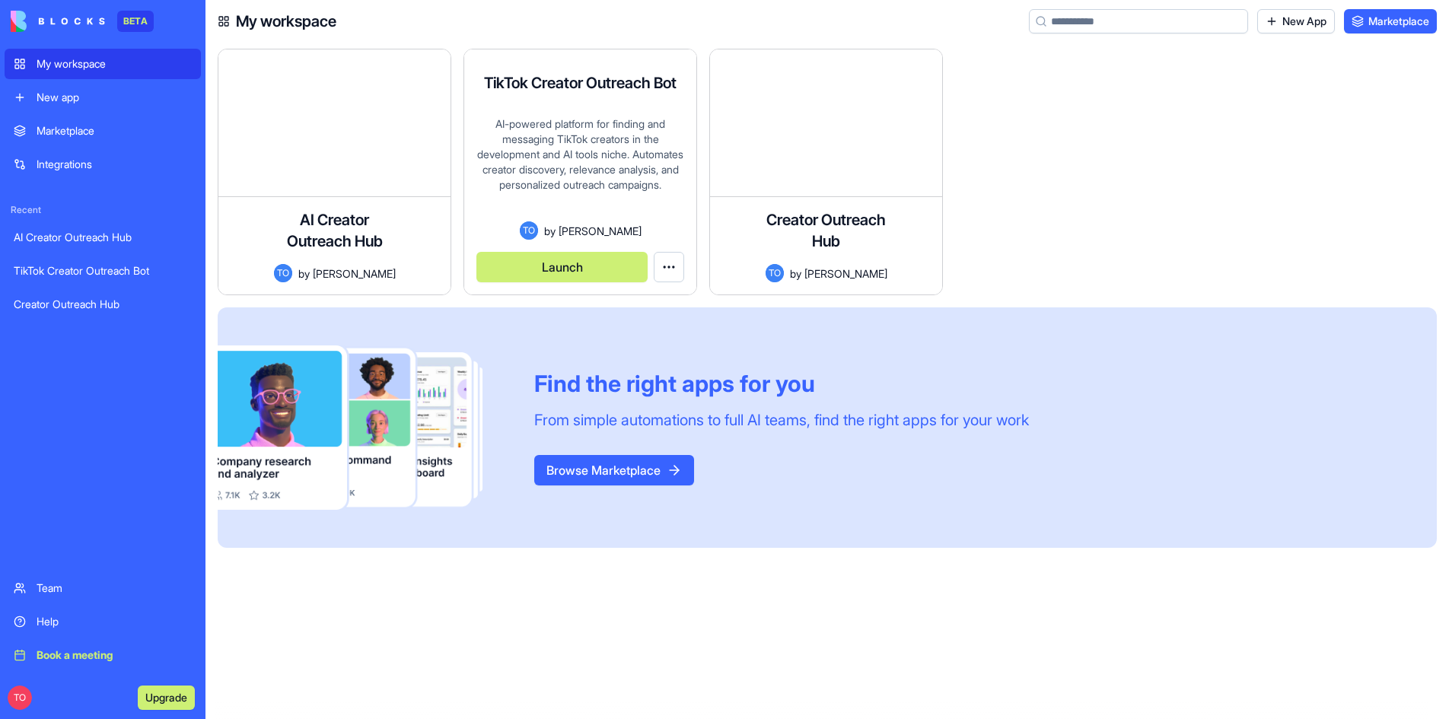
click at [583, 260] on button "Launch" at bounding box center [561, 267] width 171 height 30
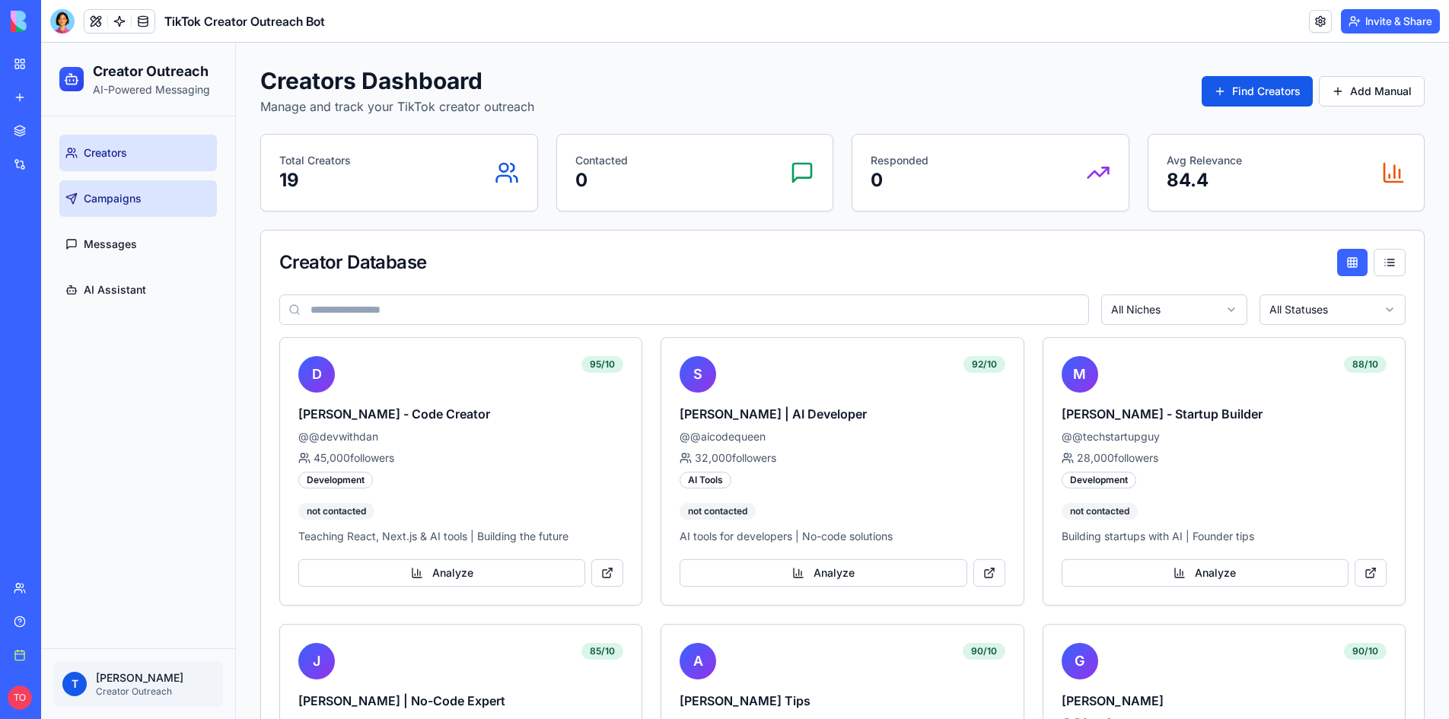
click at [140, 207] on link "Campaigns" at bounding box center [137, 198] width 157 height 37
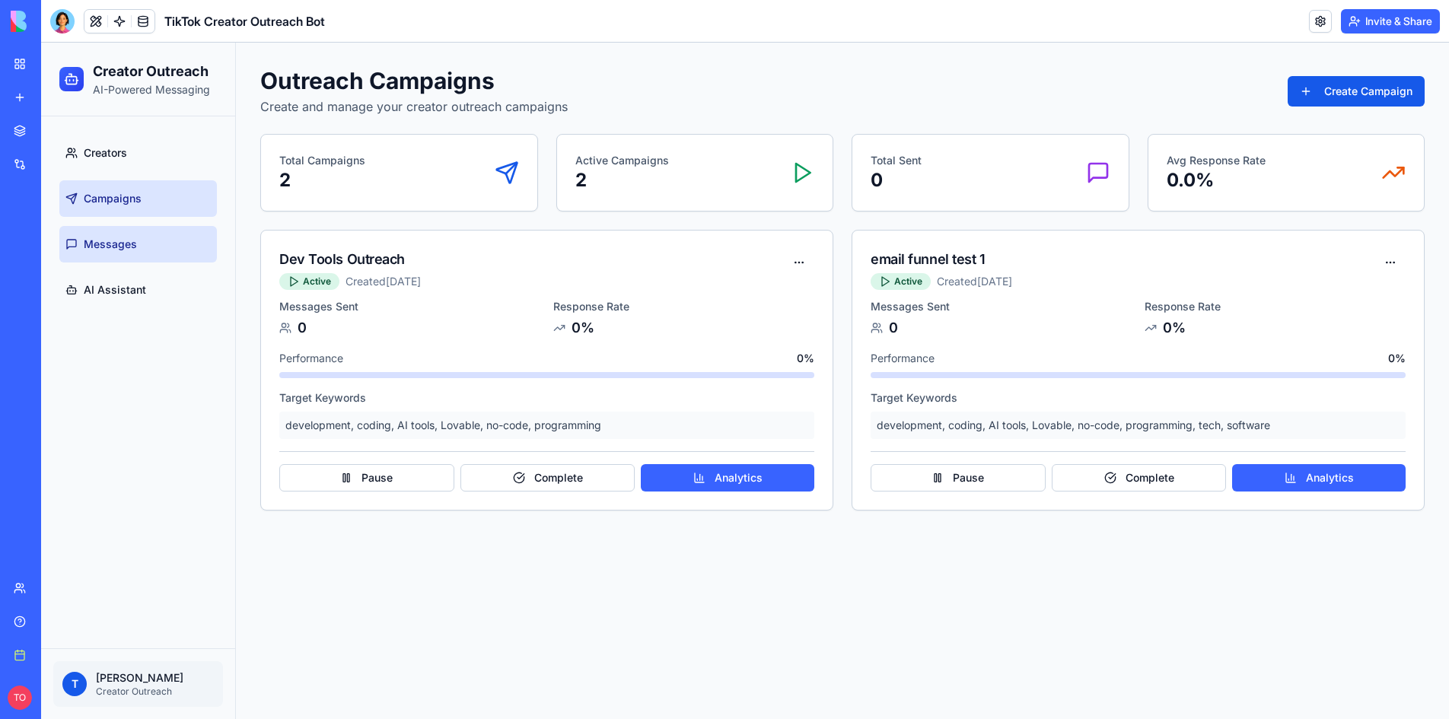
click at [149, 240] on link "Messages" at bounding box center [137, 244] width 157 height 37
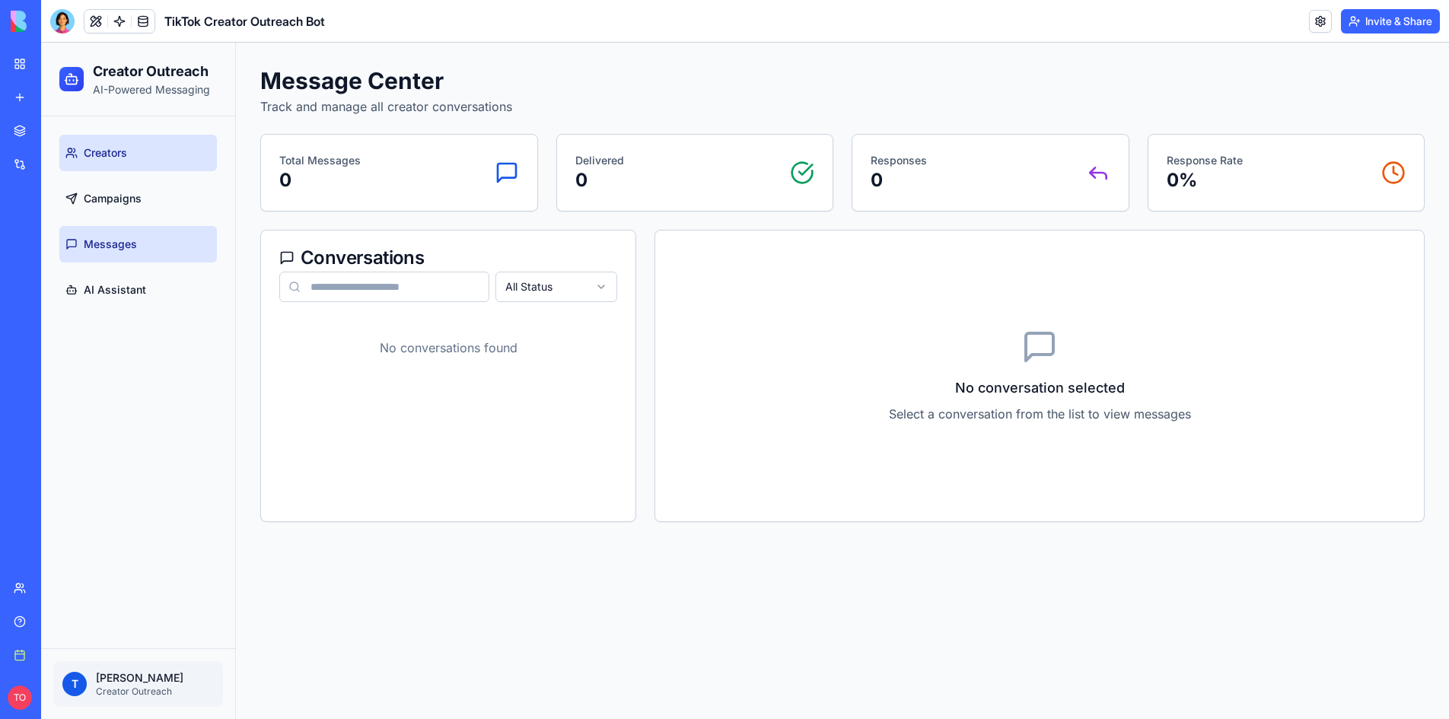
click at [116, 157] on span "Creators" at bounding box center [105, 152] width 43 height 15
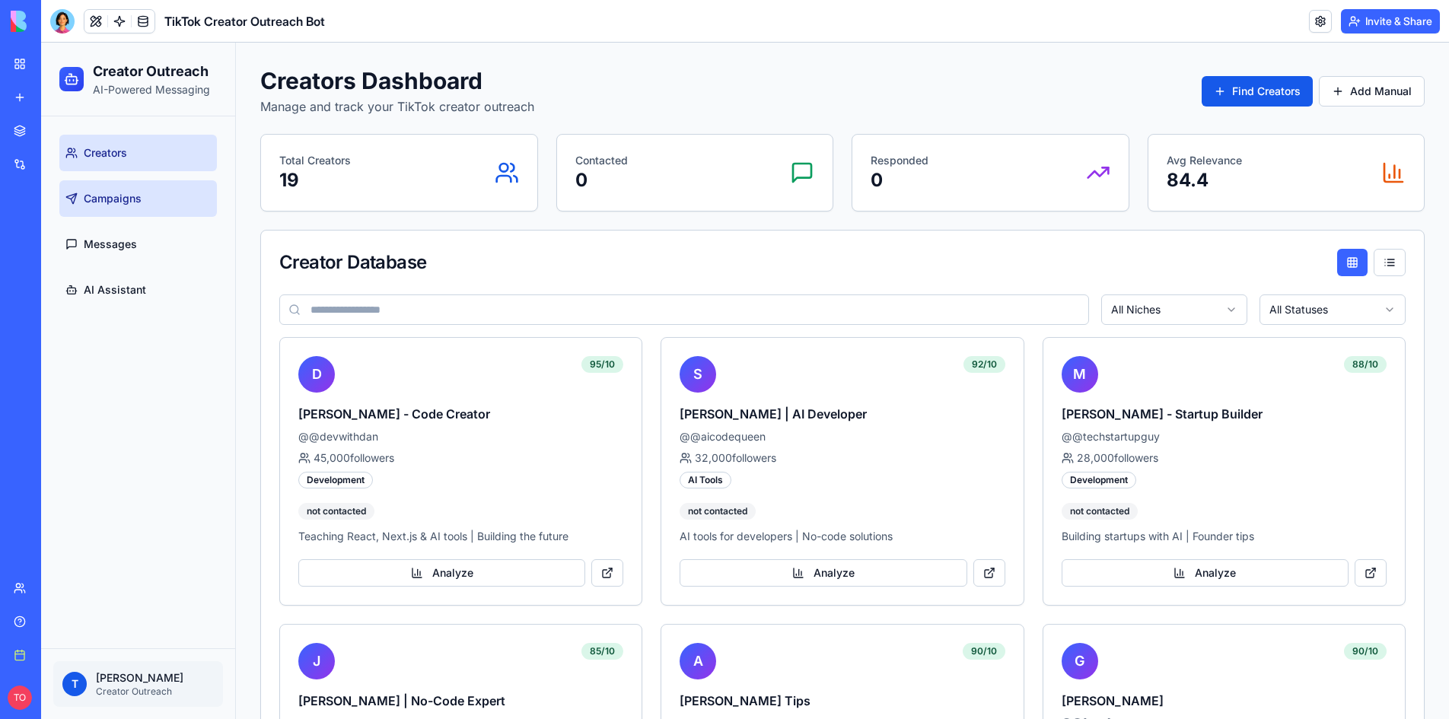
click at [113, 202] on span "Campaigns" at bounding box center [113, 198] width 58 height 15
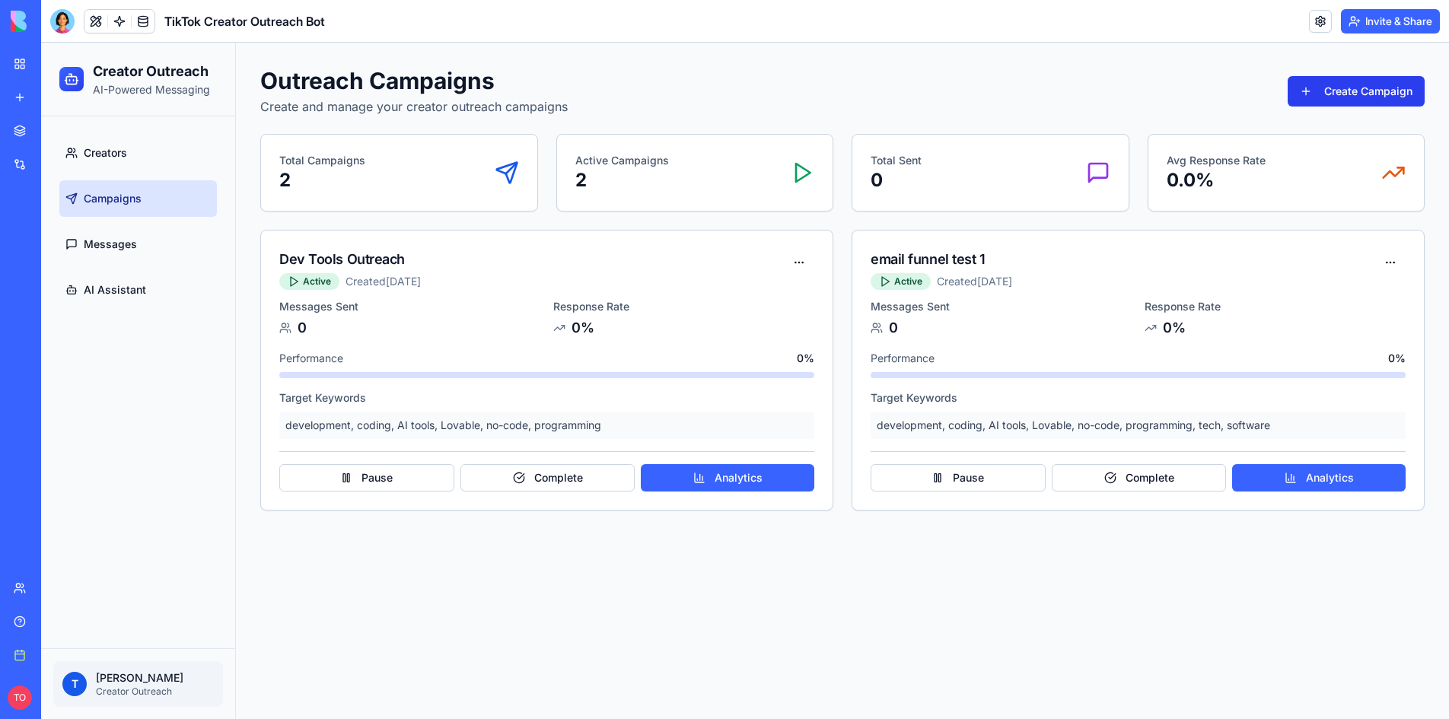
click at [1341, 83] on button "Create Campaign" at bounding box center [1355, 91] width 137 height 30
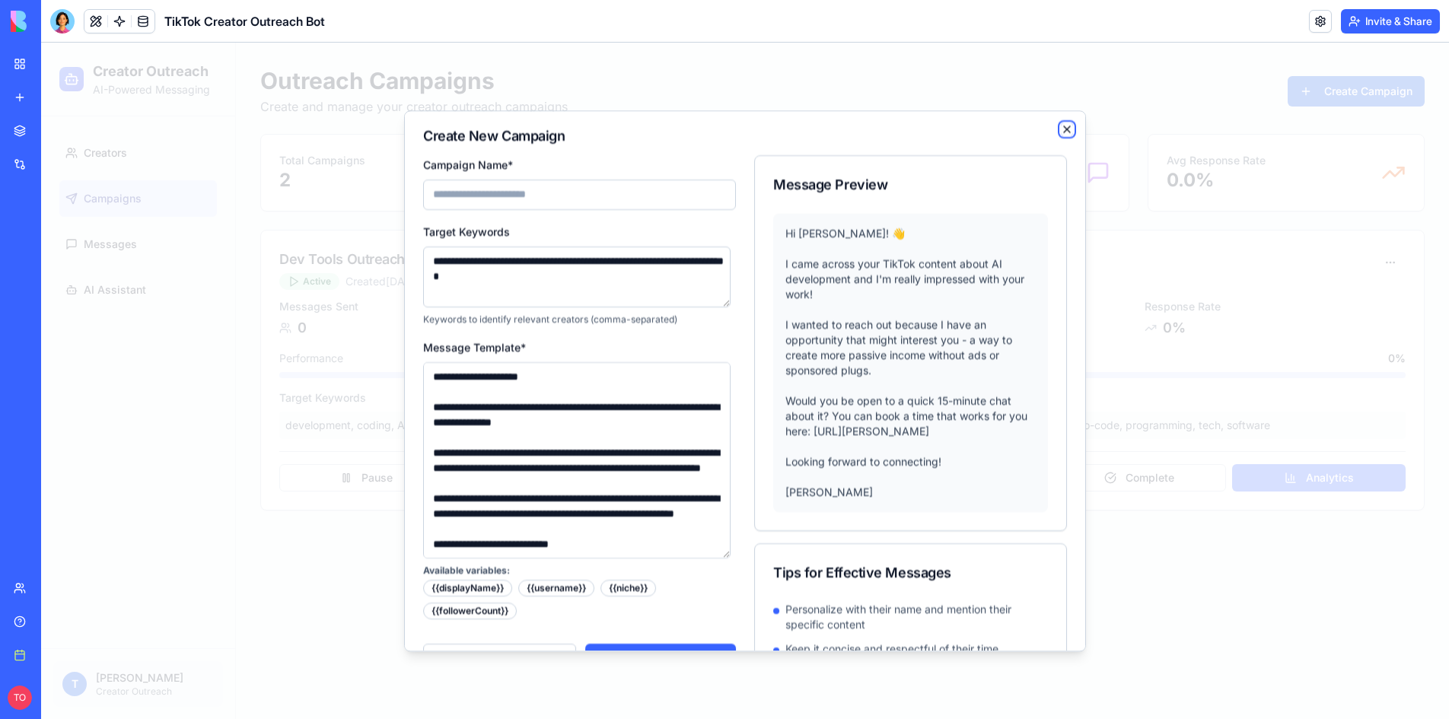
click at [1061, 124] on icon "button" at bounding box center [1067, 129] width 12 height 12
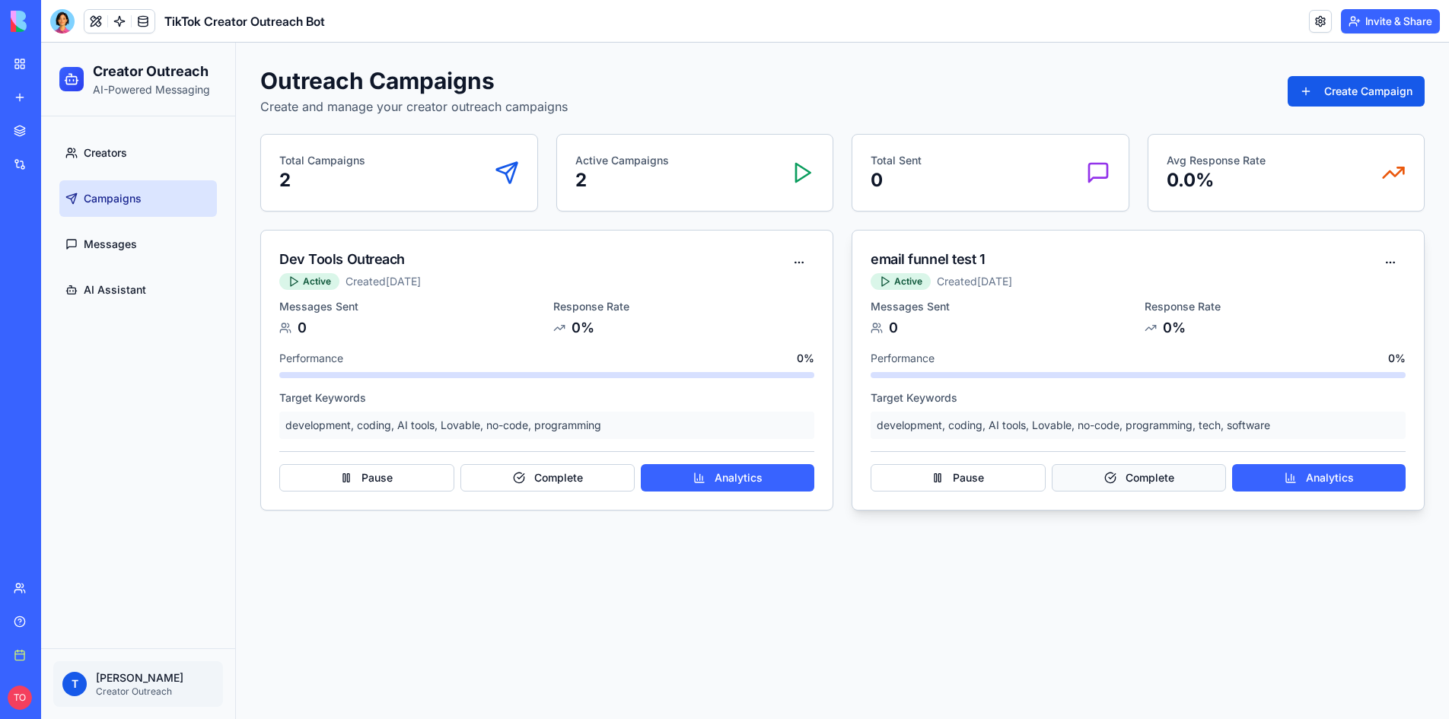
click at [1137, 479] on button "Complete" at bounding box center [1138, 477] width 175 height 27
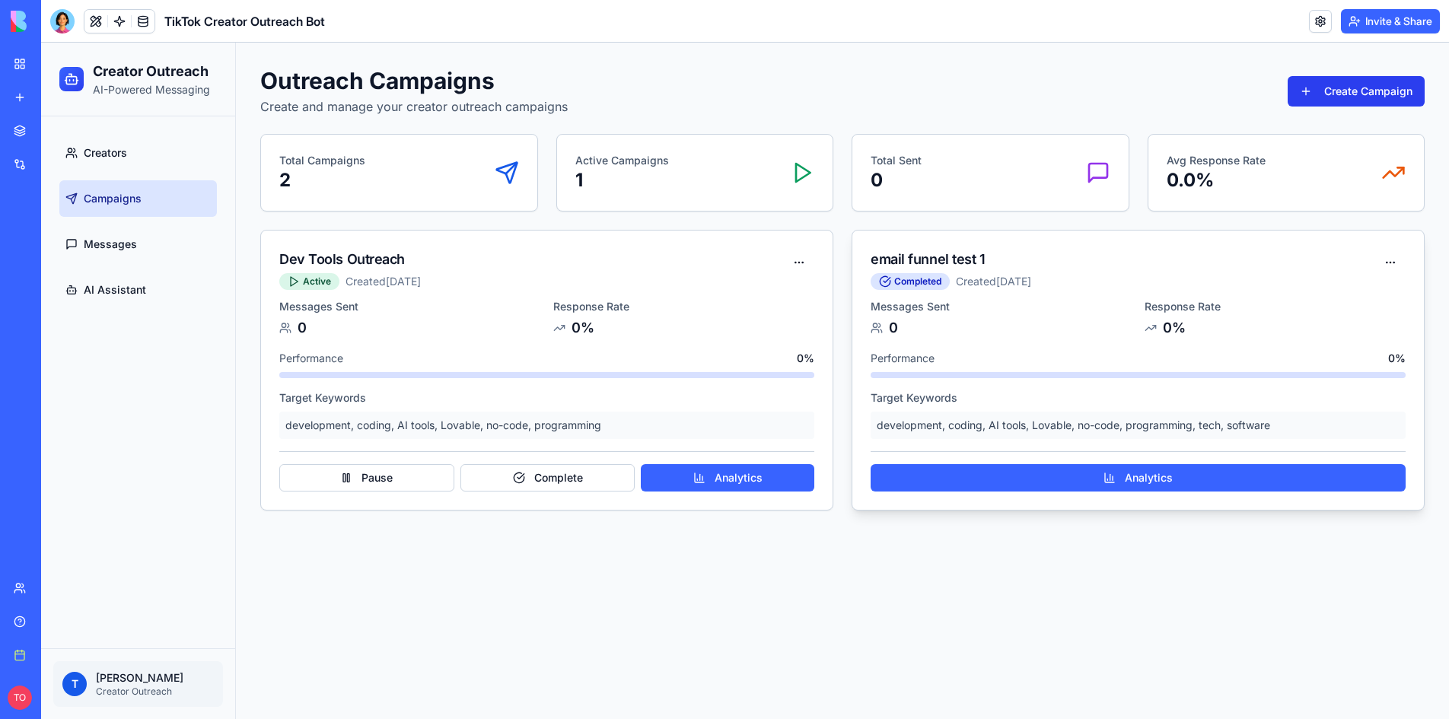
click at [1323, 86] on button "Create Campaign" at bounding box center [1355, 91] width 137 height 30
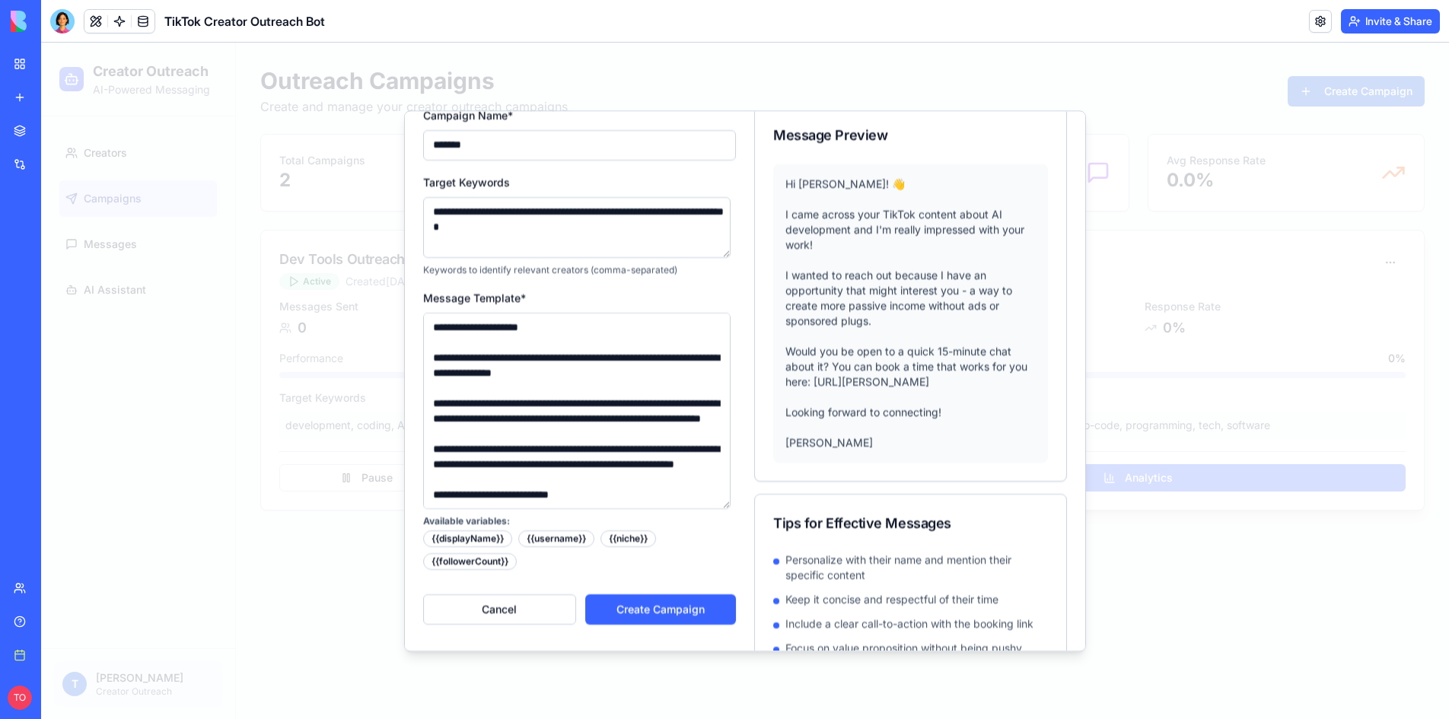
scroll to position [107, 0]
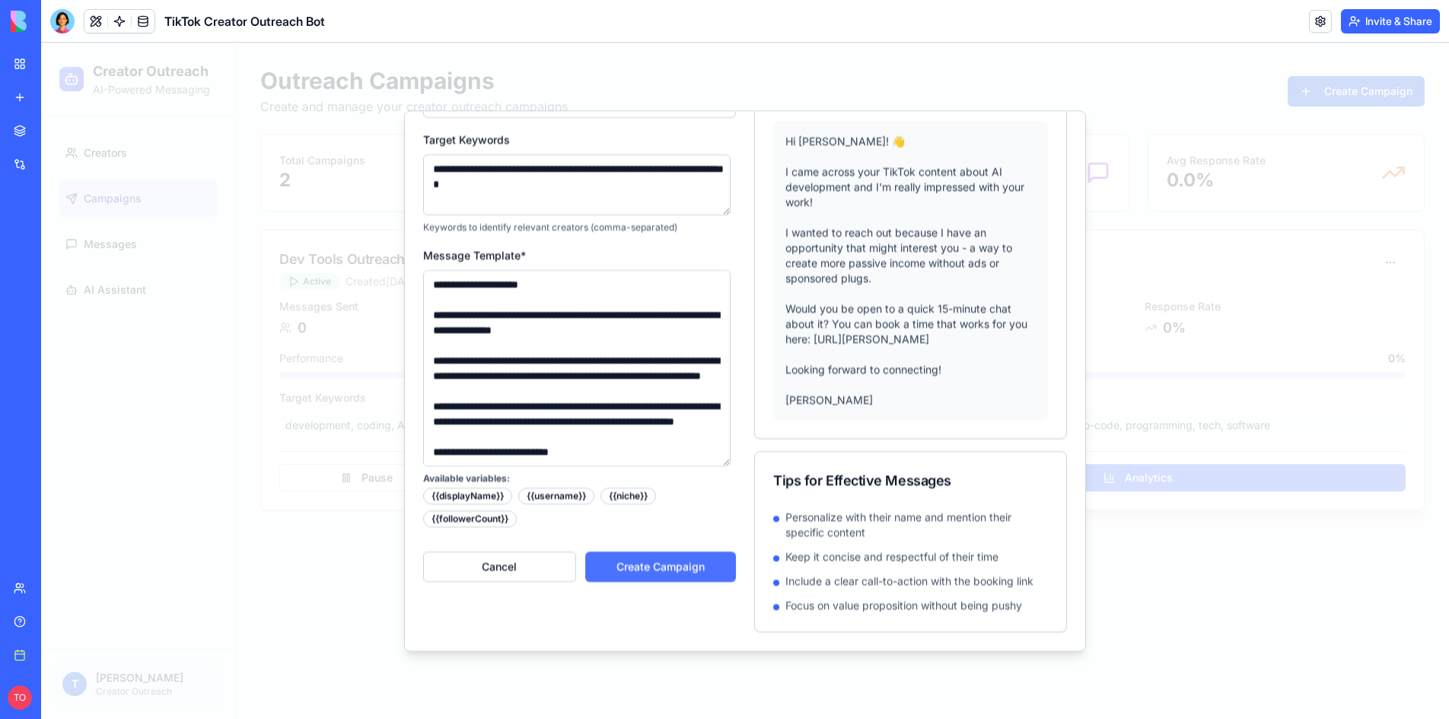
type input "******"
click at [648, 552] on button "Create Campaign" at bounding box center [660, 567] width 151 height 30
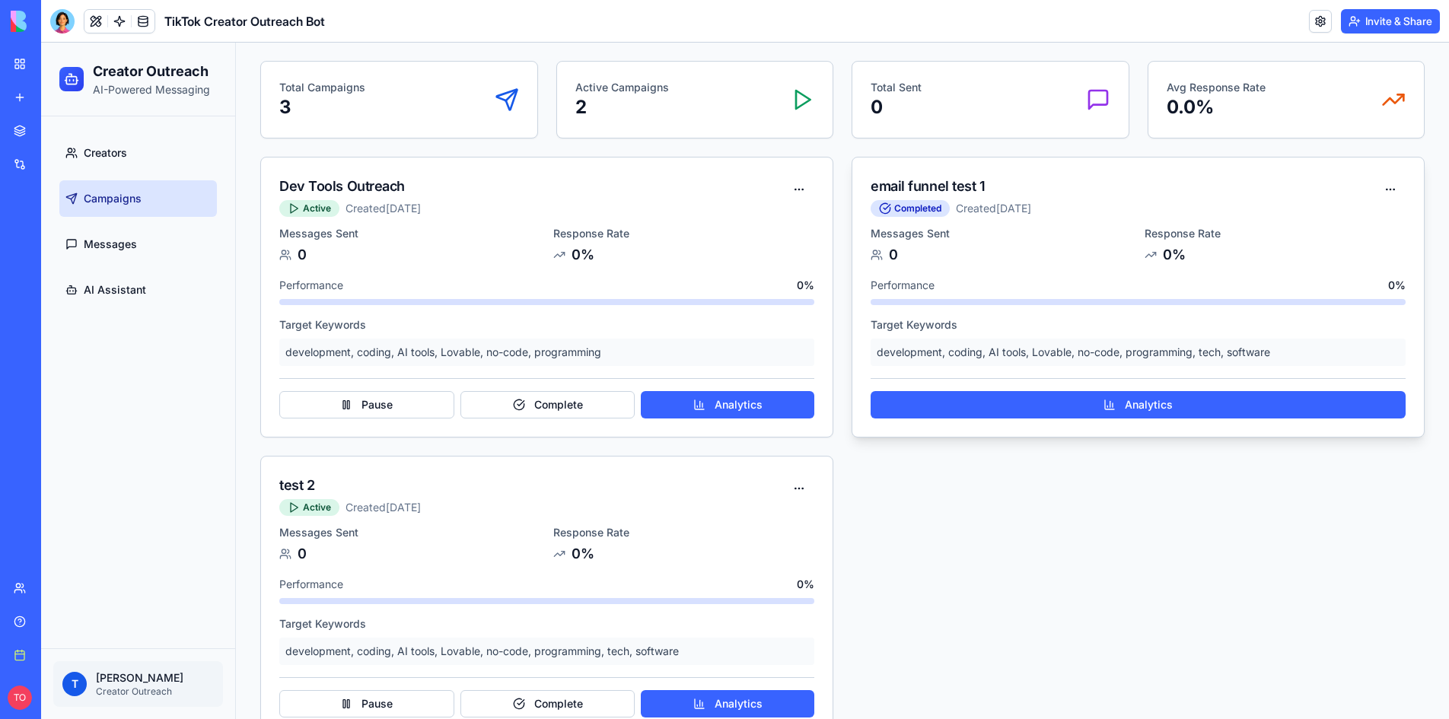
scroll to position [76, 0]
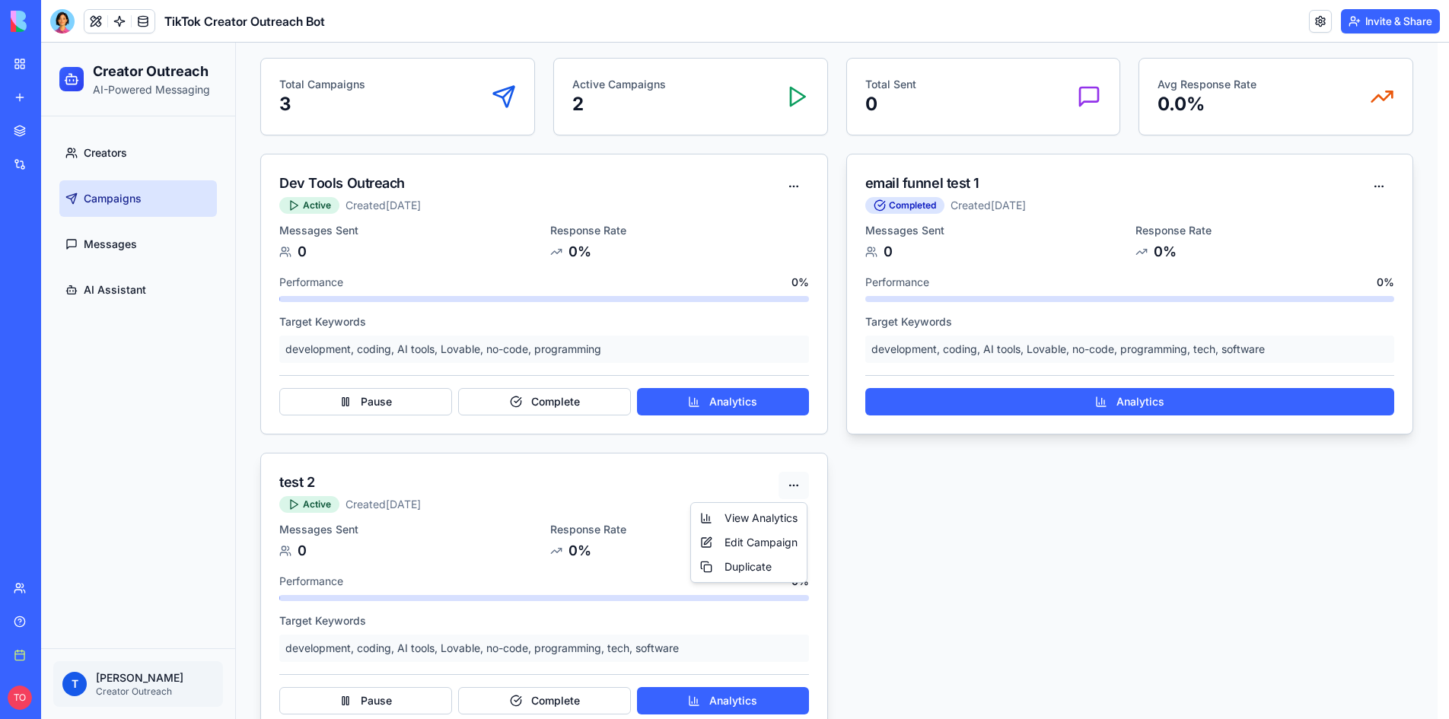
click at [791, 485] on html "Creator Outreach AI-Powered Messaging Creators Campaigns Messages AI Assistant …" at bounding box center [745, 362] width 1408 height 791
click at [765, 541] on div "Edit Campaign" at bounding box center [749, 542] width 110 height 24
click at [790, 482] on html "Creator Outreach AI-Powered Messaging Creators Campaigns Messages AI Assistant …" at bounding box center [745, 362] width 1408 height 791
click at [762, 514] on div "View Analytics" at bounding box center [749, 518] width 110 height 24
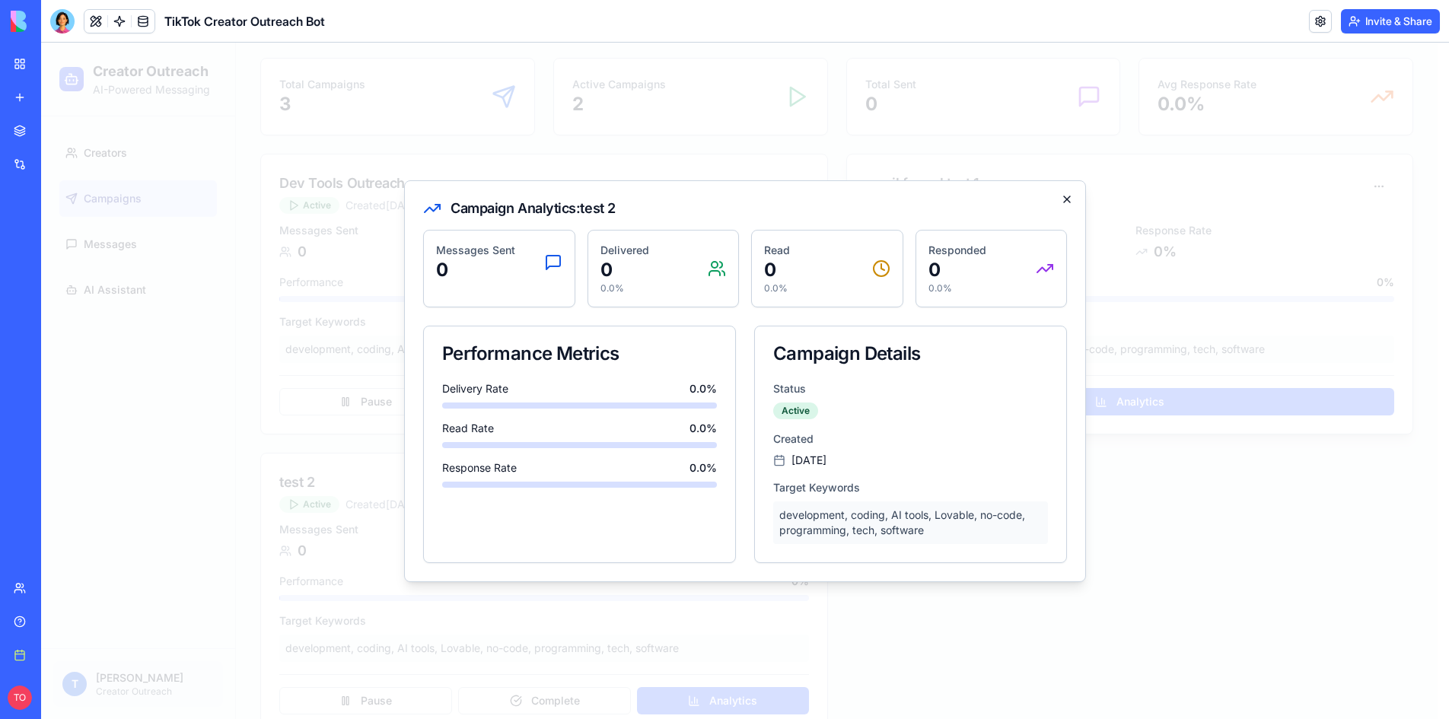
click at [1064, 202] on icon "button" at bounding box center [1067, 199] width 6 height 6
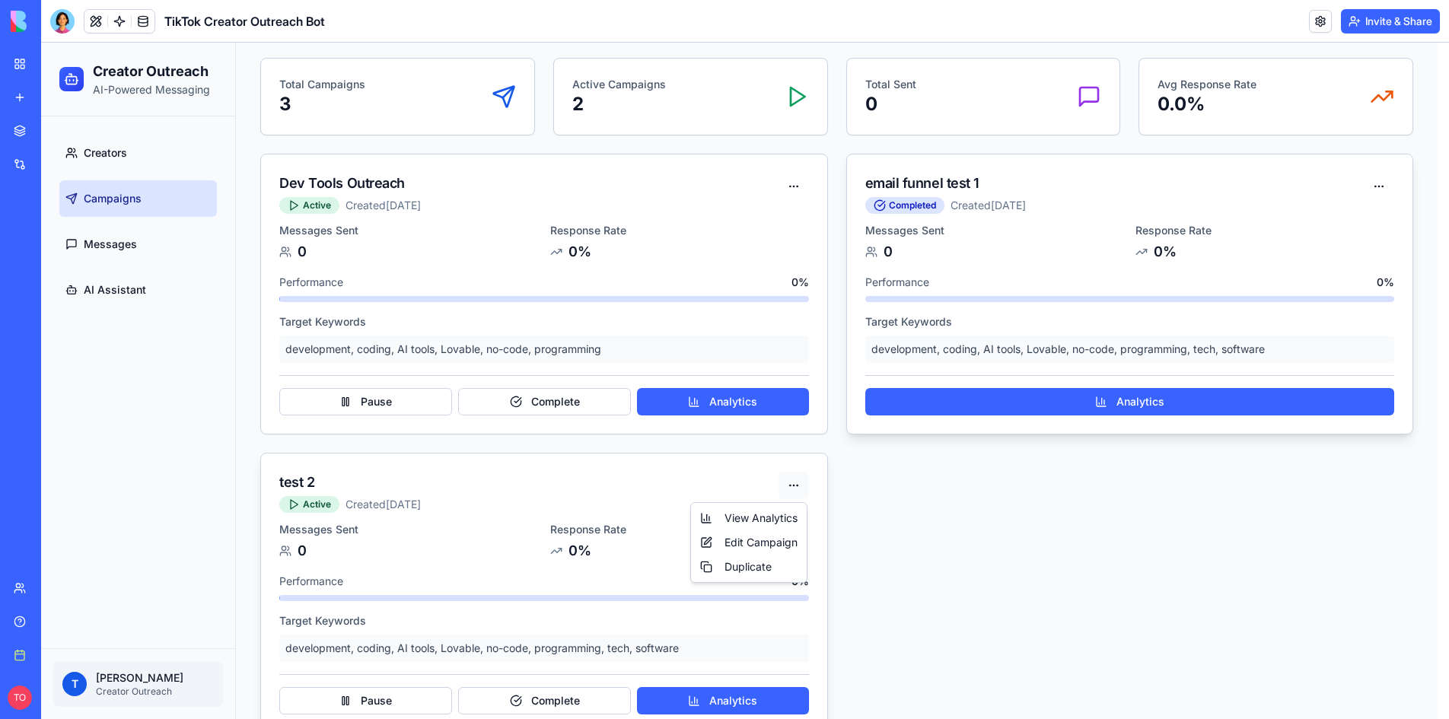
click at [799, 482] on html "Creator Outreach AI-Powered Messaging Creators Campaigns Messages AI Assistant …" at bounding box center [745, 362] width 1408 height 791
click at [754, 541] on div "Edit Campaign" at bounding box center [749, 542] width 110 height 24
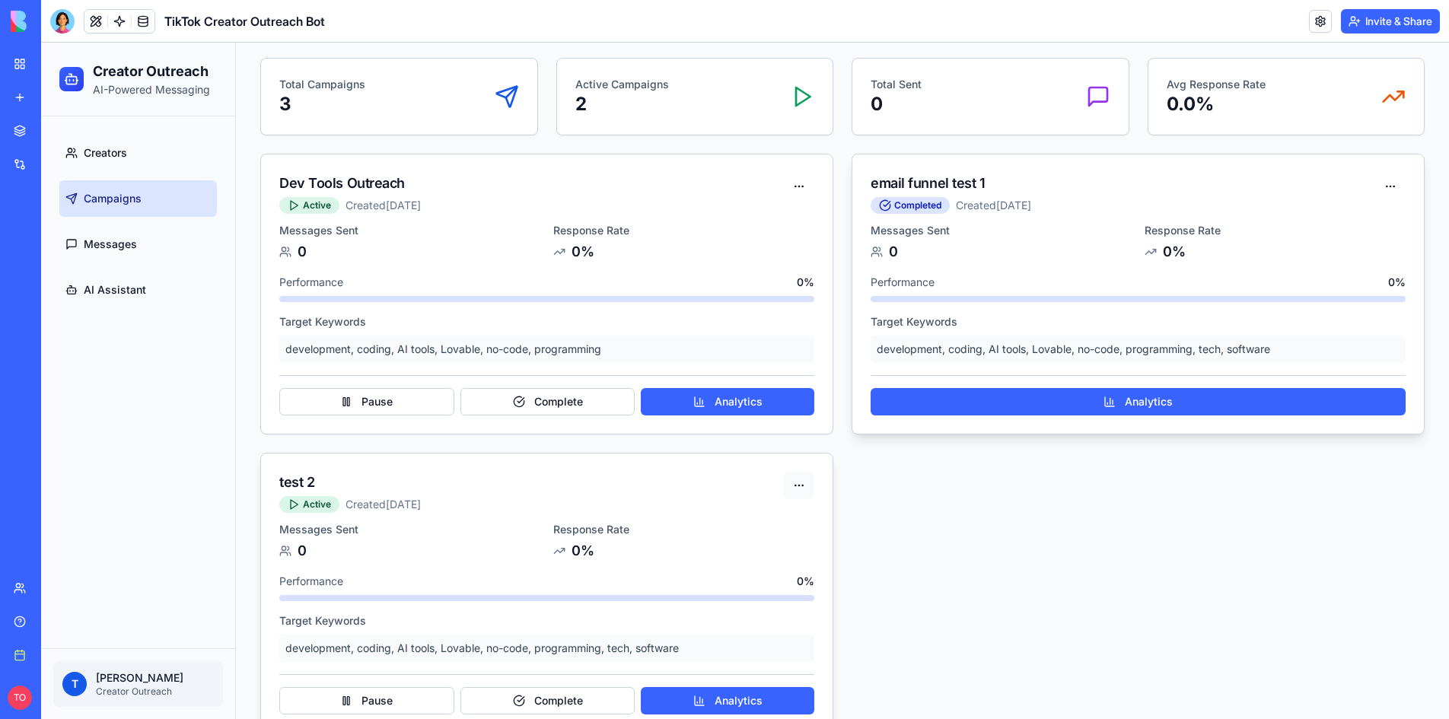
click at [797, 482] on html "Creator Outreach AI-Powered Messaging Creators Campaigns Messages AI Assistant …" at bounding box center [745, 362] width 1408 height 791
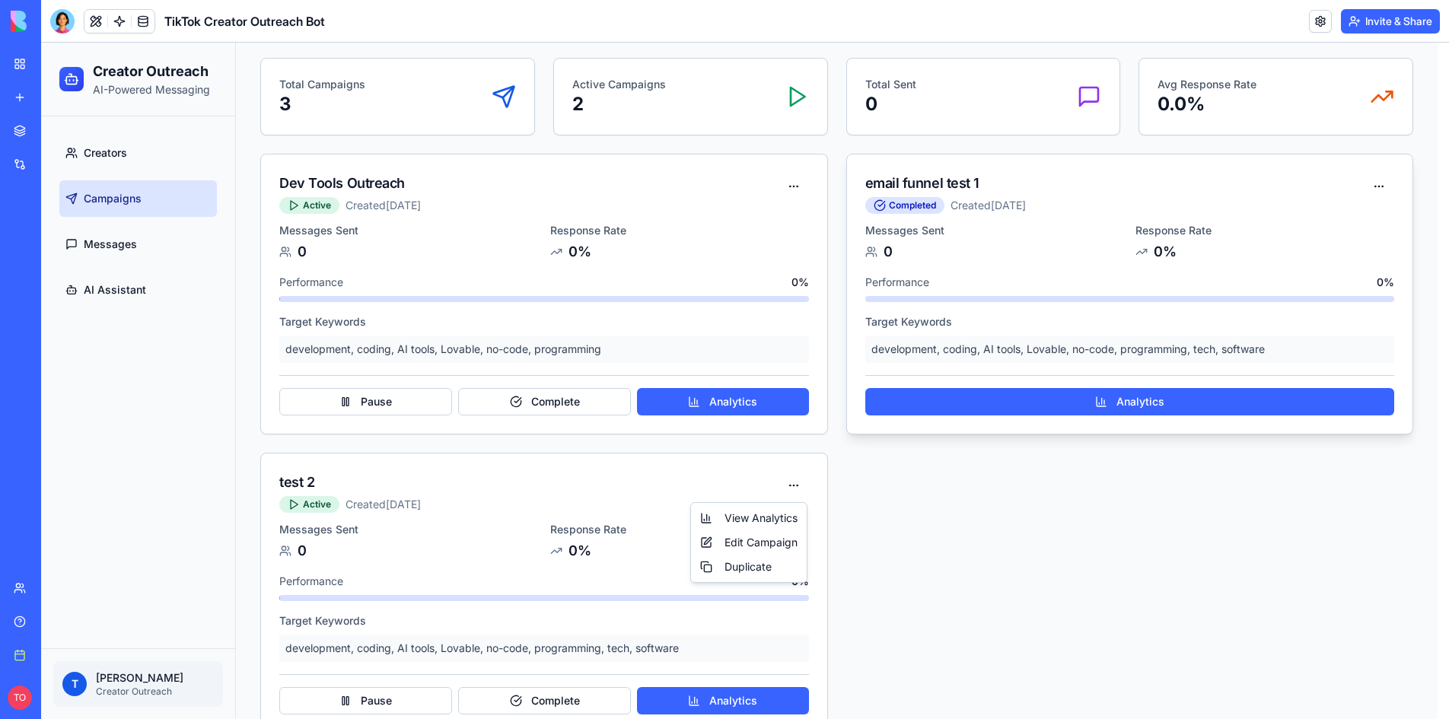
click at [885, 547] on html "Creator Outreach AI-Powered Messaging Creators Campaigns Messages AI Assistant …" at bounding box center [745, 362] width 1408 height 791
